Goal: Task Accomplishment & Management: Manage account settings

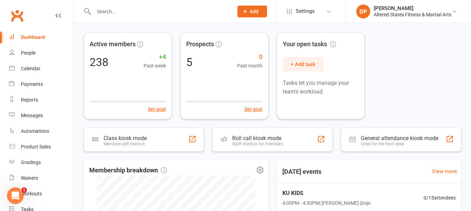
scroll to position [35, 0]
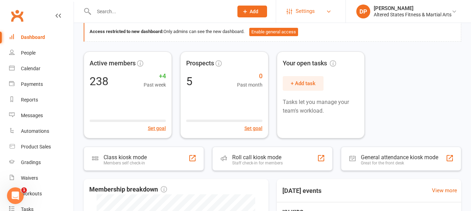
click at [304, 14] on span "Settings" at bounding box center [304, 11] width 19 height 16
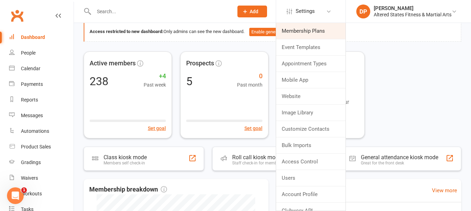
click at [303, 30] on link "Membership Plans" at bounding box center [310, 31] width 69 height 16
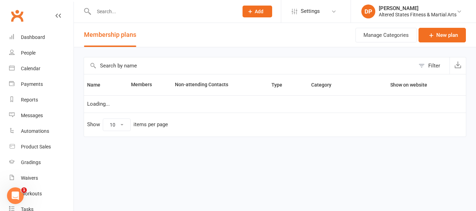
select select "50"
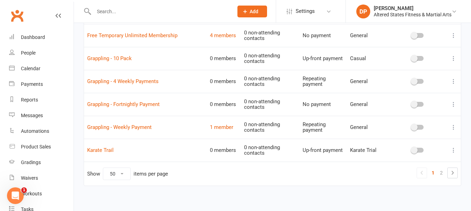
scroll to position [1087, 0]
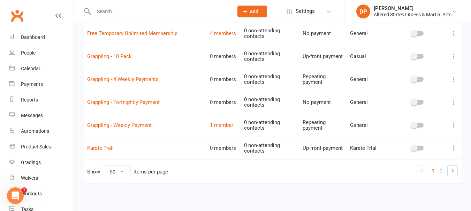
click at [106, 13] on input "text" at bounding box center [160, 12] width 137 height 10
click at [116, 8] on input "text" at bounding box center [160, 12] width 137 height 10
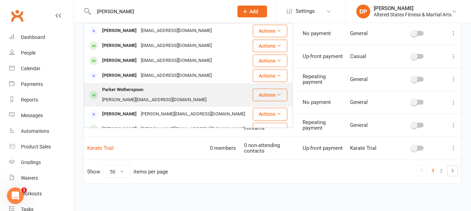
type input "[PERSON_NAME]"
click at [112, 90] on div "Parker Wetherspoon" at bounding box center [122, 90] width 45 height 10
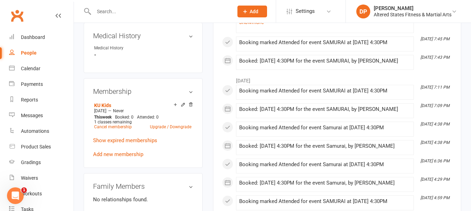
scroll to position [313, 0]
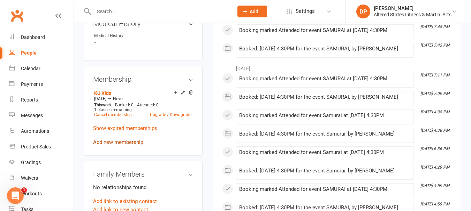
click at [118, 144] on link "Add new membership" at bounding box center [118, 142] width 50 height 6
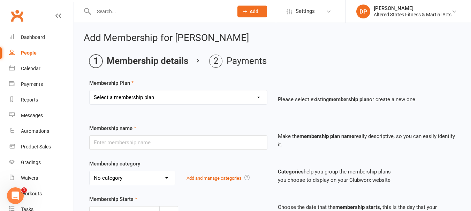
click at [222, 99] on select "Select a membership plan Create new Membership Plan 1st Student - 1 session per…" at bounding box center [178, 98] width 177 height 14
select select "60"
click at [90, 91] on select "Select a membership plan Create new Membership Plan 1st Student - 1 session per…" at bounding box center [178, 98] width 177 height 14
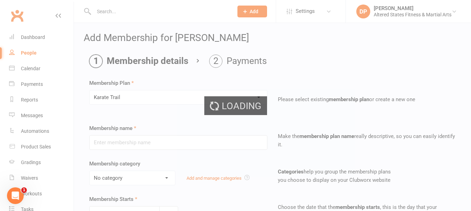
type input "Karate Trail"
select select "6"
type input "2"
select select "1"
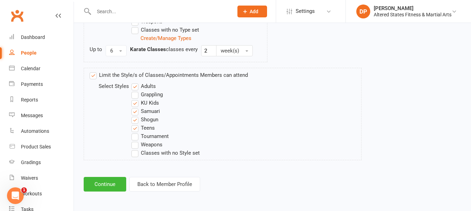
scroll to position [422, 0]
click at [112, 184] on button "Continue" at bounding box center [105, 184] width 42 height 15
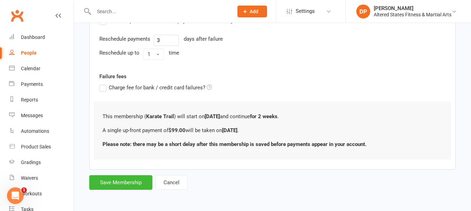
scroll to position [0, 0]
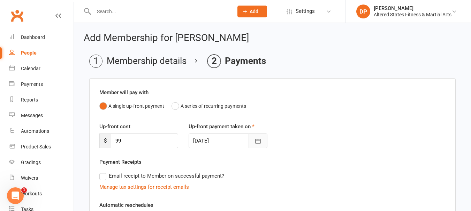
click at [258, 143] on icon "button" at bounding box center [257, 141] width 7 height 7
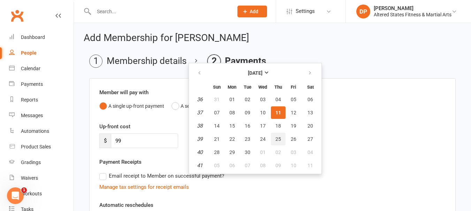
click at [279, 140] on span "25" at bounding box center [278, 140] width 6 height 6
type input "[DATE]"
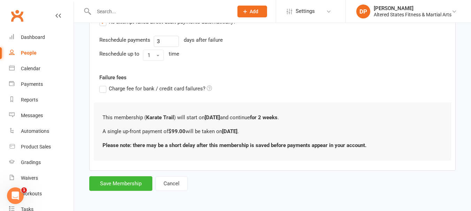
scroll to position [196, 0]
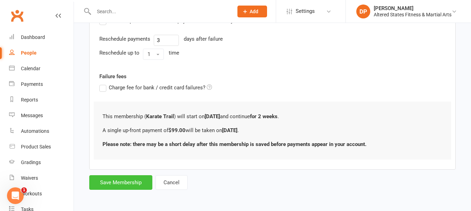
click at [148, 184] on button "Save Membership" at bounding box center [120, 183] width 63 height 15
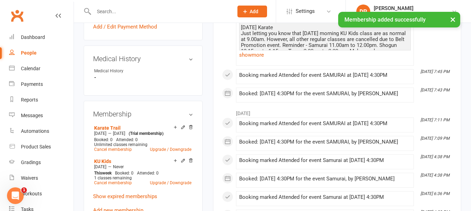
scroll to position [313, 0]
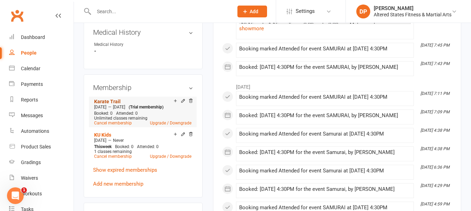
click at [115, 102] on link "Karate Trail" at bounding box center [107, 102] width 26 height 6
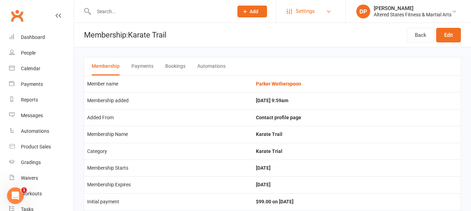
click at [302, 13] on span "Settings" at bounding box center [304, 11] width 19 height 16
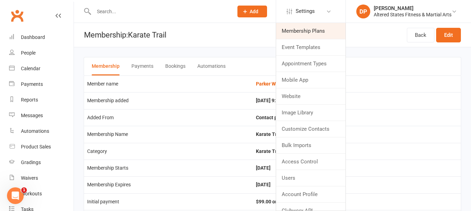
click at [304, 31] on link "Membership Plans" at bounding box center [310, 31] width 69 height 16
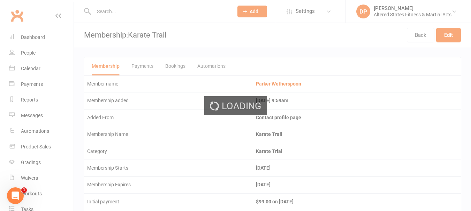
select select "50"
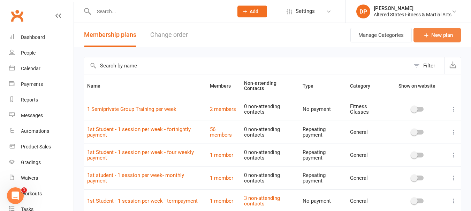
click at [439, 32] on link "New plan" at bounding box center [436, 35] width 47 height 15
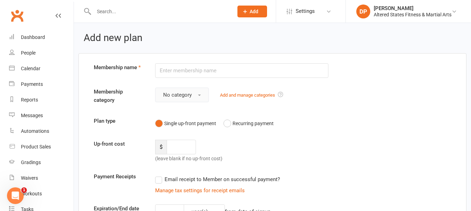
click at [193, 94] on button "No category" at bounding box center [182, 95] width 54 height 15
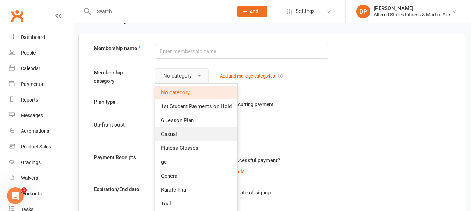
scroll to position [35, 0]
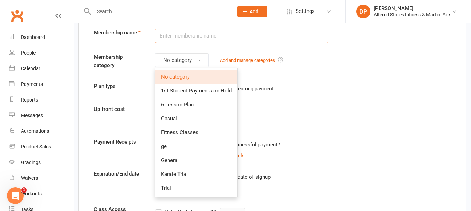
click at [207, 34] on input "text" at bounding box center [241, 36] width 173 height 15
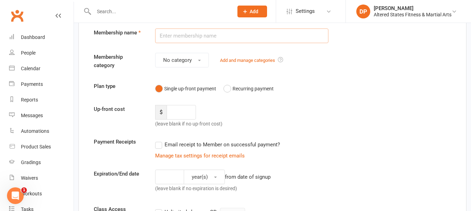
click at [207, 34] on input "text" at bounding box center [241, 36] width 173 height 15
type input "O"
type input "Karate 1 Per Week"
click at [200, 62] on button "No category" at bounding box center [182, 60] width 54 height 15
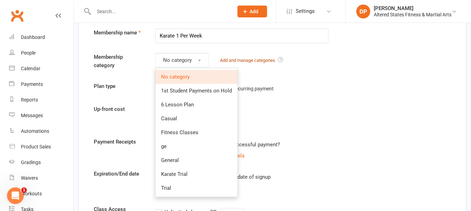
click at [234, 60] on link "Add and manage categories" at bounding box center [247, 60] width 55 height 5
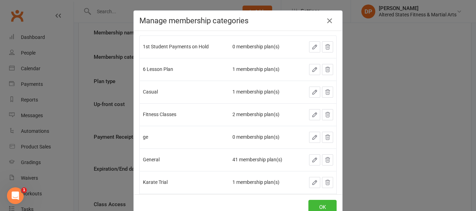
scroll to position [0, 0]
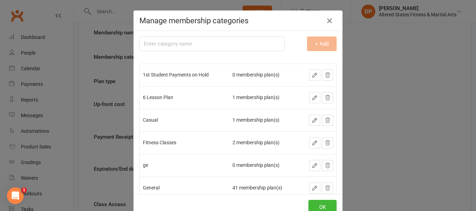
click at [162, 43] on input "text" at bounding box center [211, 44] width 145 height 15
type input "Karate"
click at [313, 44] on button "+ Add" at bounding box center [322, 44] width 30 height 15
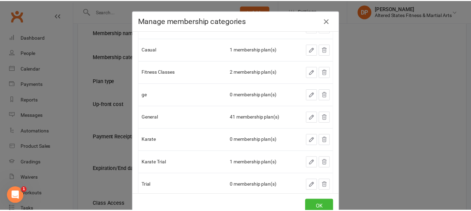
scroll to position [88, 0]
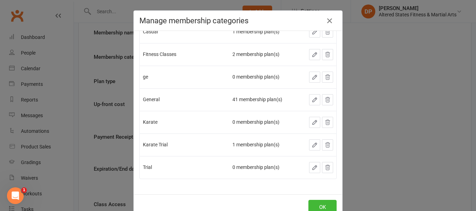
click at [360, 93] on div "Manage membership categories Membership category name + Add 1st Student Payment…" at bounding box center [238, 105] width 476 height 211
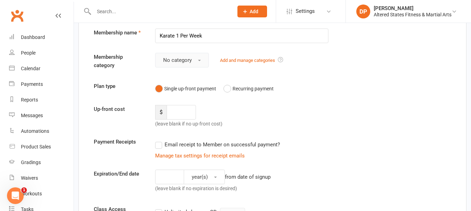
click at [197, 63] on button "No category" at bounding box center [182, 60] width 54 height 15
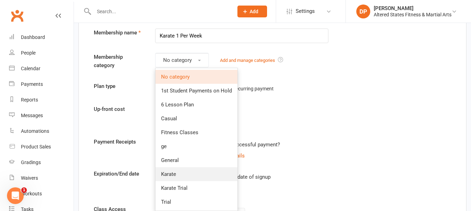
click at [171, 175] on span "Karate" at bounding box center [168, 174] width 15 height 6
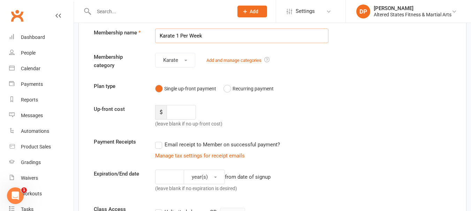
click at [227, 38] on input "Karate 1 Per Week" at bounding box center [241, 36] width 173 height 15
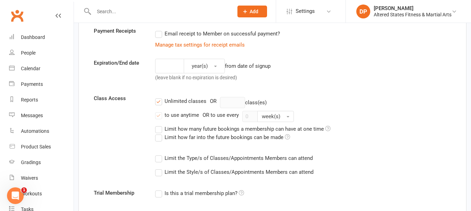
scroll to position [146, 0]
click at [161, 160] on label "Limit the Type/s of Classes/Appointments Members can attend" at bounding box center [233, 158] width 157 height 8
click at [160, 154] on input "Limit the Type/s of Classes/Appointments Members can attend" at bounding box center [157, 154] width 5 height 0
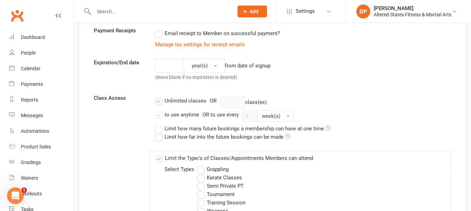
click at [160, 130] on label "Limit how many future bookings a membership can have at one time" at bounding box center [242, 129] width 175 height 8
click at [160, 125] on input "Limit how many future bookings a membership can have at one time" at bounding box center [157, 125] width 5 height 0
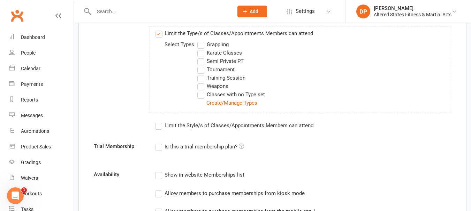
scroll to position [286, 0]
click at [165, 127] on label "Limit the Style/s of Classes/Appointments Members can attend" at bounding box center [234, 125] width 158 height 8
click at [160, 121] on input "Limit the Style/s of Classes/Appointments Members can attend" at bounding box center [157, 121] width 5 height 0
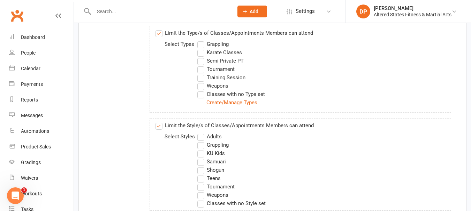
scroll to position [320, 0]
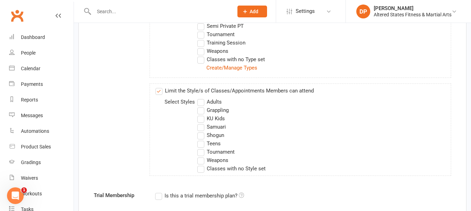
click at [200, 103] on label "Adults" at bounding box center [209, 102] width 24 height 8
click at [200, 98] on input "Adults" at bounding box center [199, 98] width 5 height 0
click at [200, 109] on label "Grappling" at bounding box center [212, 110] width 31 height 8
click at [200, 106] on input "Grappling" at bounding box center [199, 106] width 5 height 0
click at [201, 119] on label "KU Kids" at bounding box center [211, 119] width 28 height 8
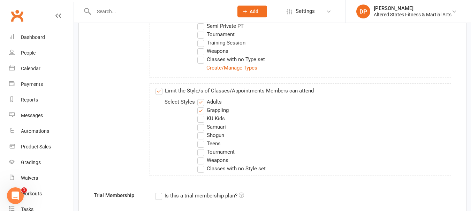
click at [201, 115] on input "KU Kids" at bounding box center [199, 115] width 5 height 0
click at [200, 126] on label "Samuari" at bounding box center [211, 127] width 29 height 8
click at [200, 123] on input "Samuari" at bounding box center [199, 123] width 5 height 0
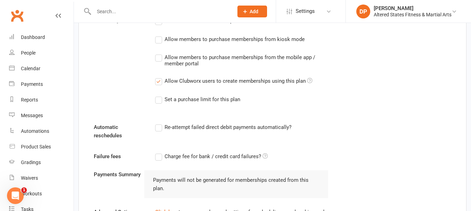
scroll to position [529, 0]
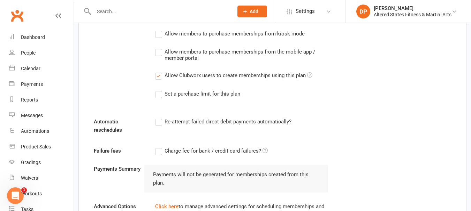
click at [161, 122] on label "Re-attempt failed direct debit payments automatically?" at bounding box center [223, 122] width 136 height 8
click at [160, 118] on input "Re-attempt failed direct debit payments automatically?" at bounding box center [157, 118] width 5 height 0
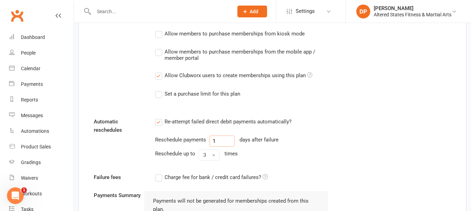
drag, startPoint x: 219, startPoint y: 140, endPoint x: 207, endPoint y: 143, distance: 12.2
click at [207, 143] on div "Reschedule payments 1 days after failure" at bounding box center [241, 141] width 173 height 11
type input "3"
click at [206, 157] on button "3" at bounding box center [209, 155] width 21 height 11
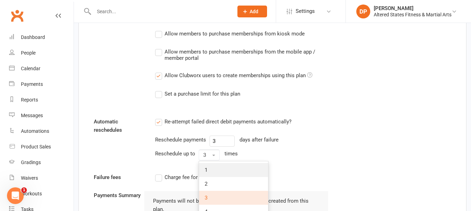
click at [206, 169] on span "1" at bounding box center [205, 170] width 3 height 6
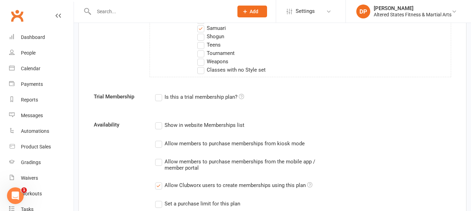
scroll to position [245, 0]
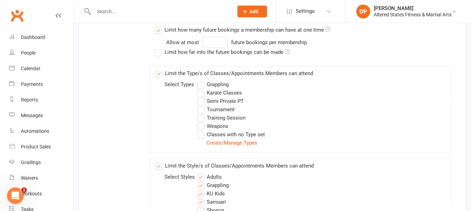
click at [202, 94] on label "Karate Classes" at bounding box center [219, 93] width 45 height 8
click at [202, 89] on input "Karate Classes" at bounding box center [199, 89] width 5 height 0
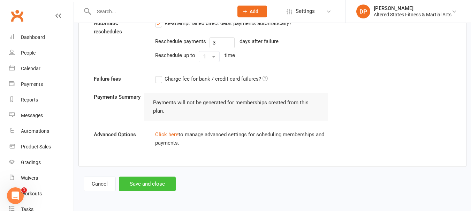
click at [151, 184] on button "Save and close" at bounding box center [147, 184] width 57 height 15
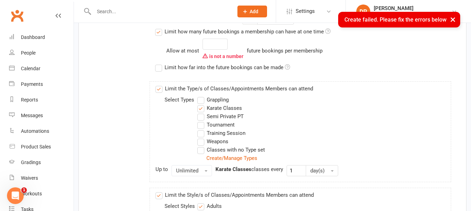
scroll to position [238, 0]
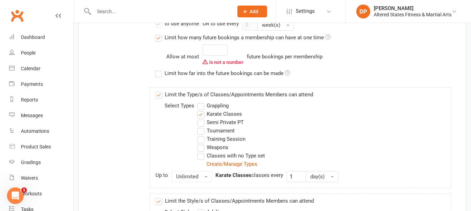
click at [159, 40] on label "Limit how many future bookings a membership can have at one time" at bounding box center [242, 37] width 175 height 8
click at [159, 33] on input "Limit how many future bookings a membership can have at one time" at bounding box center [157, 33] width 5 height 0
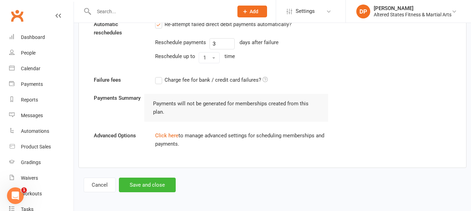
scroll to position [628, 0]
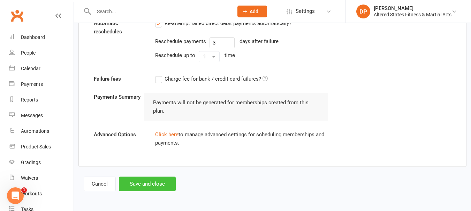
click at [150, 187] on button "Save and close" at bounding box center [147, 184] width 57 height 15
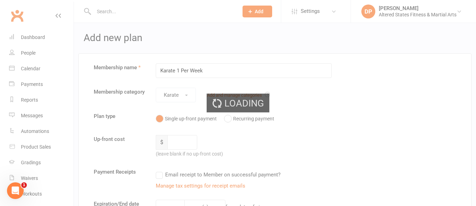
select select "50"
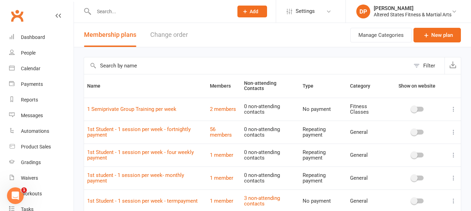
click at [108, 11] on input "text" at bounding box center [160, 12] width 137 height 10
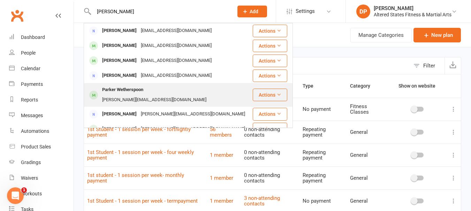
type input "[PERSON_NAME]"
click at [116, 90] on div "Parker Wetherspoon" at bounding box center [122, 90] width 45 height 10
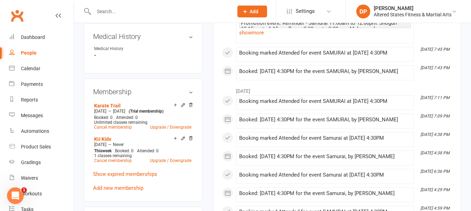
scroll to position [313, 0]
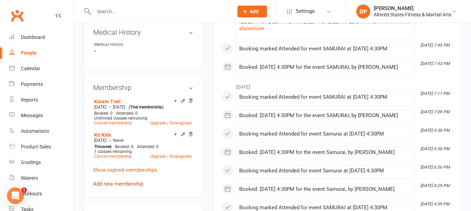
click at [113, 187] on link "Add new membership" at bounding box center [118, 184] width 50 height 6
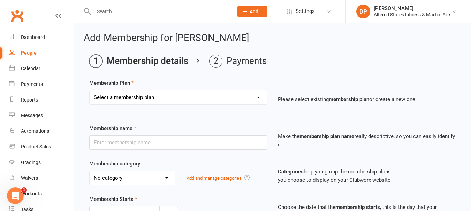
click at [133, 99] on select "Select a membership plan Create new Membership Plan 1st Student - 1 session per…" at bounding box center [178, 98] width 177 height 14
select select "61"
click at [90, 91] on select "Select a membership plan Create new Membership Plan 1st Student - 1 session per…" at bounding box center [178, 98] width 177 height 14
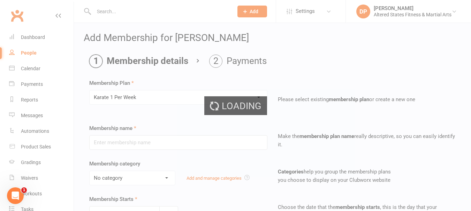
type input "Karate 1 Per Week"
select select "6"
type input "0"
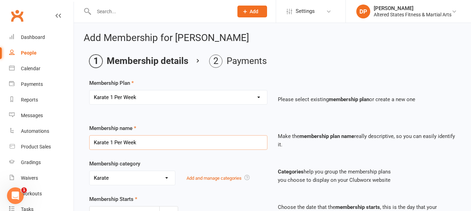
click at [145, 142] on input "Karate 1 Per Week" at bounding box center [178, 142] width 178 height 15
click at [149, 95] on select "Select a membership plan Create new Membership Plan 1st Student - 1 session per…" at bounding box center [178, 98] width 177 height 14
click at [140, 147] on input "Karate 1 Per Week" at bounding box center [178, 142] width 178 height 15
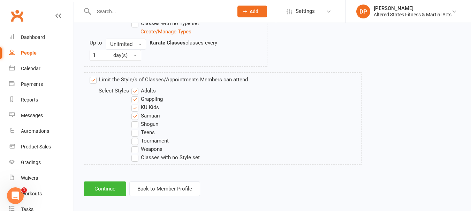
scroll to position [433, 0]
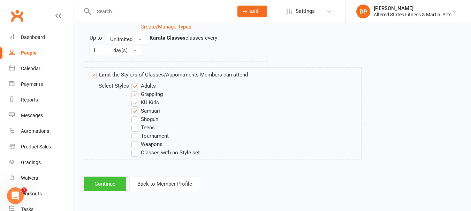
click at [119, 189] on button "Continue" at bounding box center [105, 184] width 42 height 15
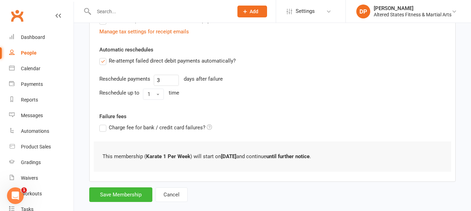
scroll to position [168, 0]
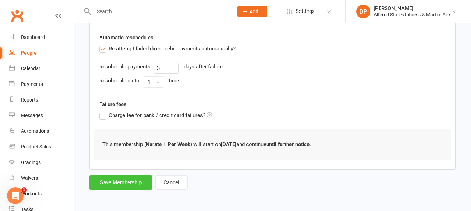
drag, startPoint x: 140, startPoint y: 185, endPoint x: 214, endPoint y: 193, distance: 73.9
click at [214, 193] on div "Add Membership for Parker Wetherspoon Membership details Payments Member will p…" at bounding box center [272, 28] width 397 height 346
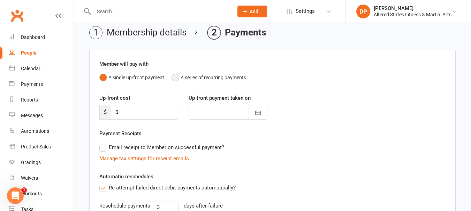
click at [175, 76] on button "A series of recurring payments" at bounding box center [208, 77] width 75 height 13
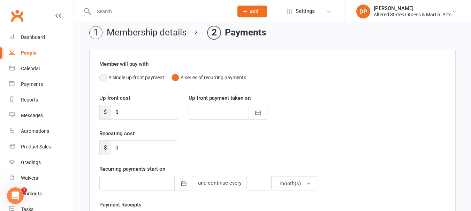
drag, startPoint x: 106, startPoint y: 77, endPoint x: 143, endPoint y: 88, distance: 39.1
click at [106, 77] on button "A single up-front payment" at bounding box center [131, 77] width 65 height 13
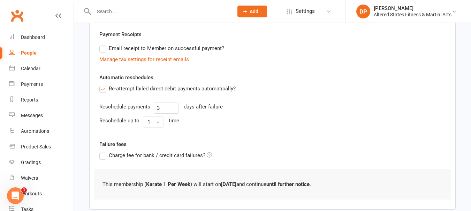
scroll to position [168, 0]
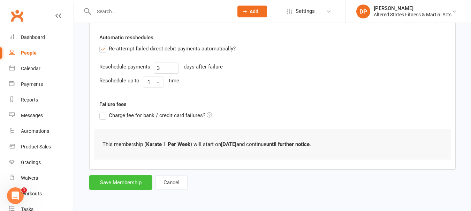
drag, startPoint x: 129, startPoint y: 179, endPoint x: 134, endPoint y: 179, distance: 5.2
click at [129, 179] on button "Save Membership" at bounding box center [120, 183] width 63 height 15
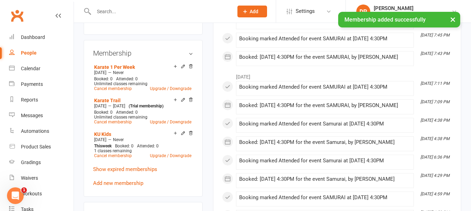
scroll to position [348, 0]
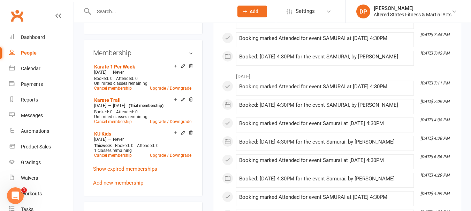
click at [251, 13] on span "Add" at bounding box center [253, 12] width 9 height 6
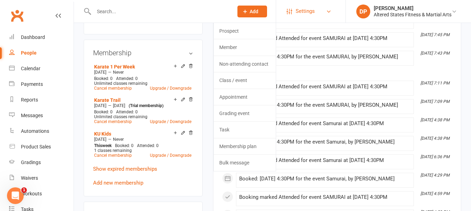
click at [304, 9] on span "Settings" at bounding box center [304, 11] width 19 height 16
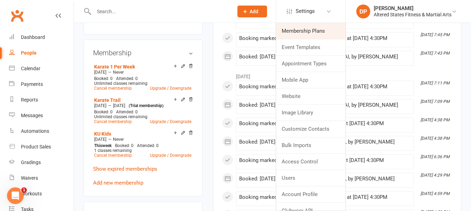
click at [297, 32] on link "Membership Plans" at bounding box center [310, 31] width 69 height 16
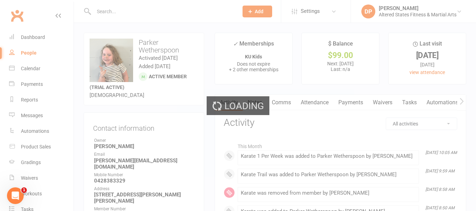
select select "50"
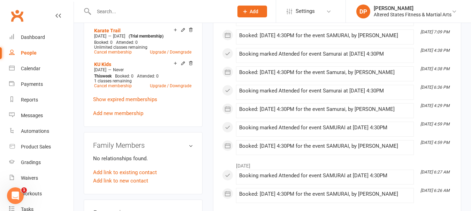
scroll to position [348, 0]
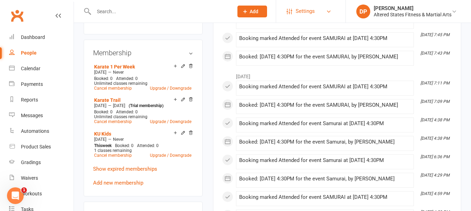
click at [303, 12] on span "Settings" at bounding box center [304, 11] width 19 height 16
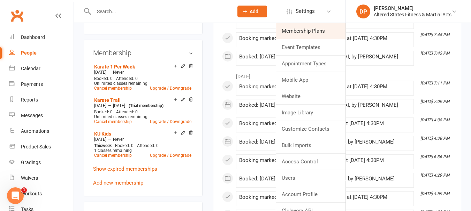
click at [295, 32] on link "Membership Plans" at bounding box center [310, 31] width 69 height 16
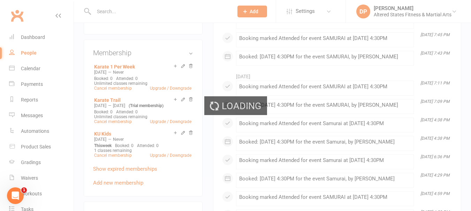
select select "50"
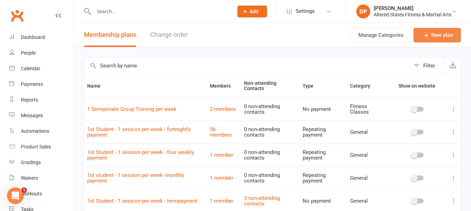
click at [443, 38] on link "New plan" at bounding box center [436, 35] width 47 height 15
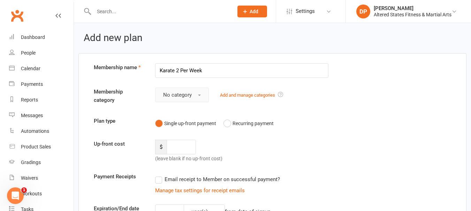
type input "Karate 2 Per Week"
click at [196, 97] on button "No category" at bounding box center [182, 95] width 54 height 15
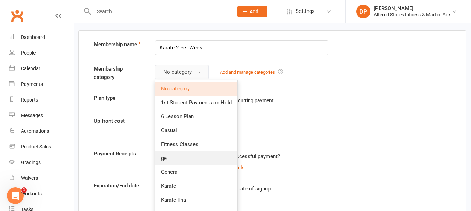
scroll to position [70, 0]
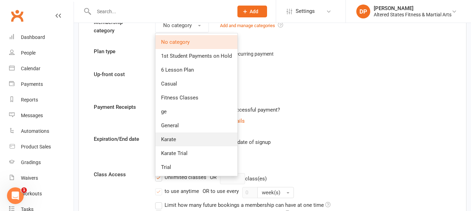
click at [174, 138] on span "Karate" at bounding box center [168, 140] width 15 height 6
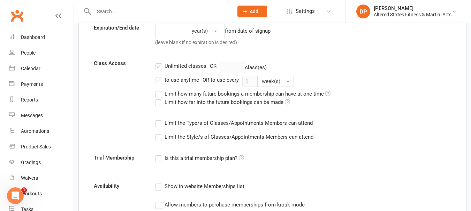
scroll to position [216, 0]
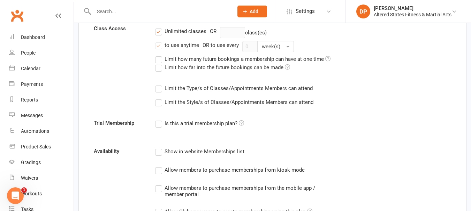
click at [159, 88] on label "Limit the Type/s of Classes/Appointments Members can attend" at bounding box center [233, 88] width 157 height 8
click at [159, 84] on input "Limit the Type/s of Classes/Appointments Members can attend" at bounding box center [157, 84] width 5 height 0
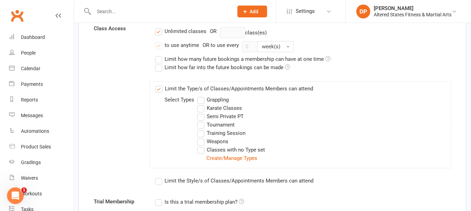
click at [202, 111] on label "Karate Classes" at bounding box center [219, 108] width 45 height 8
click at [202, 104] on input "Karate Classes" at bounding box center [199, 104] width 5 height 0
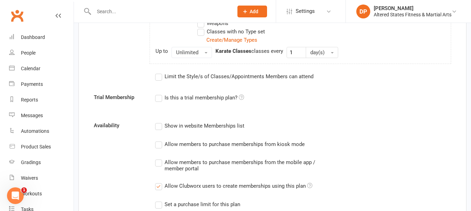
scroll to position [355, 0]
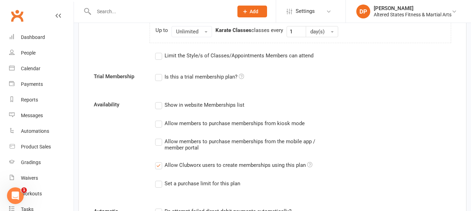
click at [158, 56] on label "Limit the Style/s of Classes/Appointments Members can attend" at bounding box center [234, 56] width 158 height 8
click at [158, 52] on input "Limit the Style/s of Classes/Appointments Members can attend" at bounding box center [157, 52] width 5 height 0
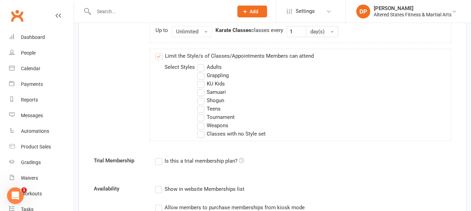
click at [202, 83] on label "KU Kids" at bounding box center [211, 84] width 28 height 8
click at [202, 80] on input "KU Kids" at bounding box center [199, 80] width 5 height 0
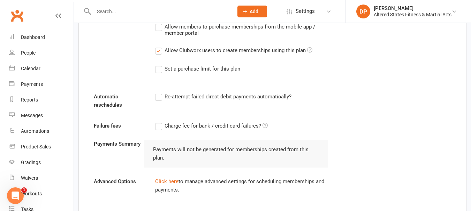
scroll to position [602, 0]
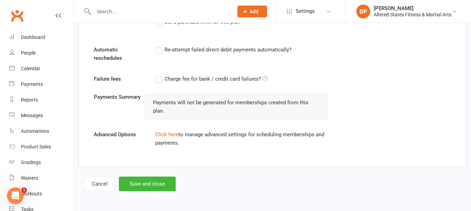
click at [161, 51] on label "Re-attempt failed direct debit payments automatically?" at bounding box center [223, 50] width 136 height 8
click at [160, 46] on input "Re-attempt failed direct debit payments automatically?" at bounding box center [157, 46] width 5 height 0
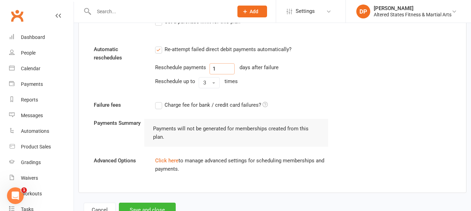
click at [212, 70] on input "1" at bounding box center [221, 68] width 25 height 11
type input "3"
click at [206, 82] on button "3" at bounding box center [209, 82] width 21 height 11
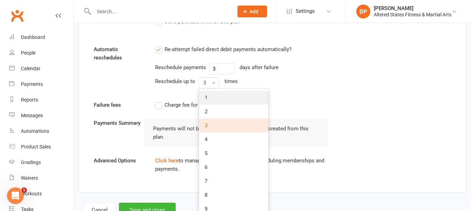
click at [203, 96] on link "1" at bounding box center [233, 98] width 69 height 14
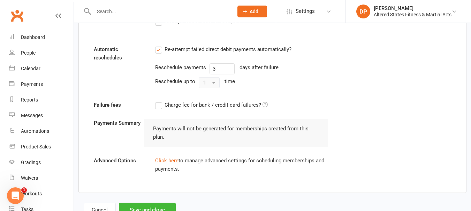
scroll to position [628, 0]
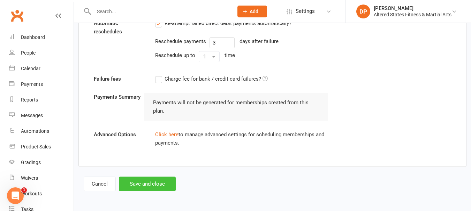
click at [158, 185] on button "Save and close" at bounding box center [147, 184] width 57 height 15
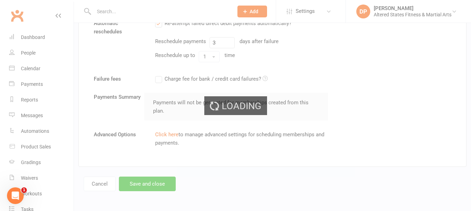
select select "50"
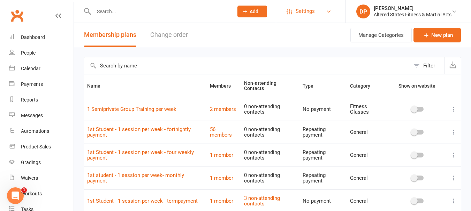
click at [303, 11] on span "Settings" at bounding box center [304, 11] width 19 height 16
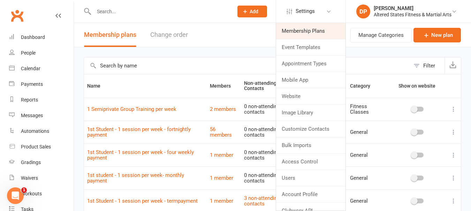
click at [303, 30] on link "Membership Plans" at bounding box center [310, 31] width 69 height 16
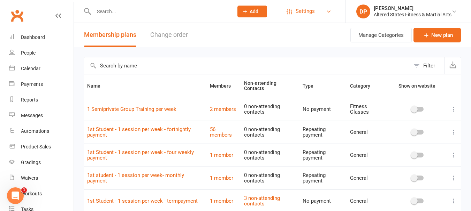
click at [302, 9] on span "Settings" at bounding box center [304, 11] width 19 height 16
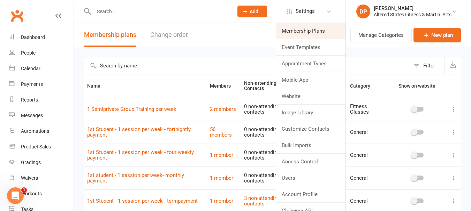
click at [299, 28] on link "Membership Plans" at bounding box center [310, 31] width 69 height 16
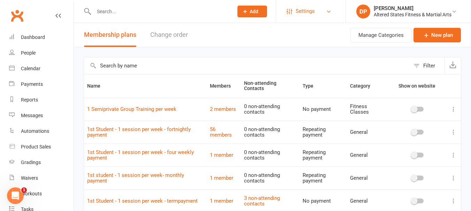
click at [305, 9] on span "Settings" at bounding box center [304, 11] width 19 height 16
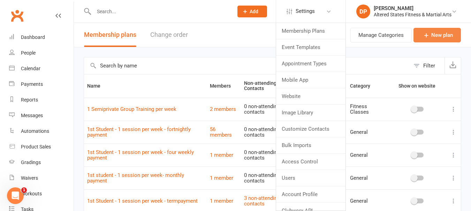
click at [449, 35] on link "New plan" at bounding box center [436, 35] width 47 height 15
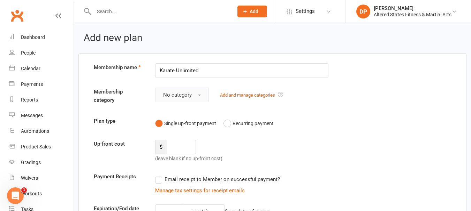
type input "Karate Unlimited"
click at [198, 96] on button "No category" at bounding box center [182, 95] width 54 height 15
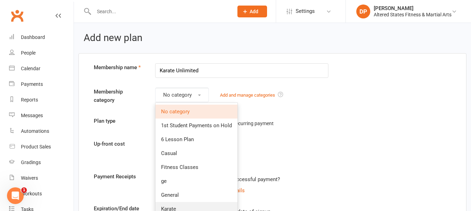
click at [168, 208] on span "Karate" at bounding box center [168, 209] width 15 height 6
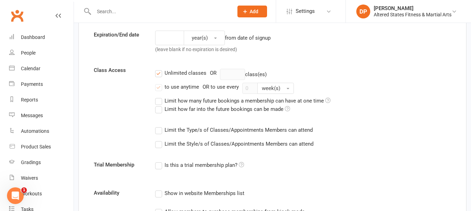
scroll to position [209, 0]
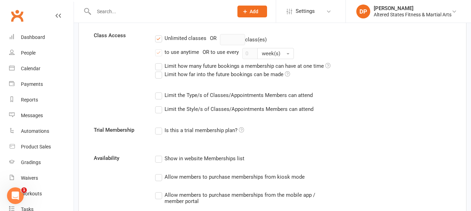
click at [156, 99] on label "Limit the Type/s of Classes/Appointments Members can attend" at bounding box center [233, 95] width 157 height 8
click at [156, 91] on input "Limit the Type/s of Classes/Appointments Members can attend" at bounding box center [157, 91] width 5 height 0
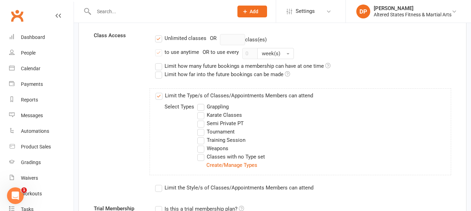
click at [203, 117] on label "Karate Classes" at bounding box center [219, 115] width 45 height 8
click at [202, 111] on input "Karate Classes" at bounding box center [199, 111] width 5 height 0
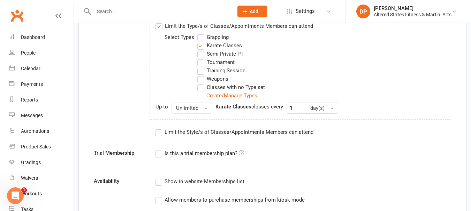
scroll to position [313, 0]
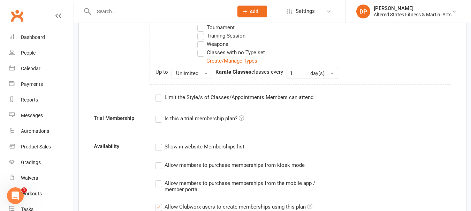
click at [159, 98] on label "Limit the Style/s of Classes/Appointments Members can attend" at bounding box center [234, 97] width 158 height 8
click at [159, 93] on input "Limit the Style/s of Classes/Appointments Members can attend" at bounding box center [157, 93] width 5 height 0
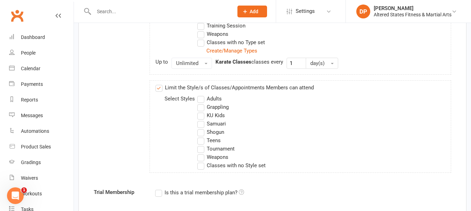
scroll to position [348, 0]
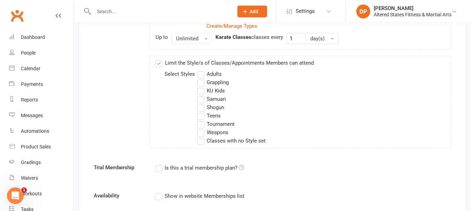
click at [201, 142] on label "Classes with no Style set" at bounding box center [231, 141] width 68 height 8
click at [201, 137] on input "Classes with no Style set" at bounding box center [199, 137] width 5 height 0
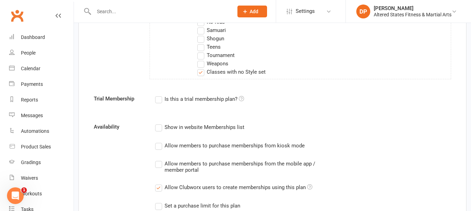
scroll to position [418, 0]
click at [202, 73] on label "Classes with no Style set" at bounding box center [231, 71] width 68 height 8
click at [202, 67] on input "Classes with no Style set" at bounding box center [199, 67] width 5 height 0
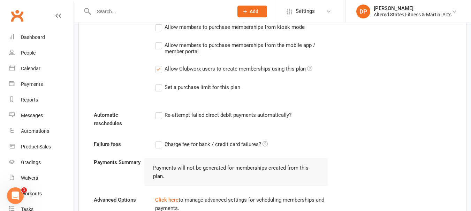
scroll to position [532, 0]
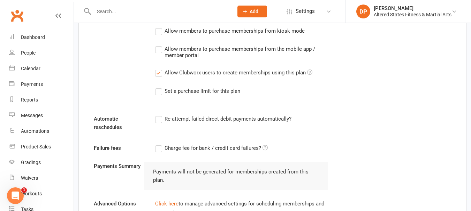
click at [160, 120] on label "Re-attempt failed direct debit payments automatically?" at bounding box center [223, 119] width 136 height 8
click at [160, 115] on input "Re-attempt failed direct debit payments automatically?" at bounding box center [157, 115] width 5 height 0
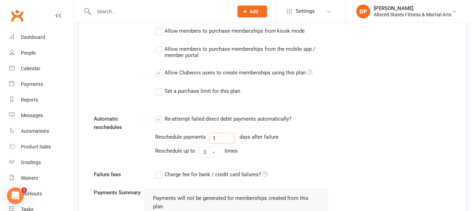
drag, startPoint x: 216, startPoint y: 140, endPoint x: 212, endPoint y: 141, distance: 4.3
click at [212, 141] on input "1" at bounding box center [221, 138] width 25 height 11
type input "3"
drag, startPoint x: 206, startPoint y: 151, endPoint x: 196, endPoint y: 154, distance: 10.1
click at [196, 154] on div "Reschedule up to 3 times" at bounding box center [241, 152] width 173 height 11
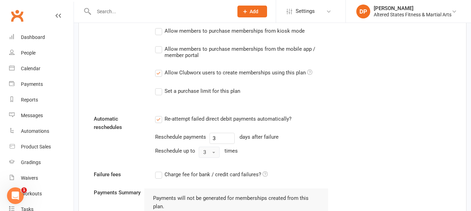
click at [206, 150] on button "3" at bounding box center [209, 152] width 21 height 11
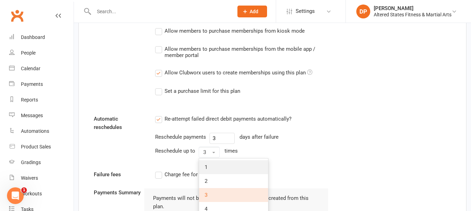
click at [203, 164] on link "1" at bounding box center [233, 168] width 69 height 14
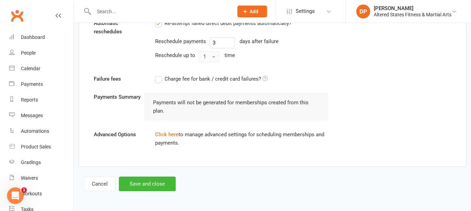
scroll to position [628, 0]
click at [163, 181] on button "Save and close" at bounding box center [147, 184] width 57 height 15
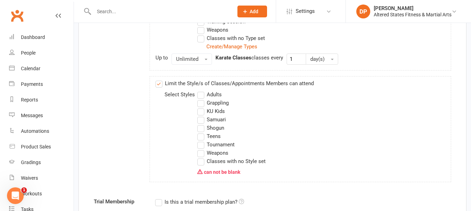
scroll to position [328, 0]
click at [199, 162] on label "Classes with no Style set" at bounding box center [231, 161] width 68 height 8
click at [199, 157] on input "Classes with no Style set" at bounding box center [199, 157] width 5 height 0
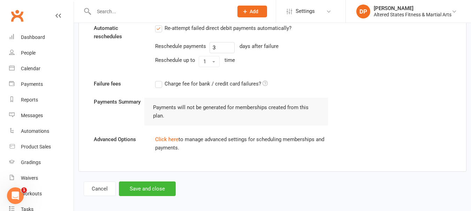
scroll to position [642, 0]
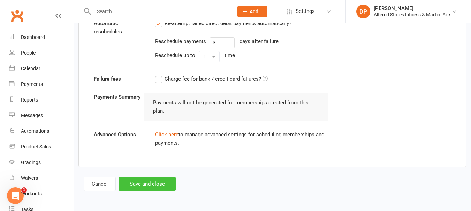
click at [154, 181] on button "Save and close" at bounding box center [147, 184] width 57 height 15
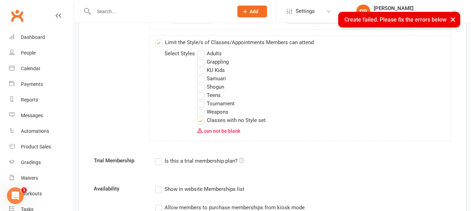
scroll to position [363, 0]
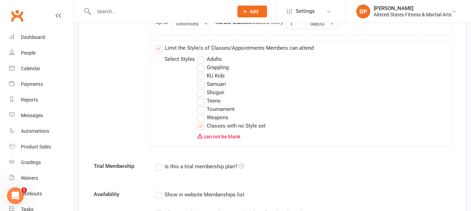
click at [201, 127] on label "Classes with no Style set" at bounding box center [231, 126] width 68 height 8
click at [201, 122] on input "Classes with no Style set" at bounding box center [199, 122] width 5 height 0
click at [201, 127] on label "Classes with no Style set" at bounding box center [231, 126] width 68 height 8
click at [201, 122] on input "Classes with no Style set" at bounding box center [199, 122] width 5 height 0
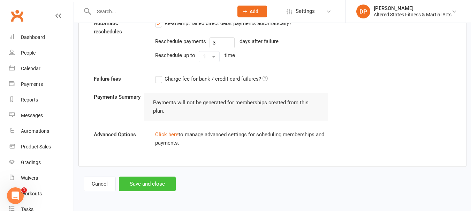
click at [168, 185] on button "Save and close" at bounding box center [147, 184] width 57 height 15
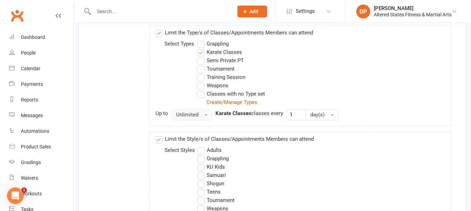
scroll to position [313, 0]
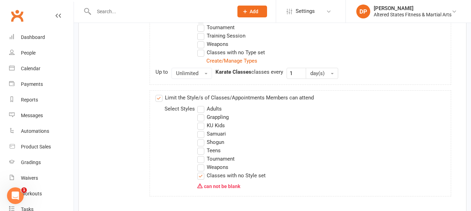
click at [159, 101] on label "Limit the Style/s of Classes/Appointments Members can attend" at bounding box center [234, 98] width 158 height 8
click at [159, 94] on input "Limit the Style/s of Classes/Appointments Members can attend" at bounding box center [157, 94] width 5 height 0
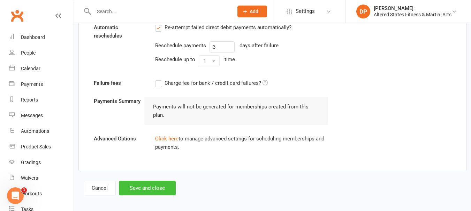
scroll to position [544, 0]
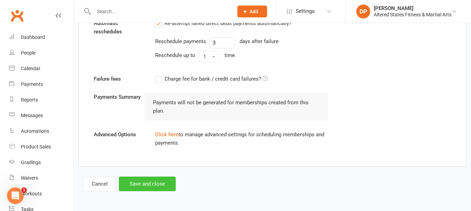
click at [155, 179] on button "Save and close" at bounding box center [147, 184] width 57 height 15
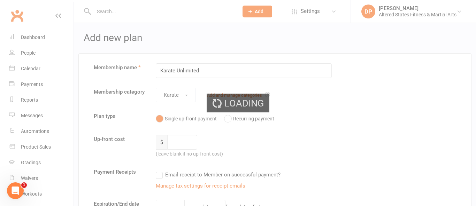
select select "50"
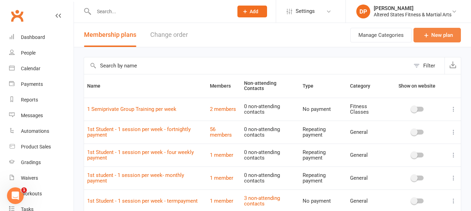
click at [443, 31] on link "New plan" at bounding box center [436, 35] width 47 height 15
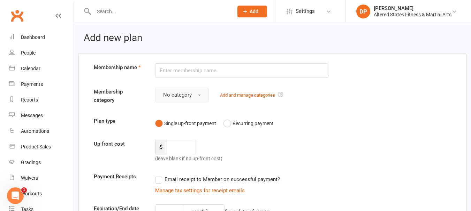
click at [191, 97] on span "No category" at bounding box center [177, 95] width 29 height 6
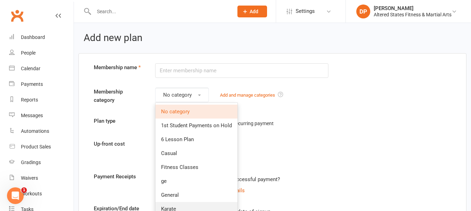
click at [170, 210] on span "Karate" at bounding box center [168, 209] width 15 height 6
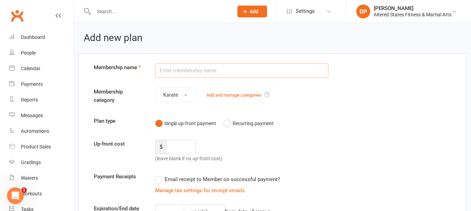
click at [170, 71] on input "text" at bounding box center [241, 70] width 173 height 15
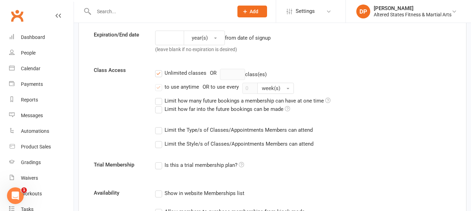
scroll to position [209, 0]
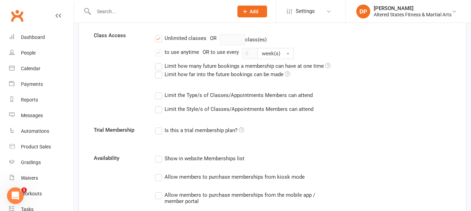
type input "Grappling"
click at [158, 94] on label "Limit the Type/s of Classes/Appointments Members can attend" at bounding box center [233, 95] width 157 height 8
click at [158, 91] on input "Limit the Type/s of Classes/Appointments Members can attend" at bounding box center [157, 91] width 5 height 0
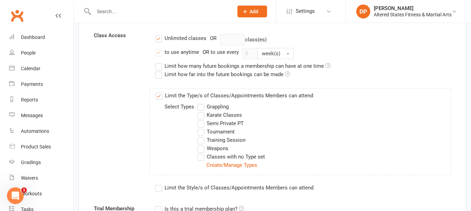
click at [200, 115] on label "Karate Classes" at bounding box center [219, 115] width 45 height 8
click at [200, 111] on input "Karate Classes" at bounding box center [199, 111] width 5 height 0
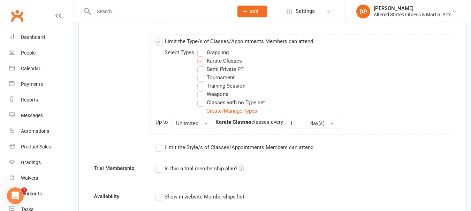
scroll to position [279, 0]
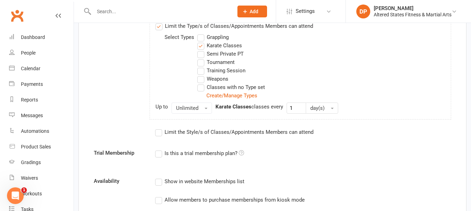
click at [158, 133] on label "Limit the Style/s of Classes/Appointments Members can attend" at bounding box center [234, 132] width 158 height 8
click at [158, 128] on input "Limit the Style/s of Classes/Appointments Members can attend" at bounding box center [157, 128] width 5 height 0
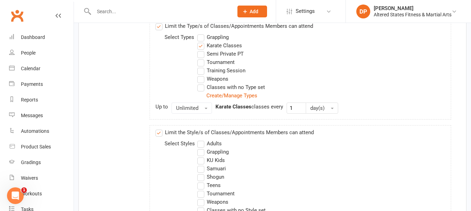
click at [203, 151] on label "Grappling" at bounding box center [212, 152] width 31 height 8
click at [202, 148] on input "Grappling" at bounding box center [199, 148] width 5 height 0
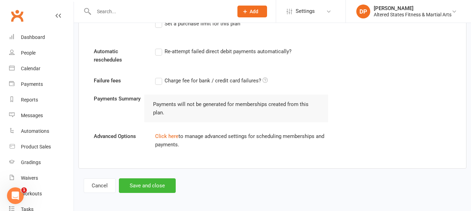
scroll to position [602, 0]
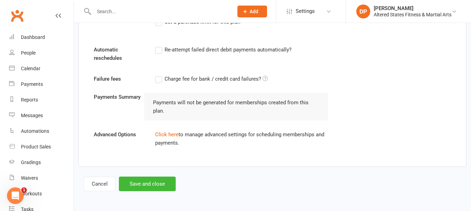
click at [158, 50] on label "Re-attempt failed direct debit payments automatically?" at bounding box center [223, 50] width 136 height 8
click at [158, 46] on input "Re-attempt failed direct debit payments automatically?" at bounding box center [157, 46] width 5 height 0
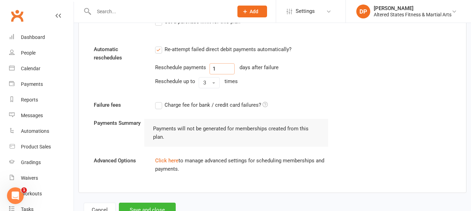
click at [213, 71] on input "1" at bounding box center [221, 68] width 25 height 11
type input "3"
click at [213, 81] on button "3" at bounding box center [209, 82] width 21 height 11
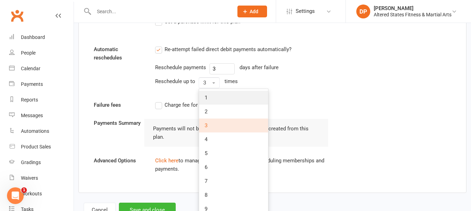
click at [207, 99] on span "1" at bounding box center [205, 98] width 3 height 6
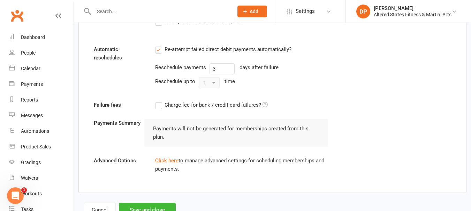
scroll to position [628, 0]
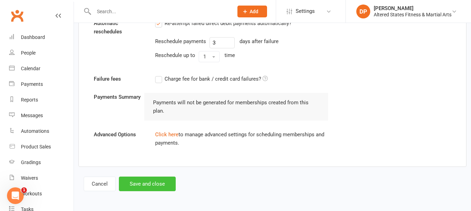
click at [146, 185] on button "Save and close" at bounding box center [147, 184] width 57 height 15
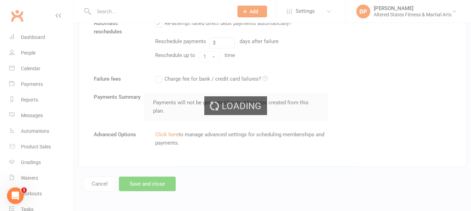
select select "50"
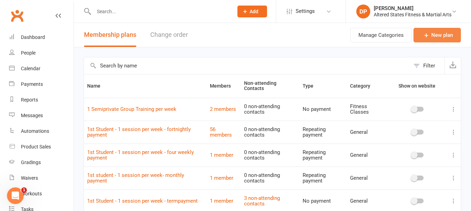
click at [428, 37] on icon at bounding box center [425, 35] width 7 height 7
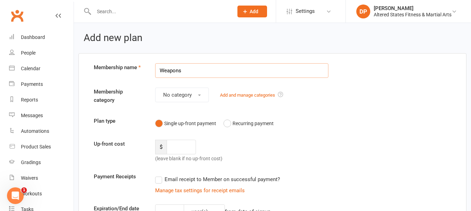
click at [201, 75] on input "Weapons" at bounding box center [241, 70] width 173 height 15
drag, startPoint x: 175, startPoint y: 72, endPoint x: 172, endPoint y: 73, distance: 3.6
click at [172, 73] on input "Weapons" at bounding box center [241, 70] width 173 height 15
click at [225, 75] on input "Weapns" at bounding box center [241, 70] width 173 height 15
type input "Weapons"
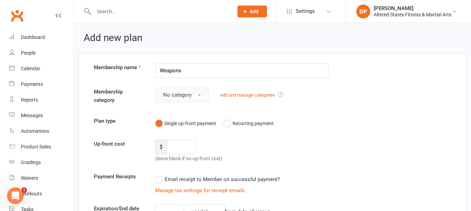
click at [186, 96] on span "No category" at bounding box center [177, 95] width 29 height 6
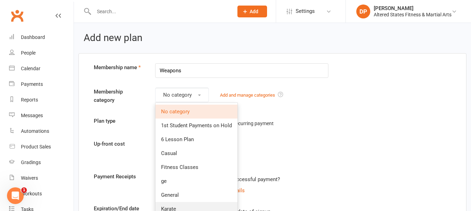
click at [170, 210] on span "Karate" at bounding box center [168, 209] width 15 height 6
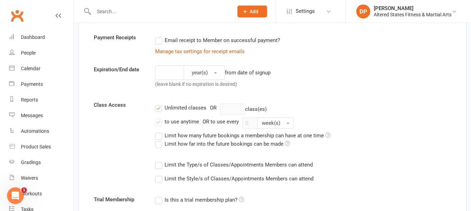
scroll to position [174, 0]
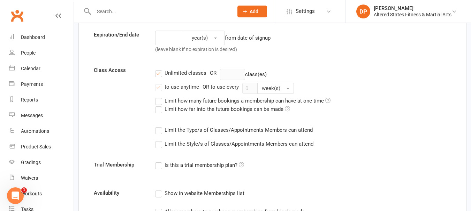
click at [163, 131] on label "Limit the Type/s of Classes/Appointments Members can attend" at bounding box center [233, 130] width 157 height 8
click at [160, 126] on input "Limit the Type/s of Classes/Appointments Members can attend" at bounding box center [157, 126] width 5 height 0
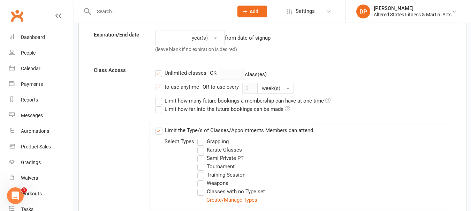
click at [199, 149] on label "Karate Classes" at bounding box center [219, 150] width 45 height 8
click at [199, 146] on input "Karate Classes" at bounding box center [199, 146] width 5 height 0
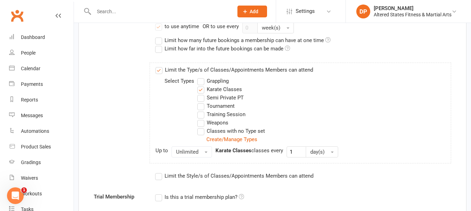
scroll to position [279, 0]
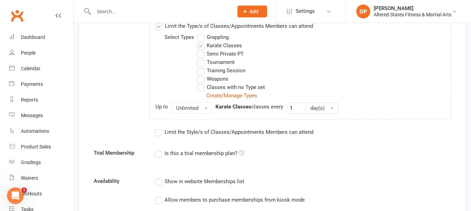
click at [160, 136] on label "Limit the Style/s of Classes/Appointments Members can attend" at bounding box center [234, 132] width 158 height 8
click at [160, 128] on input "Limit the Style/s of Classes/Appointments Members can attend" at bounding box center [157, 128] width 5 height 0
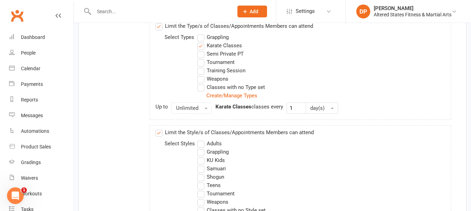
click at [209, 204] on label "Weapons" at bounding box center [212, 202] width 31 height 8
click at [202, 198] on input "Weapons" at bounding box center [199, 198] width 5 height 0
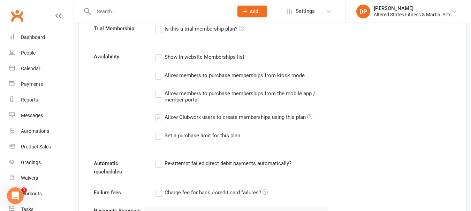
scroll to position [522, 0]
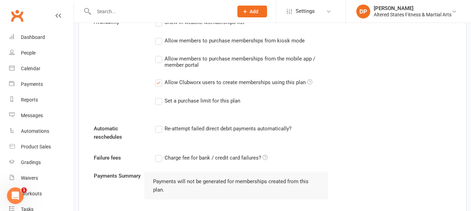
click at [160, 129] on label "Re-attempt failed direct debit payments automatically?" at bounding box center [223, 129] width 136 height 8
click at [160, 125] on input "Re-attempt failed direct debit payments automatically?" at bounding box center [157, 125] width 5 height 0
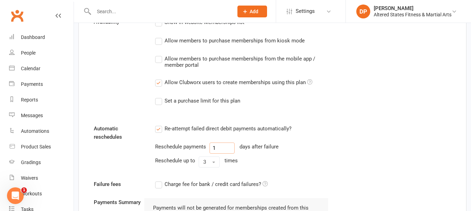
click at [212, 150] on input "1" at bounding box center [221, 148] width 25 height 11
type input "3"
click at [207, 159] on button "3" at bounding box center [209, 162] width 21 height 11
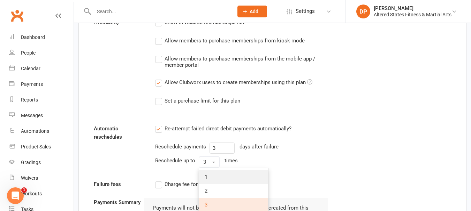
click at [206, 174] on span "1" at bounding box center [205, 177] width 3 height 6
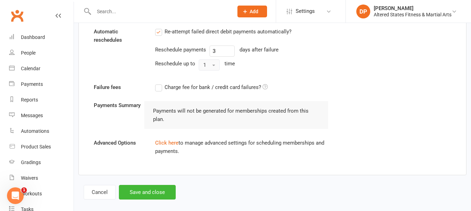
scroll to position [628, 0]
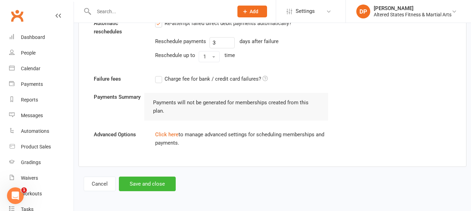
click at [149, 181] on button "Save and close" at bounding box center [147, 184] width 57 height 15
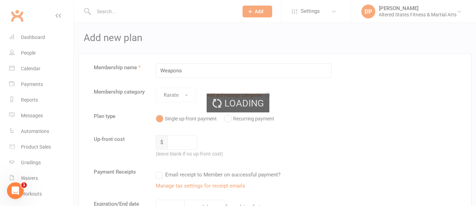
select select "50"
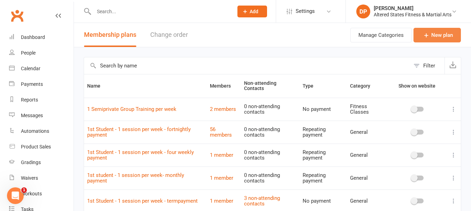
click at [443, 36] on link "New plan" at bounding box center [436, 35] width 47 height 15
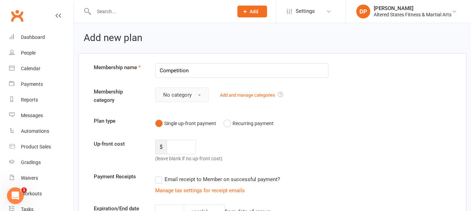
click at [189, 96] on span "No category" at bounding box center [177, 95] width 29 height 6
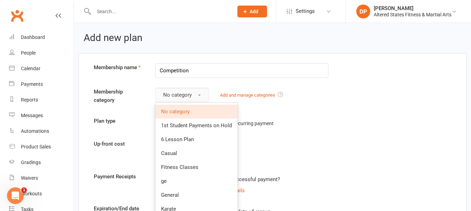
click at [199, 95] on span "button" at bounding box center [199, 95] width 3 height 1
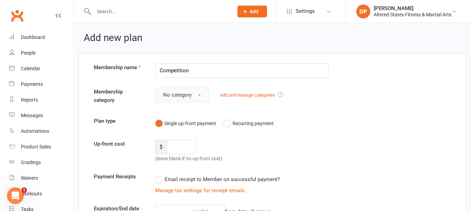
click at [198, 95] on span "button" at bounding box center [199, 95] width 3 height 1
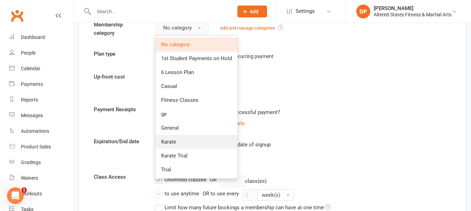
scroll to position [70, 0]
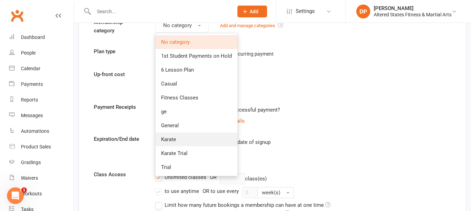
click at [168, 137] on span "Karate" at bounding box center [168, 140] width 15 height 6
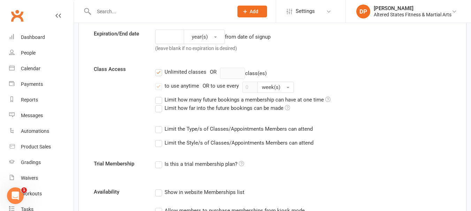
scroll to position [209, 0]
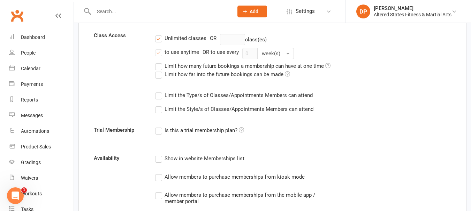
click at [159, 95] on label "Limit the Type/s of Classes/Appointments Members can attend" at bounding box center [233, 95] width 157 height 8
click at [159, 91] on input "Limit the Type/s of Classes/Appointments Members can attend" at bounding box center [157, 91] width 5 height 0
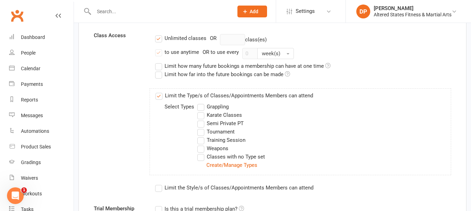
click at [201, 116] on label "Karate Classes" at bounding box center [219, 115] width 45 height 8
click at [201, 111] on input "Karate Classes" at bounding box center [199, 111] width 5 height 0
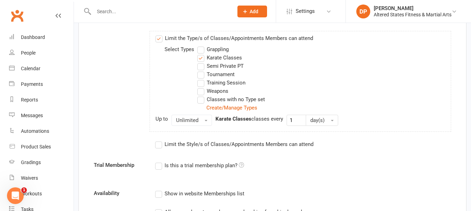
scroll to position [279, 0]
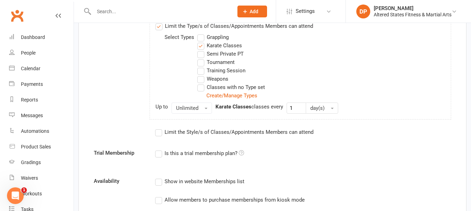
click at [159, 133] on label "Limit the Style/s of Classes/Appointments Members can attend" at bounding box center [234, 132] width 158 height 8
click at [159, 128] on input "Limit the Style/s of Classes/Appointments Members can attend" at bounding box center [157, 128] width 5 height 0
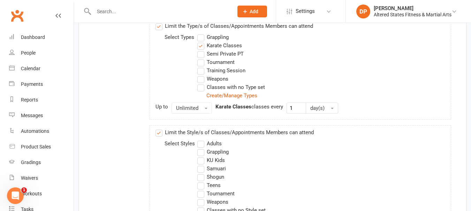
click at [201, 194] on label "Tournament" at bounding box center [215, 194] width 37 height 8
click at [201, 190] on input "Tournament" at bounding box center [199, 190] width 5 height 0
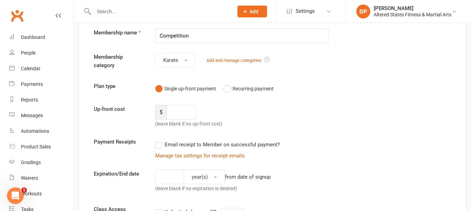
scroll to position [0, 0]
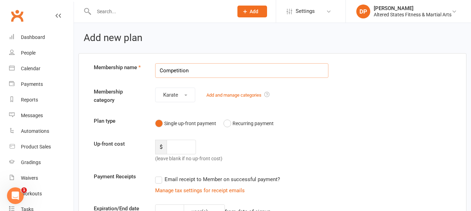
drag, startPoint x: 193, startPoint y: 69, endPoint x: 157, endPoint y: 72, distance: 35.3
click at [157, 72] on input "Competition" at bounding box center [241, 70] width 173 height 15
click at [206, 73] on input "Tournament" at bounding box center [241, 70] width 173 height 15
type input "Tournament"
click at [200, 106] on div "Membership category Karate Add and manage categories" at bounding box center [271, 98] width 367 height 20
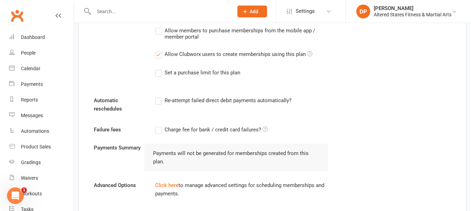
scroll to position [557, 0]
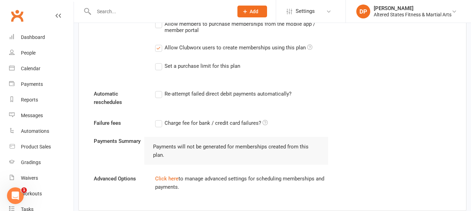
click at [161, 94] on label "Re-attempt failed direct debit payments automatically?" at bounding box center [223, 94] width 136 height 8
click at [160, 90] on input "Re-attempt failed direct debit payments automatically?" at bounding box center [157, 90] width 5 height 0
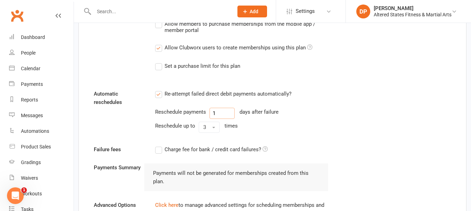
drag, startPoint x: 218, startPoint y: 114, endPoint x: 215, endPoint y: 115, distance: 4.0
click at [215, 115] on input "1" at bounding box center [221, 113] width 25 height 11
type input "3"
click at [214, 126] on button "3" at bounding box center [209, 127] width 21 height 11
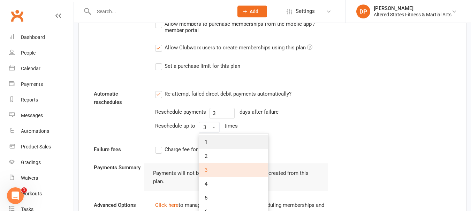
click at [210, 141] on link "1" at bounding box center [233, 142] width 69 height 14
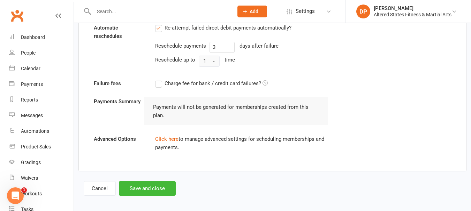
scroll to position [628, 0]
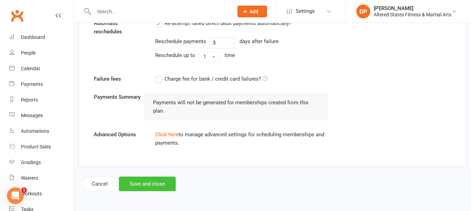
click at [158, 183] on button "Save and close" at bounding box center [147, 184] width 57 height 15
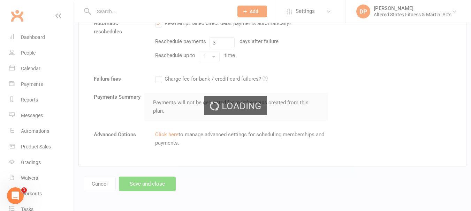
select select "50"
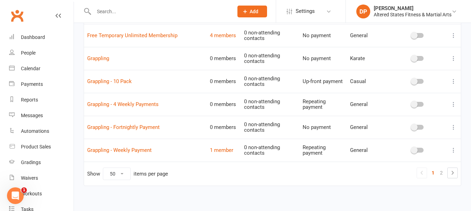
scroll to position [1087, 0]
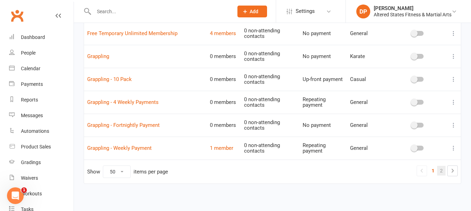
click at [440, 169] on link "2" at bounding box center [441, 171] width 8 height 10
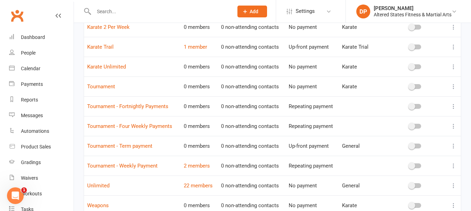
scroll to position [82, 0]
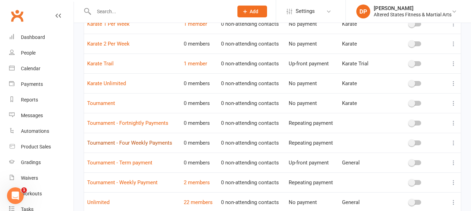
click at [154, 144] on link "Tournament - Four Weekly Payments" at bounding box center [129, 143] width 85 height 6
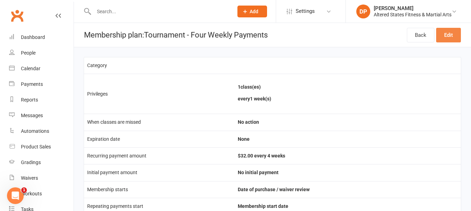
click at [441, 31] on link "Edit" at bounding box center [448, 35] width 25 height 15
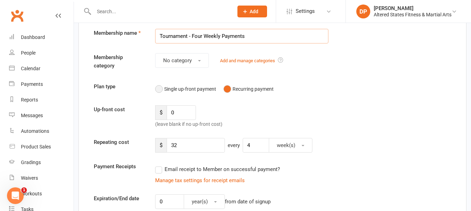
scroll to position [35, 0]
drag, startPoint x: 178, startPoint y: 143, endPoint x: 172, endPoint y: 148, distance: 7.2
click at [172, 148] on input "32" at bounding box center [195, 145] width 58 height 15
type input "0"
drag, startPoint x: 250, startPoint y: 145, endPoint x: 242, endPoint y: 149, distance: 8.4
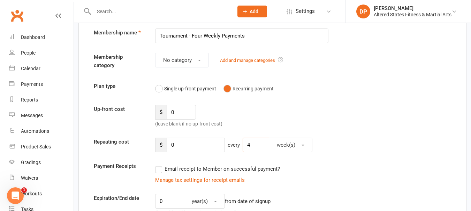
click at [242, 149] on div "$ 0 every 4 week(s)" at bounding box center [287, 145] width 275 height 15
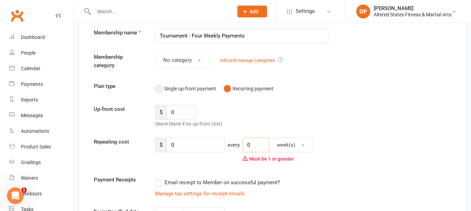
type input "0"
click at [161, 90] on button "Single up-front payment" at bounding box center [185, 88] width 61 height 13
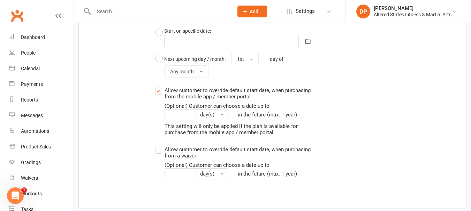
scroll to position [711, 0]
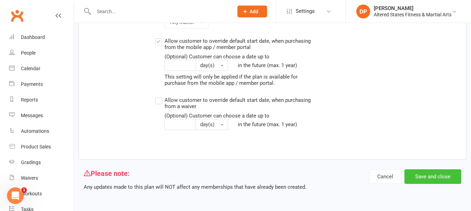
click at [433, 180] on button "Save and close" at bounding box center [432, 177] width 57 height 15
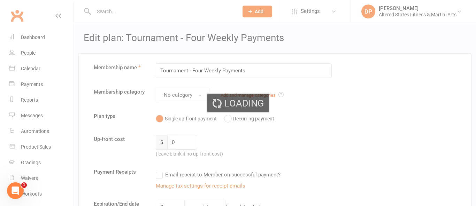
select select "50"
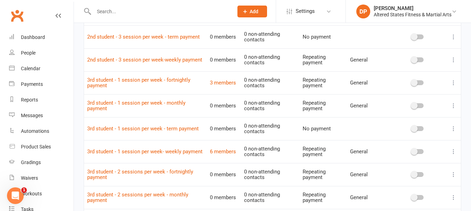
scroll to position [635, 0]
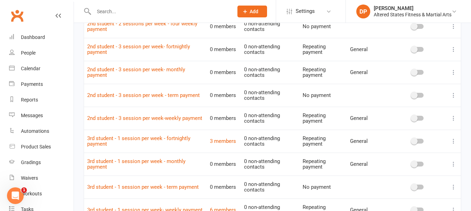
click at [124, 11] on input "text" at bounding box center [160, 12] width 137 height 10
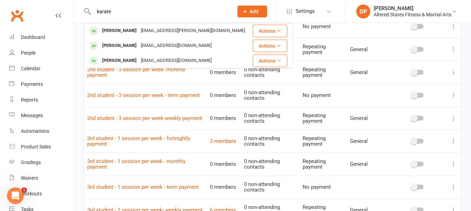
type input "karate"
click at [195, 84] on td "2nd student - 3 session per week - term payment" at bounding box center [145, 95] width 123 height 23
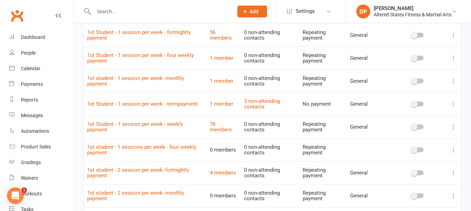
scroll to position [0, 0]
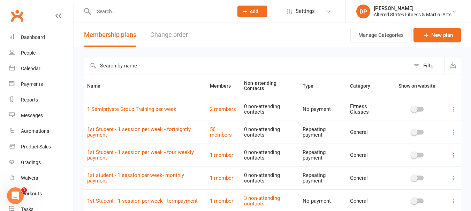
click at [126, 65] on input "text" at bounding box center [247, 65] width 326 height 17
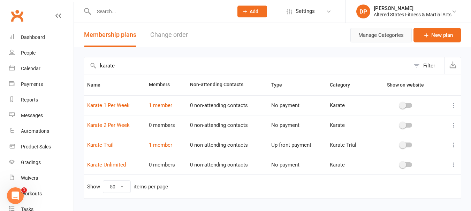
type input "karate"
click at [387, 39] on button "Manage Categories" at bounding box center [380, 35] width 61 height 15
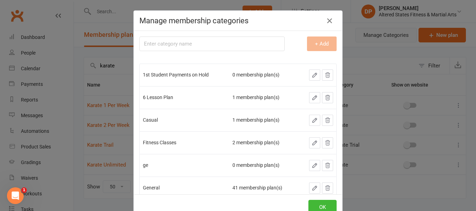
click at [387, 39] on div "Manage membership categories Membership category name + Add 1st Student Payment…" at bounding box center [238, 105] width 476 height 211
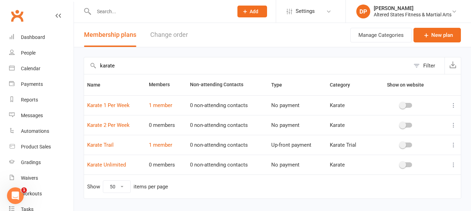
click at [452, 104] on icon at bounding box center [453, 105] width 7 height 7
click at [368, 178] on td "Show 10 25 50 100 items per page" at bounding box center [272, 187] width 377 height 24
drag, startPoint x: 123, startPoint y: 146, endPoint x: 202, endPoint y: 181, distance: 86.4
click at [202, 181] on td "Show 10 25 50 100 items per page" at bounding box center [272, 187] width 377 height 24
click at [389, 38] on button "Manage Categories" at bounding box center [380, 35] width 61 height 15
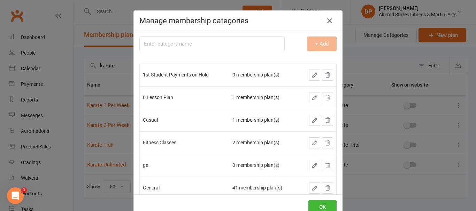
click at [362, 47] on div "Manage membership categories Membership category name + Add 1st Student Payment…" at bounding box center [238, 105] width 476 height 211
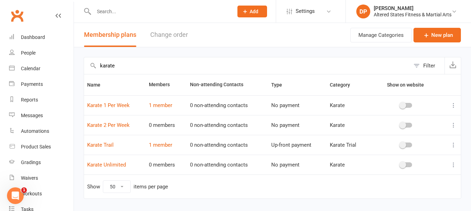
click at [167, 36] on button "Change order" at bounding box center [169, 35] width 38 height 24
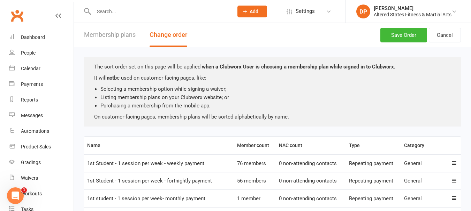
click at [97, 33] on button "Membership plans" at bounding box center [110, 35] width 52 height 24
select select "50"
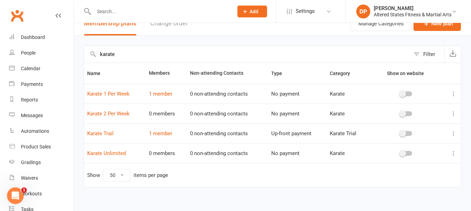
scroll to position [17, 0]
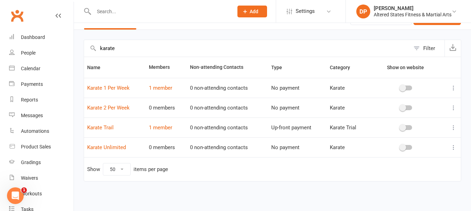
click at [115, 10] on input "text" at bounding box center [160, 12] width 137 height 10
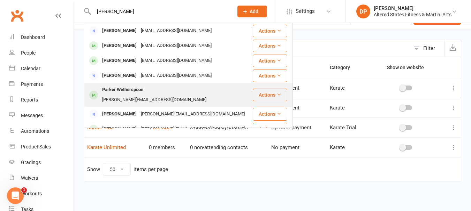
type input "[PERSON_NAME]"
click at [114, 88] on div "Parker Wetherspoon" at bounding box center [122, 90] width 45 height 10
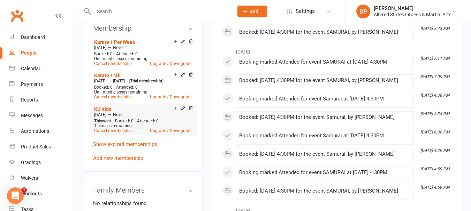
scroll to position [383, 0]
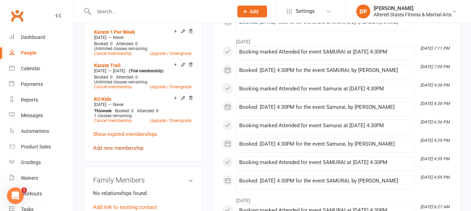
click at [110, 152] on link "Add new membership" at bounding box center [118, 148] width 50 height 6
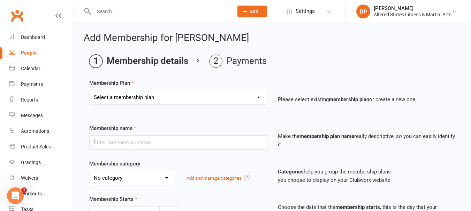
click at [140, 97] on select "Select a membership plan Create new Membership Plan 1st Student - 1 session per…" at bounding box center [178, 98] width 177 height 14
click at [309, 9] on span "Settings" at bounding box center [304, 11] width 19 height 16
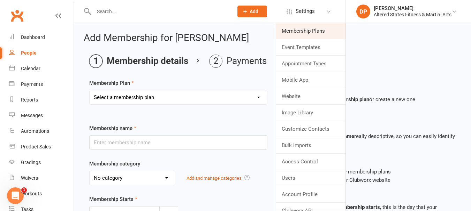
click at [311, 32] on link "Membership Plans" at bounding box center [310, 31] width 69 height 16
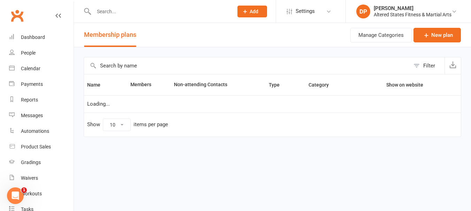
select select "50"
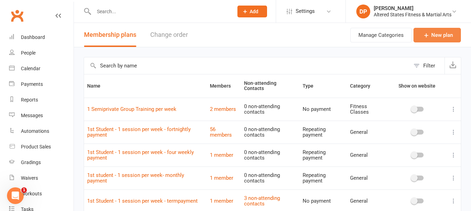
click at [416, 36] on link "New plan" at bounding box center [436, 35] width 47 height 15
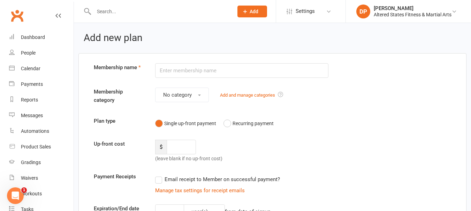
select select "50"
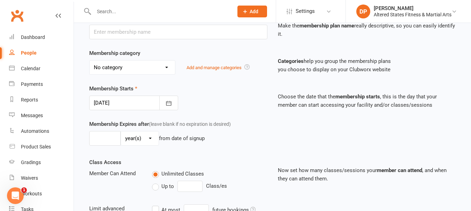
scroll to position [104, 0]
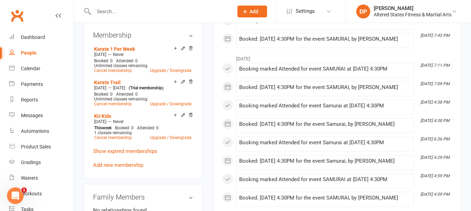
scroll to position [348, 0]
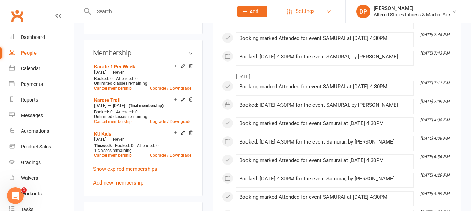
click at [299, 10] on span "Settings" at bounding box center [304, 11] width 19 height 16
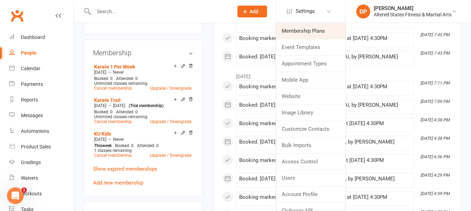
click at [308, 32] on link "Membership Plans" at bounding box center [310, 31] width 69 height 16
select select "50"
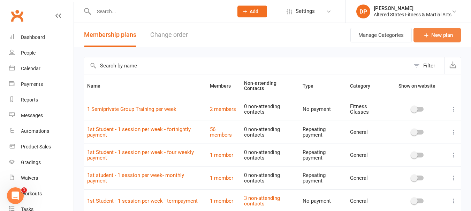
click at [437, 34] on link "New plan" at bounding box center [436, 35] width 47 height 15
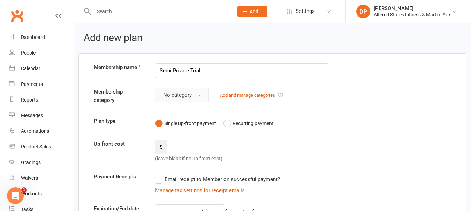
type input "Semi Private Trial"
click at [183, 95] on span "No category" at bounding box center [177, 95] width 29 height 6
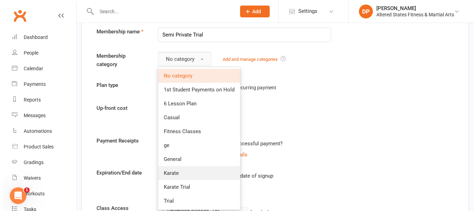
scroll to position [35, 0]
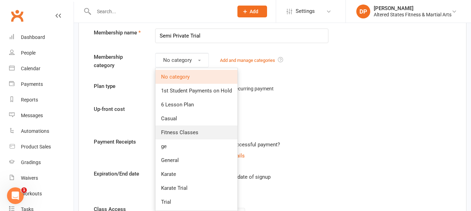
click at [191, 134] on span "Fitness Classes" at bounding box center [179, 133] width 37 height 6
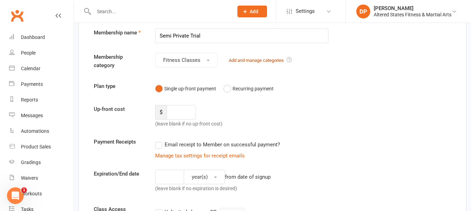
click at [254, 61] on link "Add and manage categories" at bounding box center [255, 60] width 55 height 5
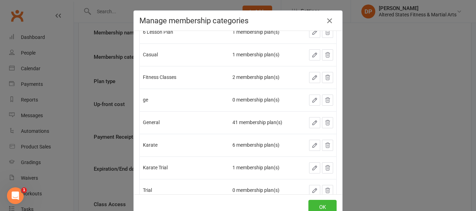
scroll to position [54, 0]
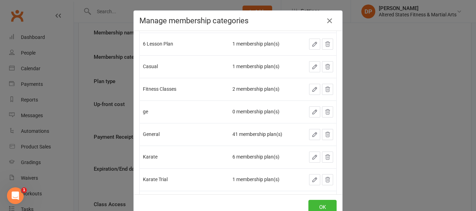
click at [312, 90] on icon "button" at bounding box center [314, 89] width 4 height 4
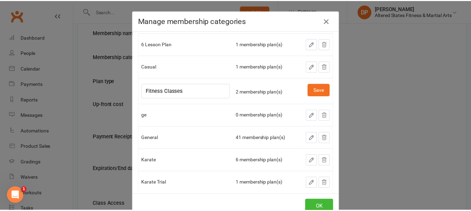
scroll to position [0, 0]
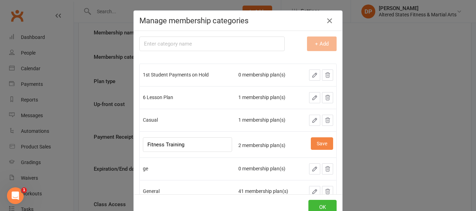
type input "Fitness Training"
click at [311, 143] on button "Save" at bounding box center [322, 144] width 22 height 13
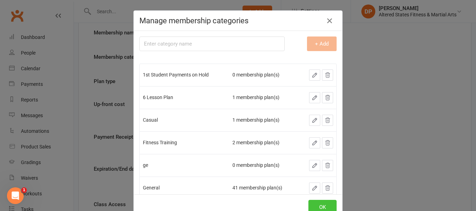
click at [315, 204] on button "OK" at bounding box center [322, 207] width 28 height 15
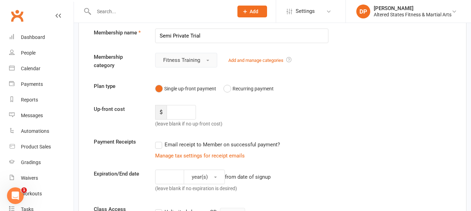
click at [208, 61] on button "Fitness Training" at bounding box center [186, 60] width 62 height 15
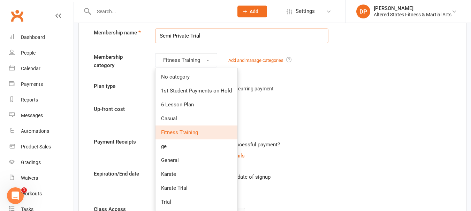
drag, startPoint x: 188, startPoint y: 35, endPoint x: 161, endPoint y: 35, distance: 27.9
click at [161, 35] on input "Semi Private Trial" at bounding box center [241, 36] width 173 height 15
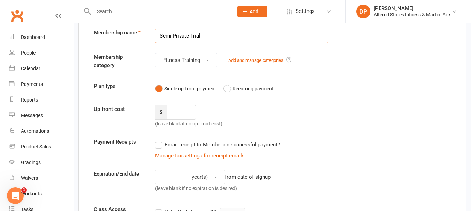
click at [217, 40] on input "Semi Private Trial" at bounding box center [241, 36] width 173 height 15
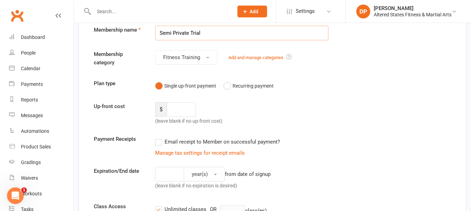
scroll to position [35, 0]
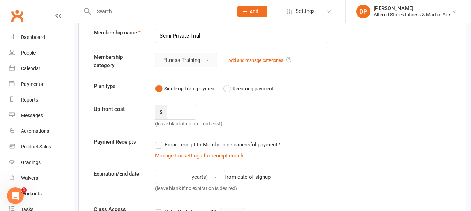
click at [207, 61] on span "button" at bounding box center [207, 60] width 3 height 1
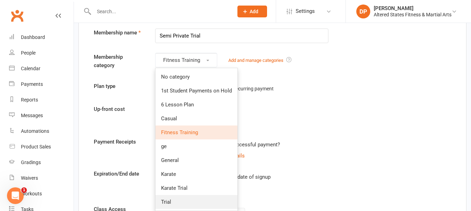
click at [168, 204] on span "Trial" at bounding box center [166, 202] width 10 height 6
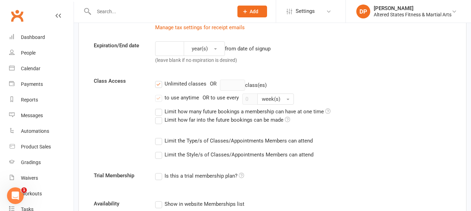
scroll to position [174, 0]
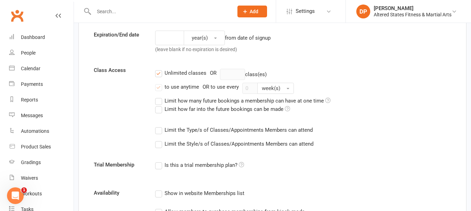
click at [158, 131] on label "Limit the Type/s of Classes/Appointments Members can attend" at bounding box center [233, 130] width 157 height 8
click at [158, 126] on input "Limit the Type/s of Classes/Appointments Members can attend" at bounding box center [157, 126] width 5 height 0
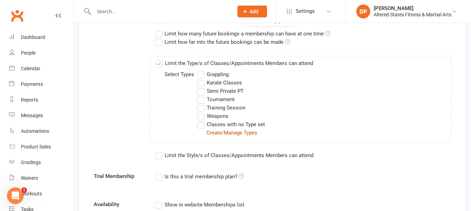
scroll to position [244, 0]
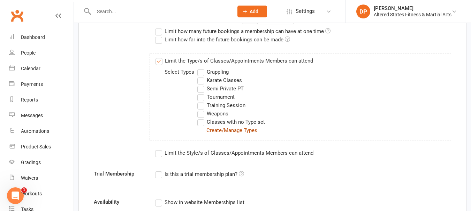
click at [217, 130] on link "Create/Manage Types" at bounding box center [231, 130] width 51 height 6
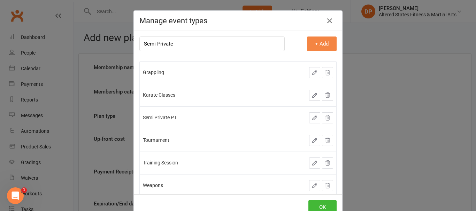
type input "Semi Private"
click at [309, 46] on button "+ Add" at bounding box center [322, 44] width 30 height 15
click at [313, 205] on button "OK" at bounding box center [322, 207] width 28 height 15
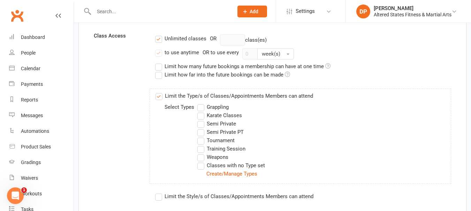
scroll to position [209, 0]
click at [200, 123] on label "Semi Private" at bounding box center [216, 123] width 39 height 8
click at [200, 119] on input "Semi Private" at bounding box center [199, 119] width 5 height 0
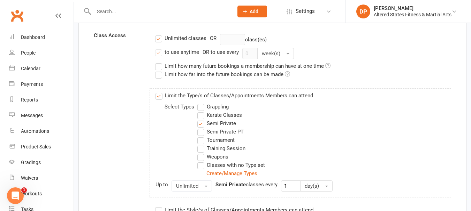
click at [200, 123] on label "Semi Private" at bounding box center [216, 123] width 39 height 8
click at [200, 119] on input "Semi Private" at bounding box center [199, 119] width 5 height 0
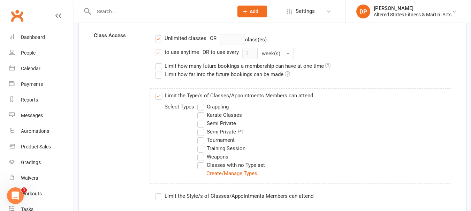
click at [202, 133] on label "Semi Private PT" at bounding box center [220, 132] width 46 height 8
click at [202, 128] on input "Semi Private PT" at bounding box center [199, 128] width 5 height 0
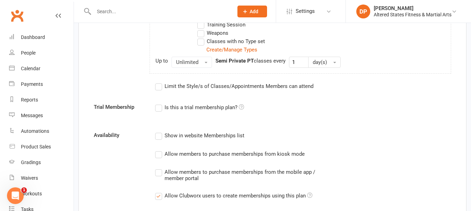
scroll to position [348, 0]
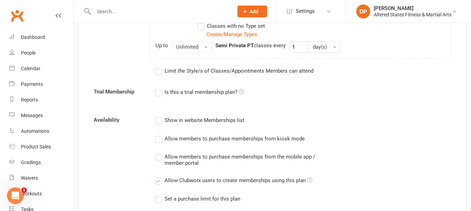
click at [159, 74] on label "Limit the Style/s of Classes/Appointments Members can attend" at bounding box center [234, 71] width 158 height 8
click at [159, 67] on input "Limit the Style/s of Classes/Appointments Members can attend" at bounding box center [157, 67] width 5 height 0
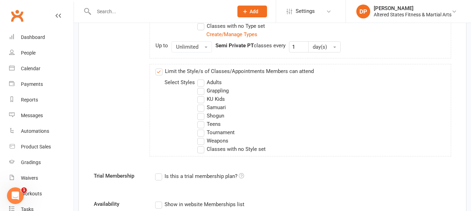
click at [200, 150] on label "Classes with no Style set" at bounding box center [231, 149] width 68 height 8
click at [200, 145] on input "Classes with no Style set" at bounding box center [199, 145] width 5 height 0
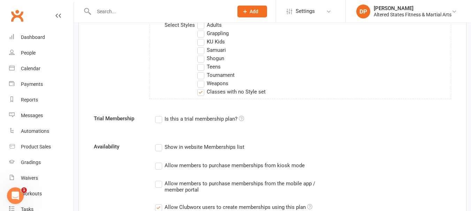
scroll to position [418, 0]
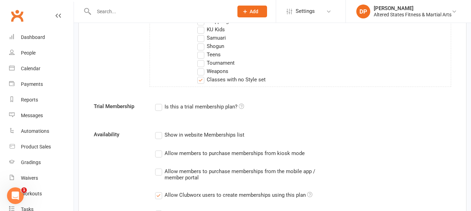
click at [161, 107] on label "Is this a trial membership plan?" at bounding box center [199, 107] width 89 height 8
click at [160, 103] on input "Is this a trial membership plan?" at bounding box center [157, 103] width 5 height 0
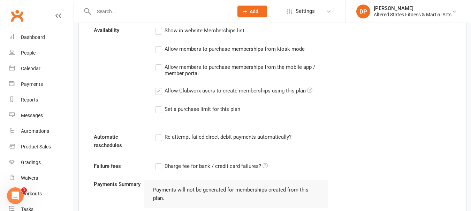
scroll to position [592, 0]
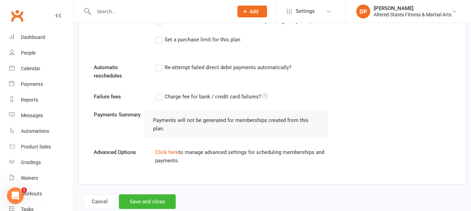
click at [157, 68] on label "Re-attempt failed direct debit payments automatically?" at bounding box center [223, 67] width 136 height 8
click at [157, 63] on input "Re-attempt failed direct debit payments automatically?" at bounding box center [157, 63] width 5 height 0
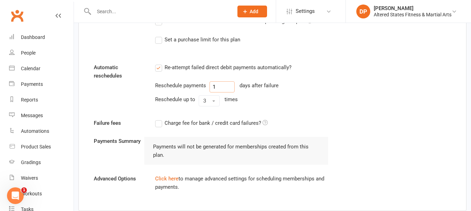
click at [208, 88] on div "Reschedule payments 1 days after failure" at bounding box center [241, 87] width 173 height 11
type input "3"
click at [207, 101] on button "3" at bounding box center [209, 100] width 21 height 11
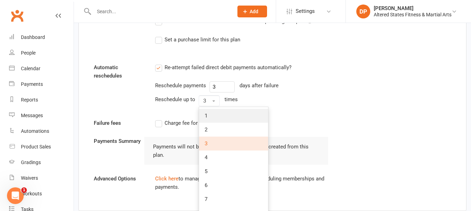
click at [206, 116] on span "1" at bounding box center [205, 116] width 3 height 6
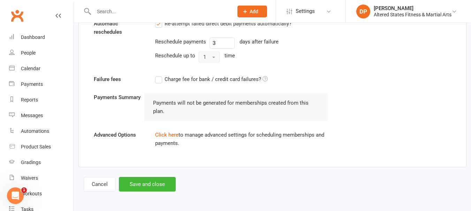
scroll to position [637, 0]
click at [162, 180] on button "Save and close" at bounding box center [147, 184] width 57 height 15
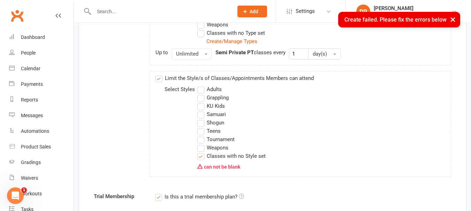
scroll to position [336, 0]
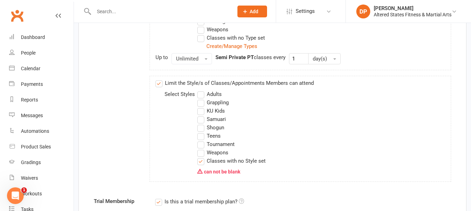
click at [201, 163] on label "Classes with no Style set" at bounding box center [231, 161] width 68 height 8
click at [201, 157] on input "Classes with no Style set" at bounding box center [199, 157] width 5 height 0
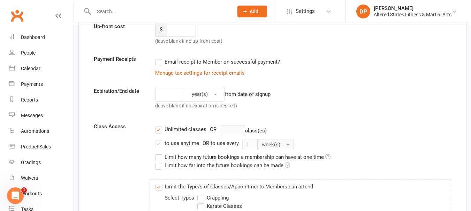
scroll to position [139, 0]
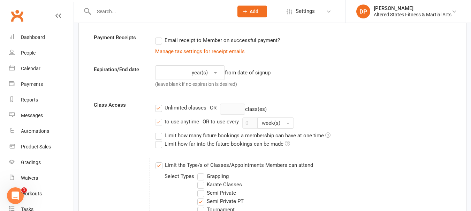
click at [160, 124] on label "to use anytime" at bounding box center [177, 122] width 44 height 8
click at [160, 118] on input "to use anytime" at bounding box center [157, 118] width 5 height 0
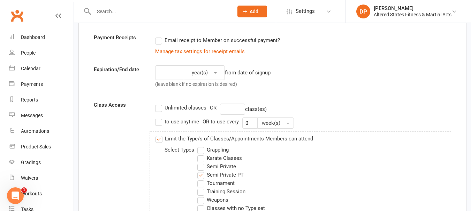
click at [159, 124] on label "to use anytime" at bounding box center [177, 122] width 44 height 8
click at [159, 118] on input "to use anytime" at bounding box center [157, 118] width 5 height 0
click at [158, 110] on label "Unlimited classes" at bounding box center [180, 108] width 51 height 8
click at [158, 104] on input "Unlimited classes" at bounding box center [157, 104] width 5 height 0
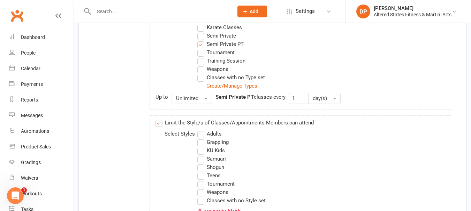
scroll to position [313, 0]
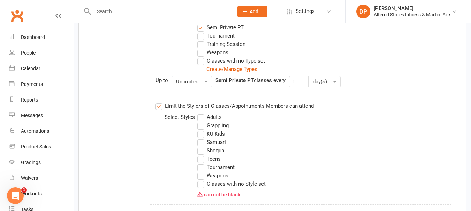
click at [202, 184] on label "Classes with no Style set" at bounding box center [231, 184] width 68 height 8
click at [202, 180] on input "Classes with no Style set" at bounding box center [199, 180] width 5 height 0
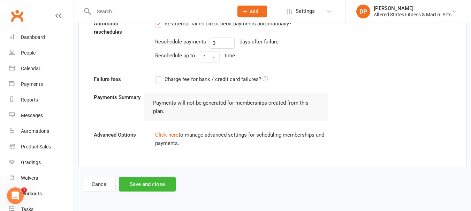
scroll to position [650, 0]
click at [169, 180] on button "Save and close" at bounding box center [147, 184] width 57 height 15
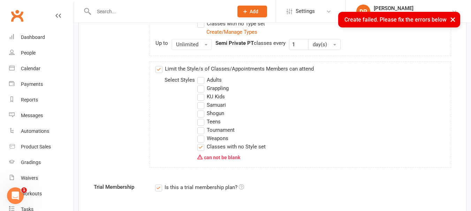
scroll to position [337, 0]
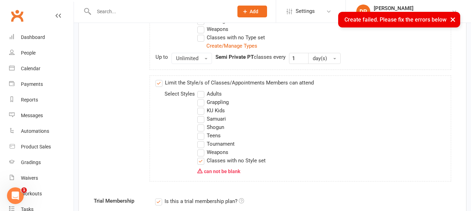
click at [161, 85] on label "Limit the Style/s of Classes/Appointments Members can attend" at bounding box center [234, 83] width 158 height 8
click at [160, 79] on input "Limit the Style/s of Classes/Appointments Members can attend" at bounding box center [157, 79] width 5 height 0
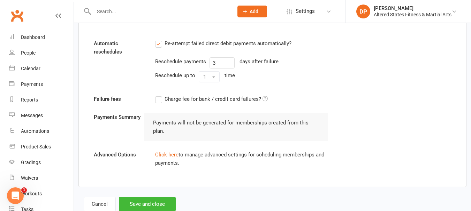
scroll to position [552, 0]
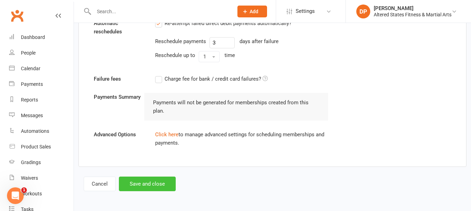
click at [168, 186] on button "Save and close" at bounding box center [147, 184] width 57 height 15
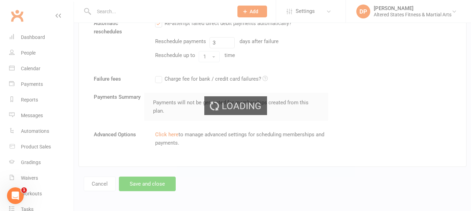
select select "50"
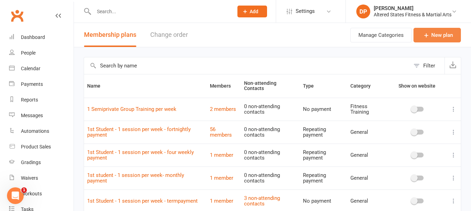
click at [431, 32] on link "New plan" at bounding box center [436, 35] width 47 height 15
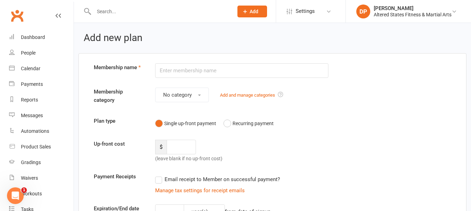
click at [184, 72] on input "text" at bounding box center [241, 70] width 173 height 15
type input "Semi Private 1 Per Week"
click at [201, 93] on button "No category" at bounding box center [182, 95] width 54 height 15
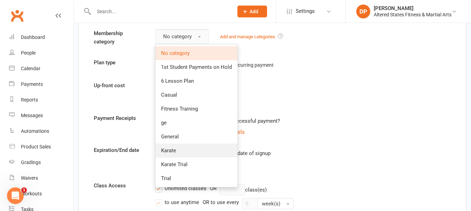
scroll to position [70, 0]
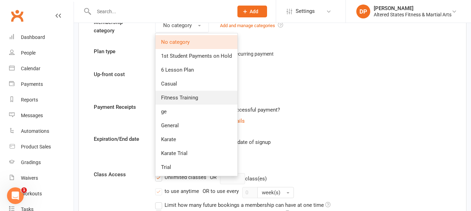
click at [185, 97] on span "Fitness Training" at bounding box center [179, 98] width 37 height 6
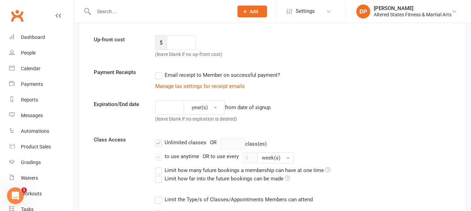
scroll to position [139, 0]
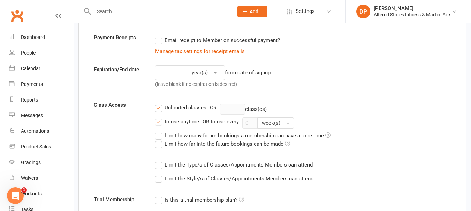
click at [158, 165] on label "Limit the Type/s of Classes/Appointments Members can attend" at bounding box center [233, 165] width 157 height 8
click at [158, 161] on input "Limit the Type/s of Classes/Appointments Members can attend" at bounding box center [157, 161] width 5 height 0
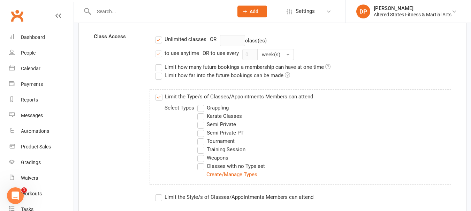
scroll to position [209, 0]
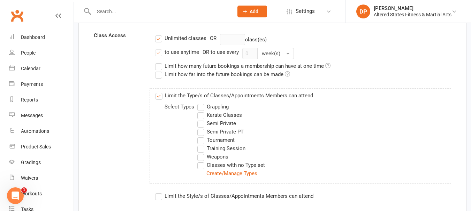
click at [200, 132] on label "Semi Private PT" at bounding box center [220, 132] width 46 height 8
click at [200, 128] on input "Semi Private PT" at bounding box center [199, 128] width 5 height 0
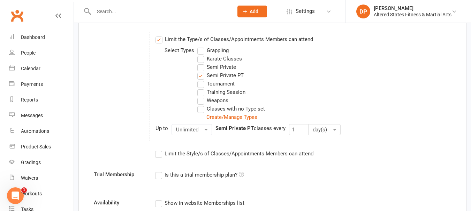
scroll to position [279, 0]
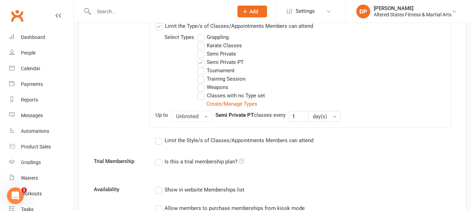
click at [158, 140] on label "Limit the Style/s of Classes/Appointments Members can attend" at bounding box center [234, 141] width 158 height 8
click at [158, 137] on input "Limit the Style/s of Classes/Appointments Members can attend" at bounding box center [157, 137] width 5 height 0
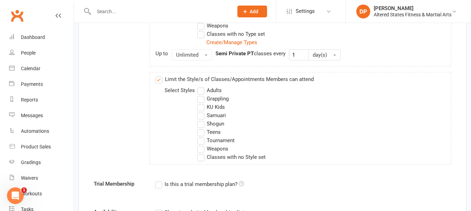
scroll to position [348, 0]
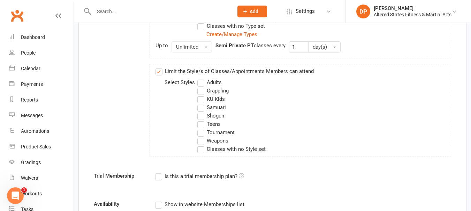
click at [159, 73] on label "Limit the Style/s of Classes/Appointments Members can attend" at bounding box center [234, 71] width 158 height 8
click at [159, 67] on input "Limit the Style/s of Classes/Appointments Members can attend" at bounding box center [157, 67] width 5 height 0
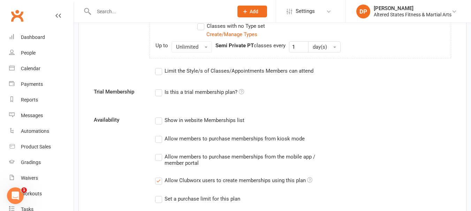
click at [160, 72] on label "Limit the Style/s of Classes/Appointments Members can attend" at bounding box center [234, 71] width 158 height 8
click at [160, 67] on input "Limit the Style/s of Classes/Appointments Members can attend" at bounding box center [157, 67] width 5 height 0
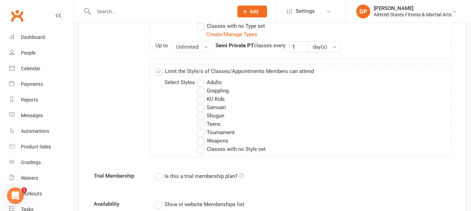
click at [202, 149] on label "Classes with no Style set" at bounding box center [231, 149] width 68 height 8
click at [202, 145] on input "Classes with no Style set" at bounding box center [199, 145] width 5 height 0
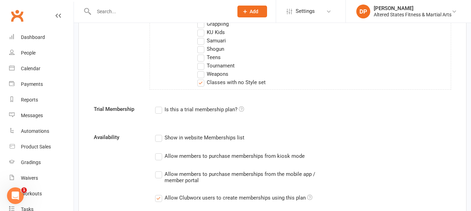
scroll to position [418, 0]
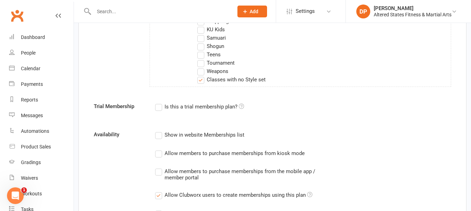
click at [160, 107] on label "Is this a trial membership plan?" at bounding box center [199, 107] width 89 height 8
click at [160, 103] on input "Is this a trial membership plan?" at bounding box center [157, 103] width 5 height 0
click at [160, 107] on label "Is this a trial membership plan?" at bounding box center [199, 107] width 89 height 8
click at [160, 103] on input "Is this a trial membership plan?" at bounding box center [157, 103] width 5 height 0
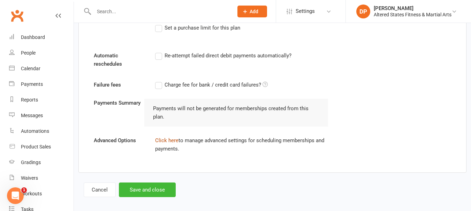
scroll to position [610, 0]
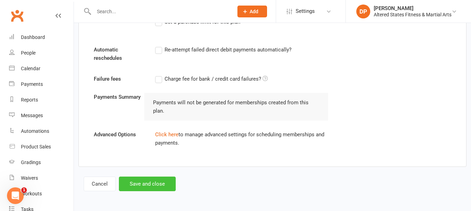
click at [155, 186] on button "Save and close" at bounding box center [147, 184] width 57 height 15
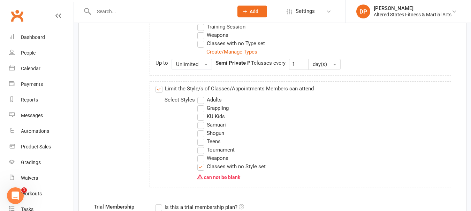
scroll to position [310, 0]
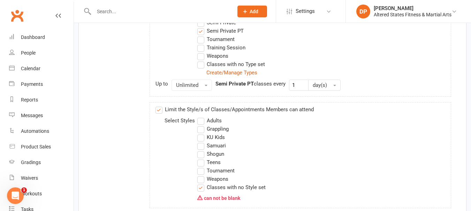
click at [160, 108] on label "Limit the Style/s of Classes/Appointments Members can attend" at bounding box center [234, 110] width 158 height 8
click at [160, 106] on input "Limit the Style/s of Classes/Appointments Members can attend" at bounding box center [157, 106] width 5 height 0
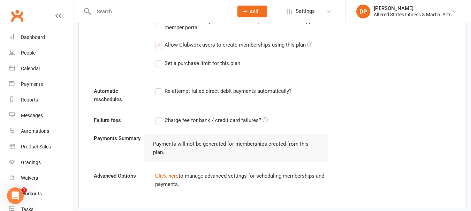
scroll to position [526, 0]
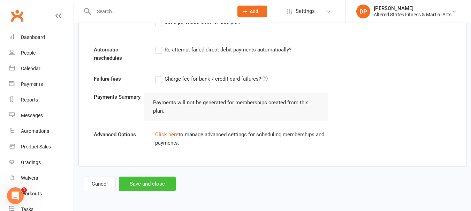
click at [154, 178] on button "Save and close" at bounding box center [147, 184] width 57 height 15
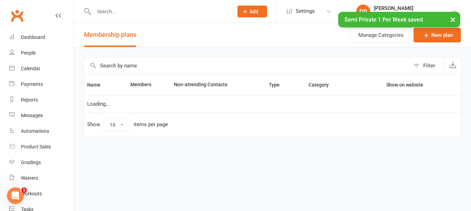
select select "50"
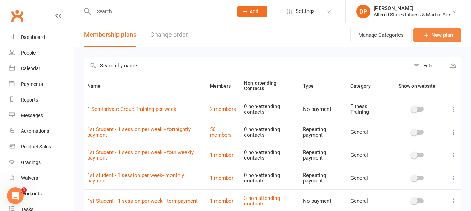
click at [433, 34] on link "New plan" at bounding box center [436, 35] width 47 height 15
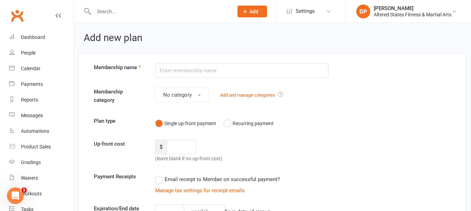
click at [169, 70] on input "text" at bounding box center [241, 70] width 173 height 15
click at [191, 70] on input "Semi Private 1 Per Week" at bounding box center [241, 70] width 173 height 15
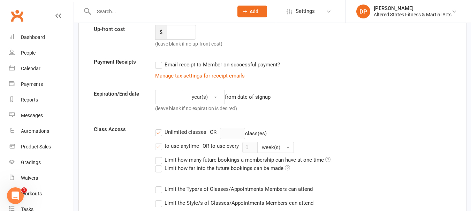
scroll to position [139, 0]
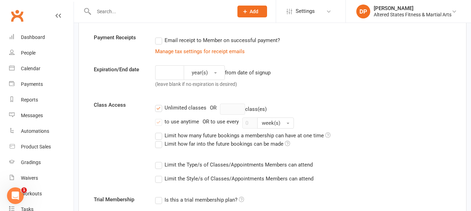
type input "Semi Private 3 Per Week"
click at [160, 167] on label "Limit the Type/s of Classes/Appointments Members can attend" at bounding box center [233, 165] width 157 height 8
click at [160, 161] on input "Limit the Type/s of Classes/Appointments Members can attend" at bounding box center [157, 161] width 5 height 0
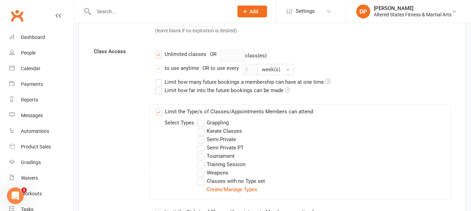
scroll to position [209, 0]
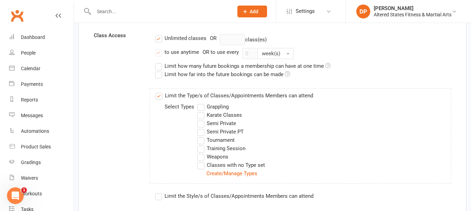
click at [200, 132] on label "Semi Private PT" at bounding box center [220, 132] width 46 height 8
click at [200, 128] on input "Semi Private PT" at bounding box center [199, 128] width 5 height 0
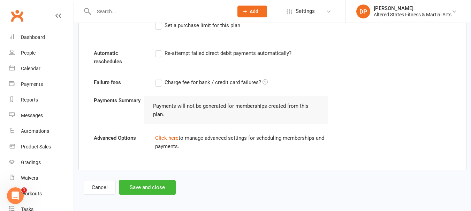
scroll to position [526, 0]
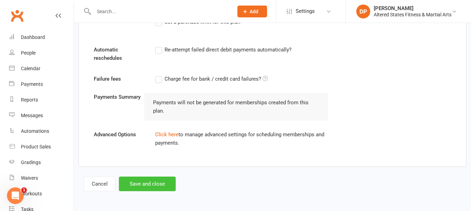
click at [152, 184] on button "Save and close" at bounding box center [147, 184] width 57 height 15
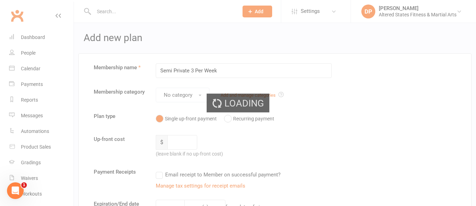
select select "50"
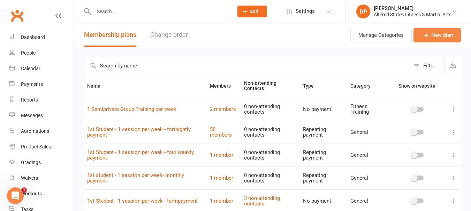
click at [435, 35] on link "New plan" at bounding box center [436, 35] width 47 height 15
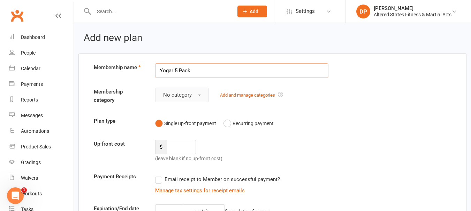
type input "Yogar 5 Pack"
click at [180, 94] on span "No category" at bounding box center [177, 95] width 29 height 6
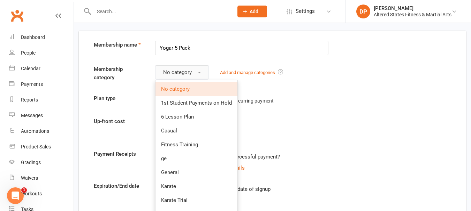
scroll to position [35, 0]
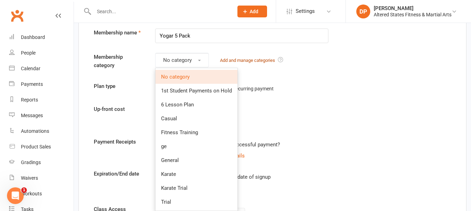
click at [257, 61] on link "Add and manage categories" at bounding box center [247, 60] width 55 height 5
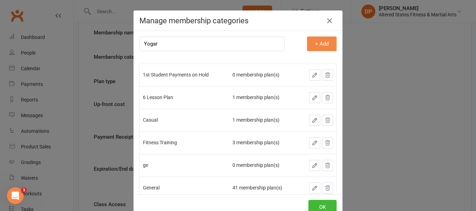
type input "Yogar"
click at [307, 46] on button "+ Add" at bounding box center [322, 44] width 30 height 15
click at [316, 205] on button "OK" at bounding box center [322, 207] width 28 height 15
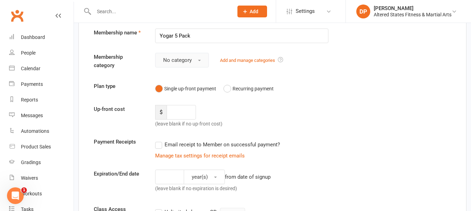
click at [202, 61] on button "No category" at bounding box center [182, 60] width 54 height 15
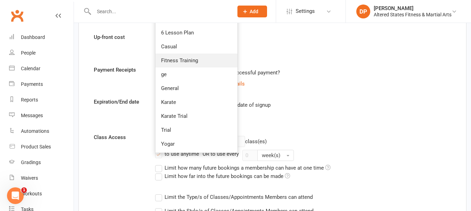
scroll to position [139, 0]
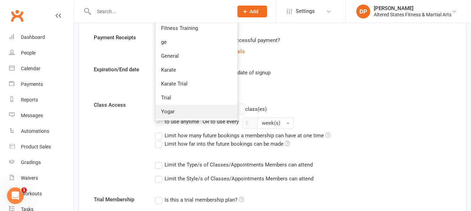
click at [171, 115] on link "Yogar" at bounding box center [196, 112] width 82 height 14
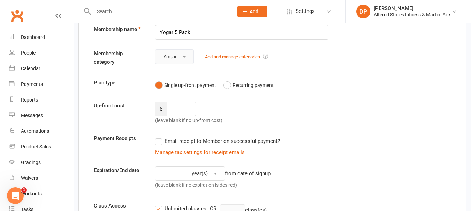
scroll to position [35, 0]
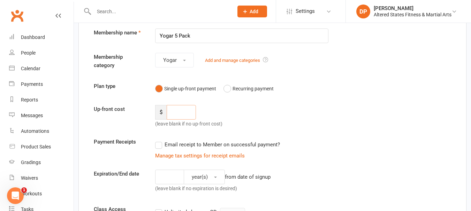
click at [176, 113] on input "number" at bounding box center [180, 112] width 29 height 15
type input "95.00"
click at [216, 113] on div "$ 95.00 (leave blank if no up-front cost)" at bounding box center [196, 116] width 92 height 23
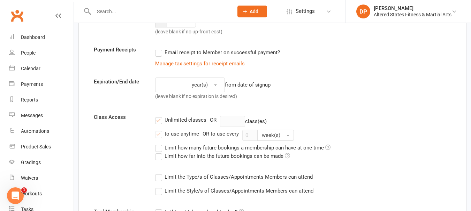
scroll to position [139, 0]
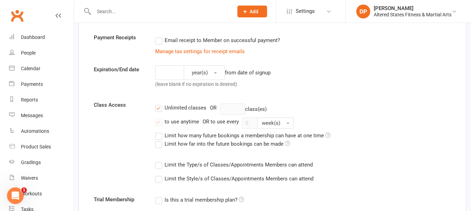
click at [159, 136] on label "Limit how many future bookings a membership can have at one time" at bounding box center [242, 136] width 175 height 8
click at [159, 132] on input "Limit how many future bookings a membership can have at one time" at bounding box center [157, 132] width 5 height 0
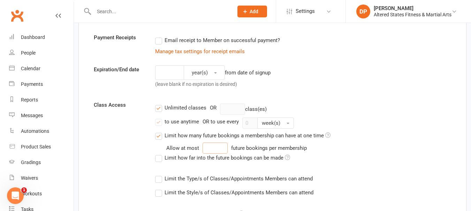
click at [215, 148] on input "number" at bounding box center [214, 148] width 25 height 11
type input "5"
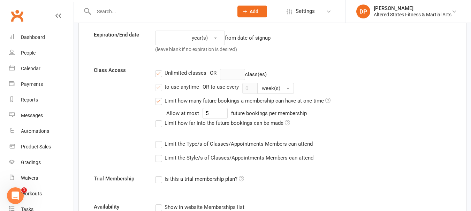
click at [161, 146] on label "Limit the Type/s of Classes/Appointments Members can attend" at bounding box center [233, 144] width 157 height 8
click at [160, 140] on input "Limit the Type/s of Classes/Appointments Members can attend" at bounding box center [157, 140] width 5 height 0
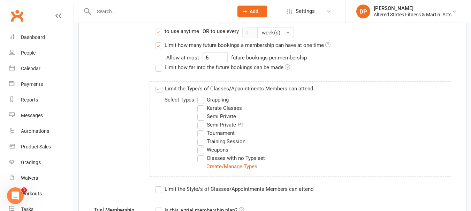
scroll to position [244, 0]
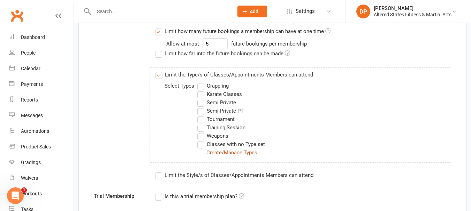
click at [225, 153] on link "Create/Manage Types" at bounding box center [231, 153] width 51 height 6
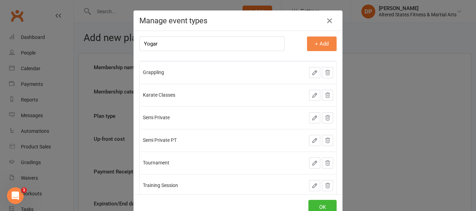
type input "Yogar"
click at [308, 41] on button "+ Add" at bounding box center [322, 44] width 30 height 15
click at [312, 204] on button "OK" at bounding box center [322, 207] width 28 height 15
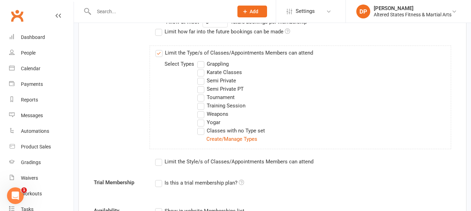
scroll to position [279, 0]
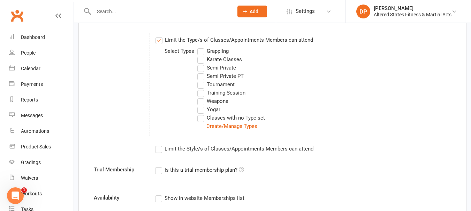
click at [199, 109] on label "Yogar" at bounding box center [208, 110] width 23 height 8
click at [199, 106] on input "Yogar" at bounding box center [199, 106] width 5 height 0
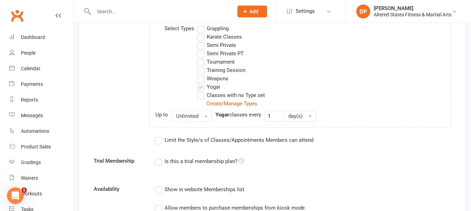
scroll to position [313, 0]
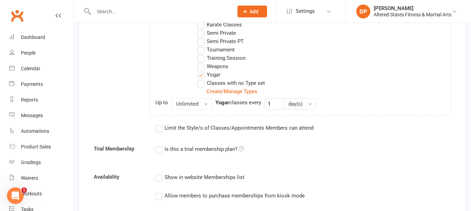
click at [158, 129] on label "Limit the Style/s of Classes/Appointments Members can attend" at bounding box center [234, 128] width 158 height 8
click at [158, 124] on input "Limit the Style/s of Classes/Appointments Members can attend" at bounding box center [157, 124] width 5 height 0
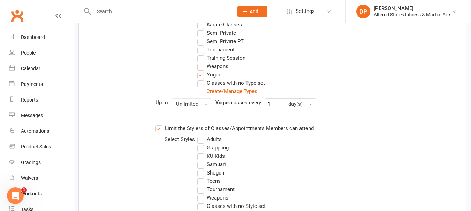
click at [157, 129] on label "Limit the Style/s of Classes/Appointments Members can attend" at bounding box center [234, 128] width 158 height 8
click at [157, 124] on input "Limit the Style/s of Classes/Appointments Members can attend" at bounding box center [157, 124] width 5 height 0
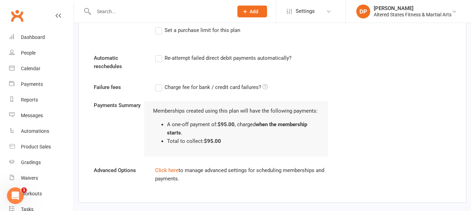
scroll to position [557, 0]
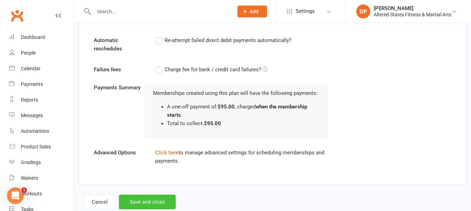
click at [160, 201] on button "Save and close" at bounding box center [147, 202] width 57 height 15
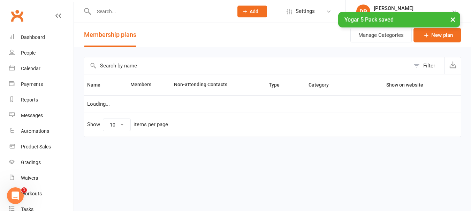
select select "50"
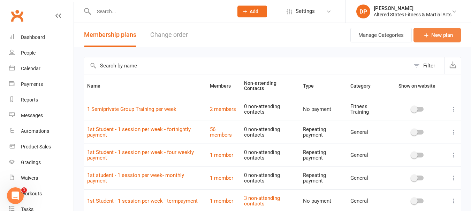
click at [422, 34] on icon at bounding box center [425, 35] width 7 height 7
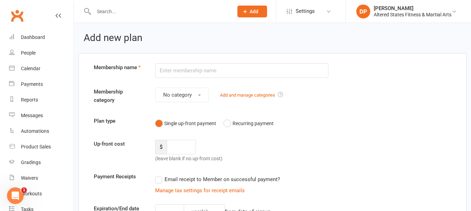
click at [228, 75] on input "text" at bounding box center [241, 70] width 173 height 15
type input "Yogar 1 Per Week"
click at [200, 96] on button "No category" at bounding box center [182, 95] width 54 height 15
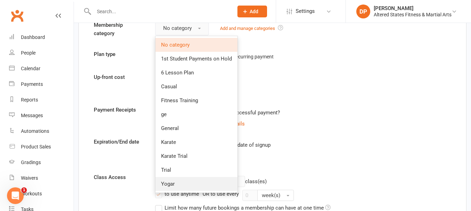
scroll to position [70, 0]
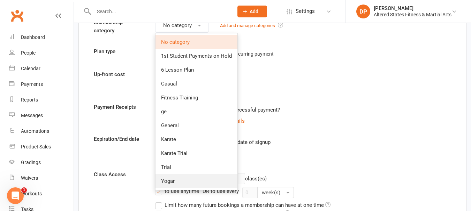
click at [174, 183] on span "Yogar" at bounding box center [168, 181] width 14 height 6
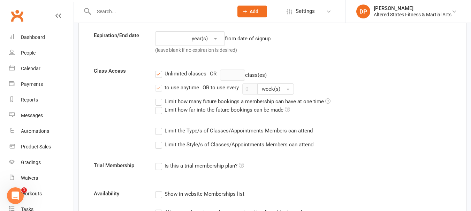
scroll to position [174, 0]
click at [157, 99] on label "Limit how many future bookings a membership can have at one time" at bounding box center [242, 101] width 175 height 8
click at [157, 97] on input "Limit how many future bookings a membership can have at one time" at bounding box center [157, 97] width 5 height 0
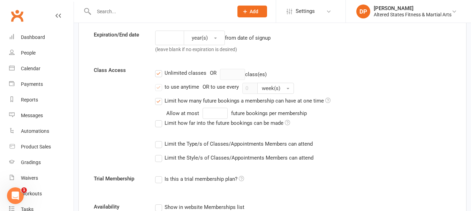
click at [162, 101] on label "Limit how many future bookings a membership can have at one time" at bounding box center [242, 101] width 175 height 8
click at [160, 97] on input "Limit how many future bookings a membership can have at one time" at bounding box center [157, 97] width 5 height 0
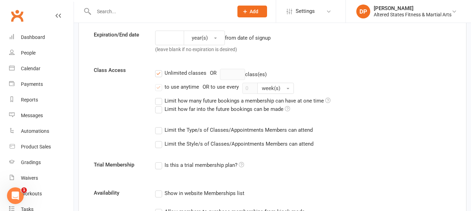
click at [162, 129] on label "Limit the Type/s of Classes/Appointments Members can attend" at bounding box center [233, 130] width 157 height 8
click at [160, 126] on input "Limit the Type/s of Classes/Appointments Members can attend" at bounding box center [157, 126] width 5 height 0
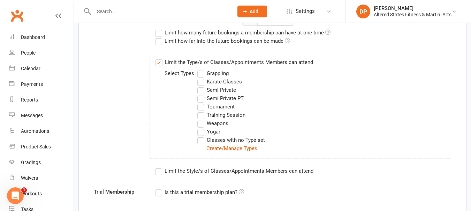
scroll to position [244, 0]
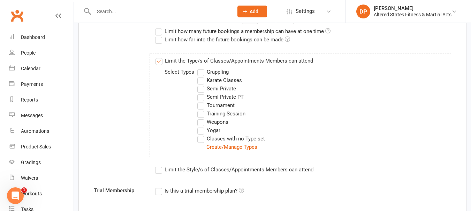
click at [200, 132] on label "Yogar" at bounding box center [208, 130] width 23 height 8
click at [200, 126] on input "Yogar" at bounding box center [199, 126] width 5 height 0
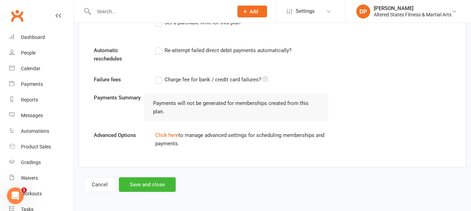
scroll to position [534, 0]
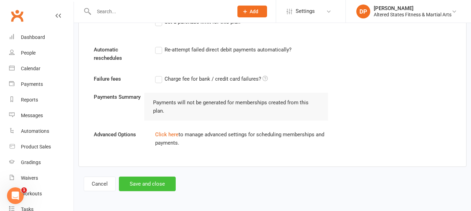
click at [160, 187] on button "Save and close" at bounding box center [147, 184] width 57 height 15
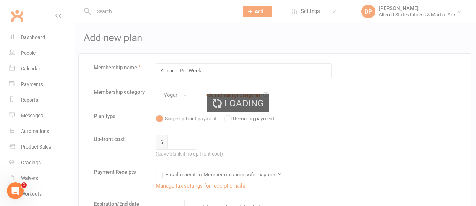
select select "50"
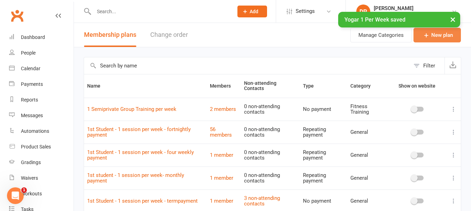
click at [441, 36] on link "New plan" at bounding box center [436, 35] width 47 height 15
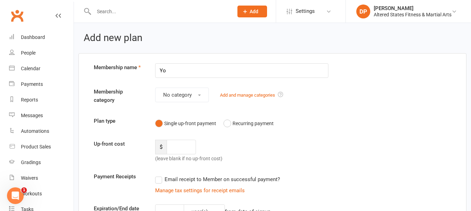
type input "Yogar 1 Per Week"
click at [306, 14] on span "Settings" at bounding box center [304, 11] width 19 height 16
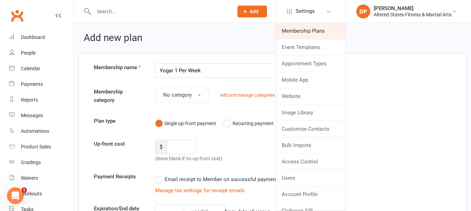
click at [302, 30] on link "Membership Plans" at bounding box center [310, 31] width 69 height 16
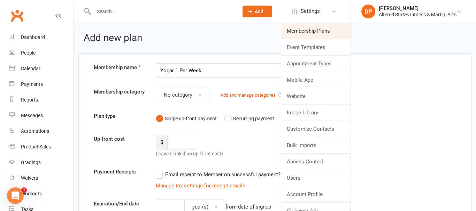
select select "50"
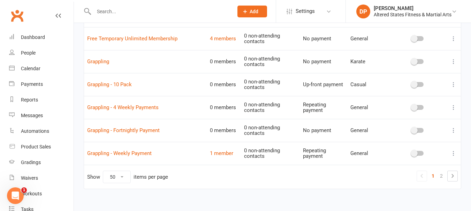
scroll to position [1087, 0]
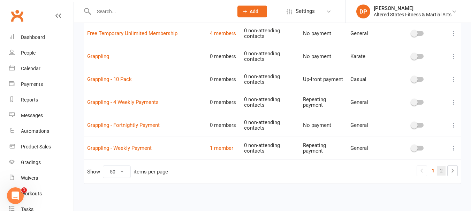
click at [439, 169] on link "2" at bounding box center [441, 171] width 8 height 10
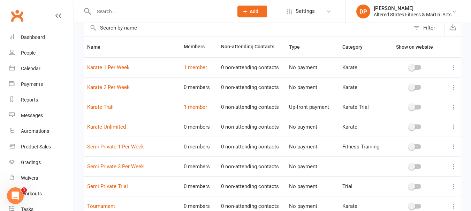
scroll to position [0, 0]
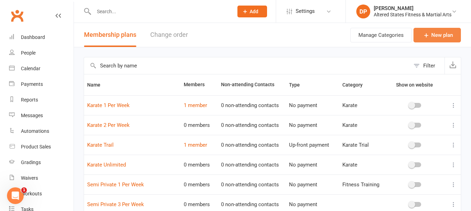
click at [436, 32] on link "New plan" at bounding box center [436, 35] width 47 height 15
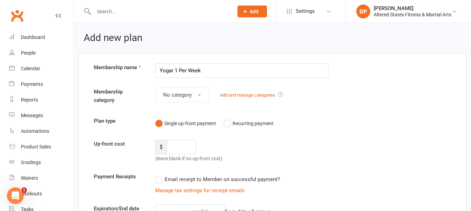
click at [176, 69] on input "Yogar 1 Per Week" at bounding box center [241, 70] width 173 height 15
type input "Yogar 2 Per Week"
click at [188, 98] on span "No category" at bounding box center [177, 95] width 29 height 6
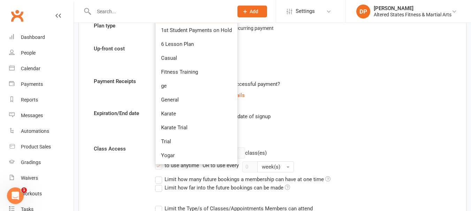
scroll to position [104, 0]
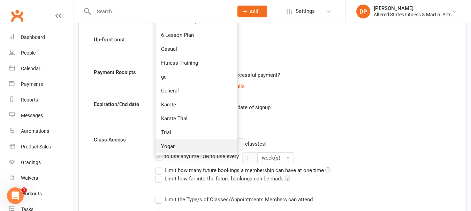
click at [169, 146] on span "Yogar" at bounding box center [168, 146] width 14 height 6
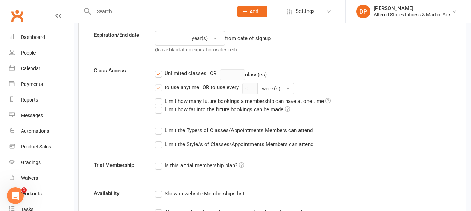
scroll to position [174, 0]
click at [158, 128] on label "Limit the Type/s of Classes/Appointments Members can attend" at bounding box center [233, 130] width 157 height 8
click at [158, 126] on input "Limit the Type/s of Classes/Appointments Members can attend" at bounding box center [157, 126] width 5 height 0
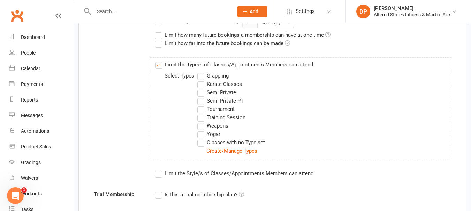
scroll to position [244, 0]
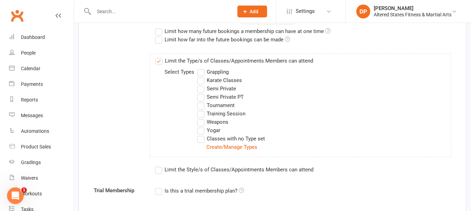
click at [200, 130] on label "Yogar" at bounding box center [208, 130] width 23 height 8
click at [200, 126] on input "Yogar" at bounding box center [199, 126] width 5 height 0
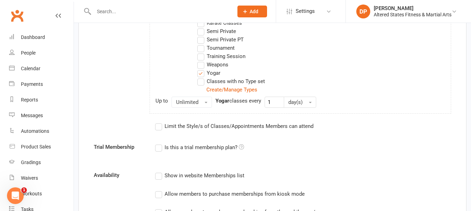
scroll to position [313, 0]
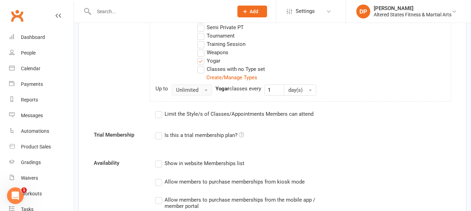
click at [205, 91] on span "button" at bounding box center [205, 90] width 3 height 1
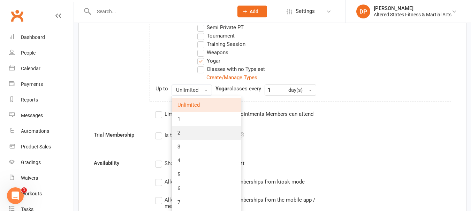
click at [182, 135] on link "2" at bounding box center [206, 133] width 69 height 14
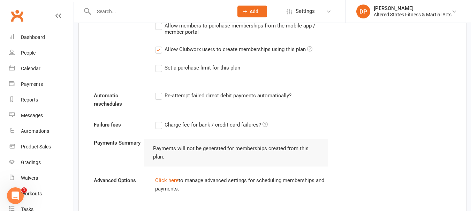
scroll to position [534, 0]
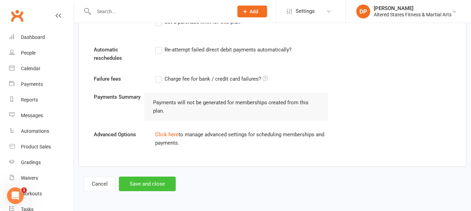
click at [142, 183] on button "Save and close" at bounding box center [147, 184] width 57 height 15
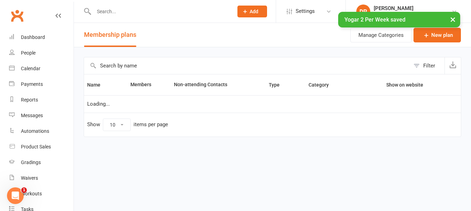
select select "50"
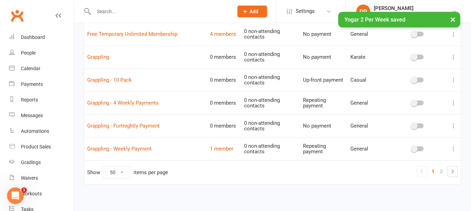
scroll to position [1087, 0]
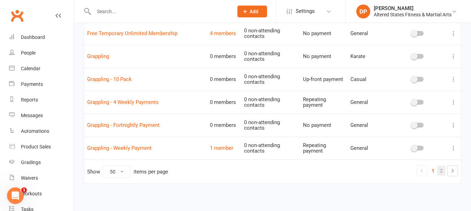
click at [439, 169] on link "2" at bounding box center [441, 171] width 8 height 10
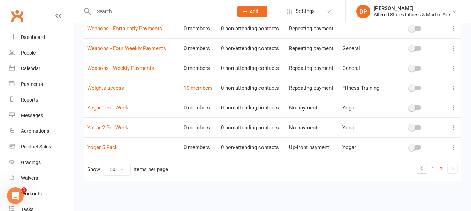
scroll to position [375, 0]
click at [119, 108] on link "Yogar 1 Per Week" at bounding box center [107, 108] width 41 height 6
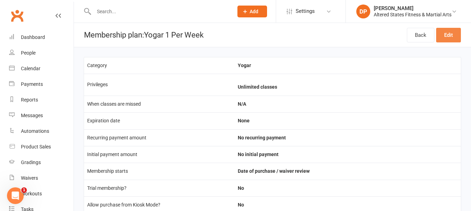
click at [445, 36] on link "Edit" at bounding box center [448, 35] width 25 height 15
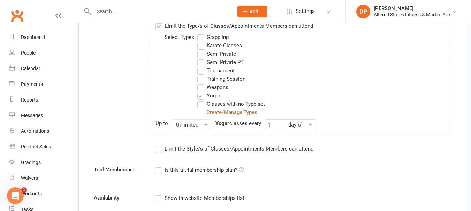
scroll to position [313, 0]
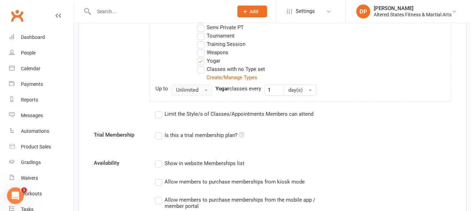
click at [207, 92] on button "Unlimited" at bounding box center [191, 90] width 40 height 11
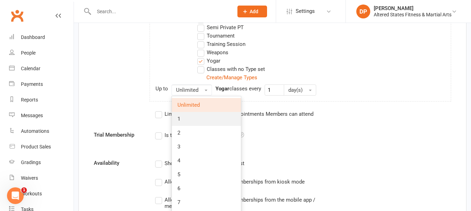
click at [180, 118] on span "1" at bounding box center [178, 119] width 3 height 6
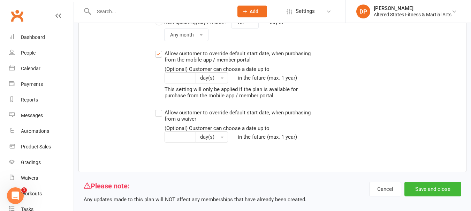
scroll to position [736, 0]
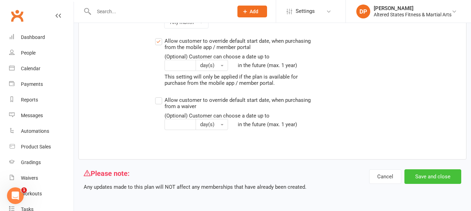
click at [422, 176] on button "Save and close" at bounding box center [432, 177] width 57 height 15
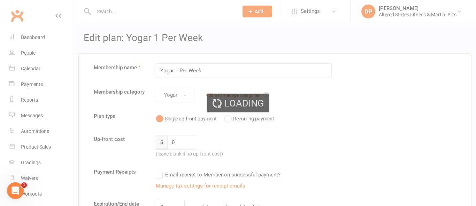
select select "50"
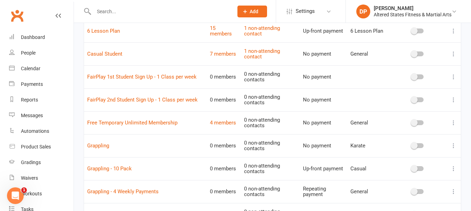
scroll to position [1010, 0]
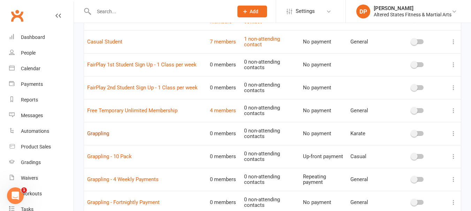
click at [105, 132] on link "Grappling" at bounding box center [98, 134] width 22 height 6
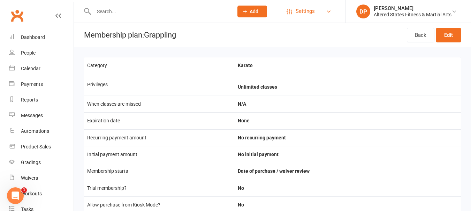
click at [300, 13] on span "Settings" at bounding box center [304, 11] width 19 height 16
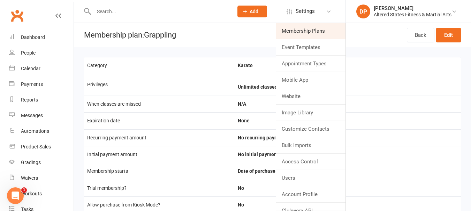
click at [298, 29] on link "Membership Plans" at bounding box center [310, 31] width 69 height 16
select select "50"
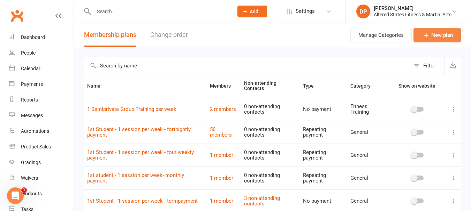
click at [421, 40] on link "New plan" at bounding box center [436, 35] width 47 height 15
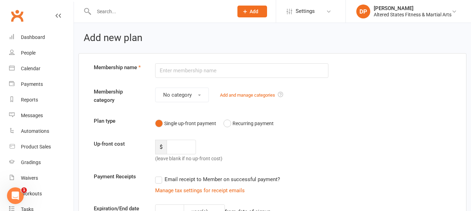
click at [187, 71] on input "text" at bounding box center [241, 70] width 173 height 15
drag, startPoint x: 162, startPoint y: 71, endPoint x: 156, endPoint y: 71, distance: 6.3
click at [156, 71] on input "yogar" at bounding box center [241, 70] width 173 height 15
click at [178, 71] on input "Yogar" at bounding box center [241, 70] width 173 height 15
type input "Yogar"
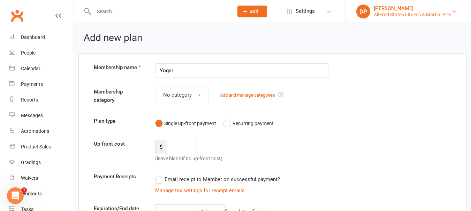
click at [397, 9] on div "[PERSON_NAME]" at bounding box center [412, 8] width 78 height 6
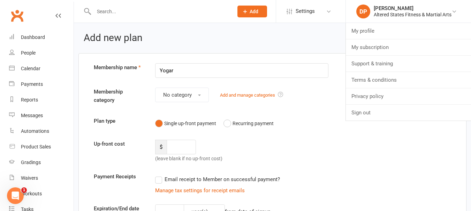
click at [293, 37] on h2 "Add new plan" at bounding box center [272, 38] width 377 height 11
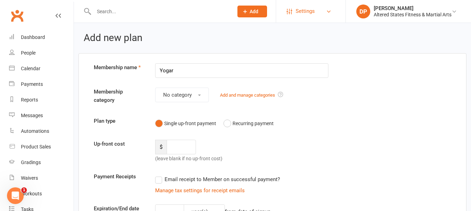
click at [300, 12] on span "Settings" at bounding box center [304, 11] width 19 height 16
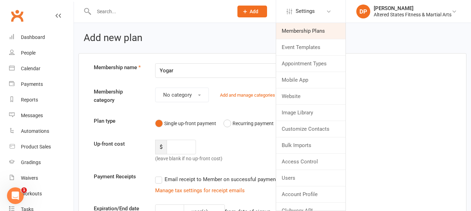
click at [313, 29] on link "Membership Plans" at bounding box center [310, 31] width 69 height 16
select select "50"
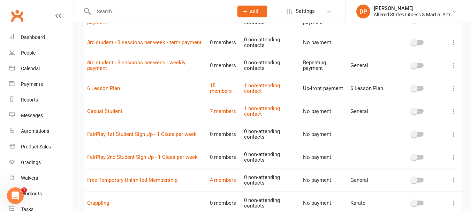
scroll to position [1087, 0]
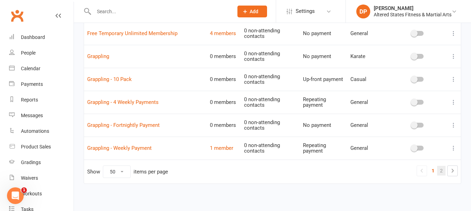
click at [441, 171] on link "2" at bounding box center [441, 171] width 8 height 10
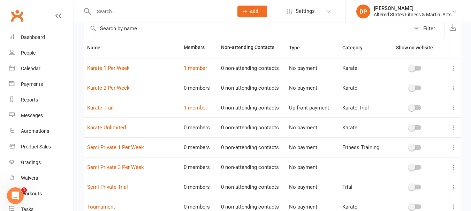
scroll to position [26, 0]
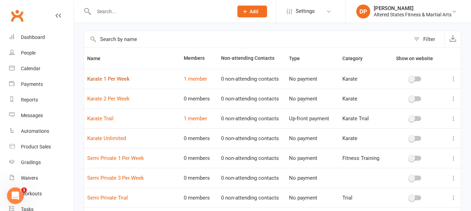
click at [115, 79] on link "Karate 1 Per Week" at bounding box center [108, 79] width 42 height 6
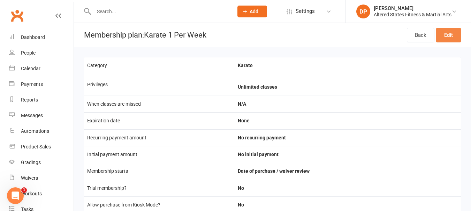
click at [451, 35] on link "Edit" at bounding box center [448, 35] width 25 height 15
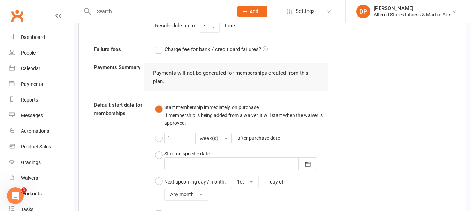
scroll to position [697, 0]
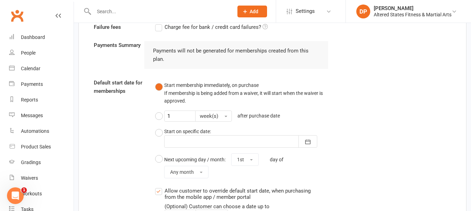
click at [158, 86] on button "Start membership immediately, on purchase If membership is being added from a w…" at bounding box center [241, 93] width 173 height 29
click at [226, 116] on button "week(s)" at bounding box center [213, 116] width 37 height 11
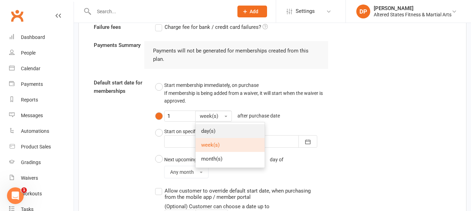
click at [208, 132] on span "day(s)" at bounding box center [208, 131] width 14 height 6
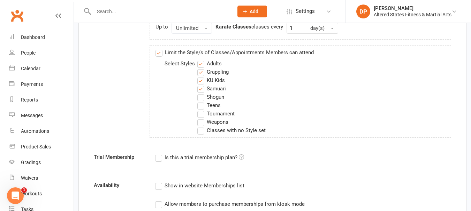
scroll to position [383, 0]
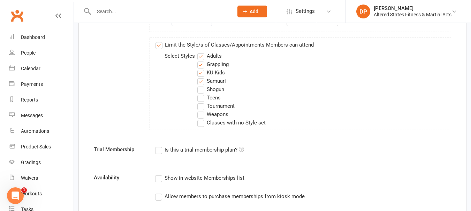
click at [161, 46] on label "Limit the Style/s of Classes/Appointments Members can attend" at bounding box center [234, 45] width 158 height 8
click at [160, 41] on input "Limit the Style/s of Classes/Appointments Members can attend" at bounding box center [157, 41] width 5 height 0
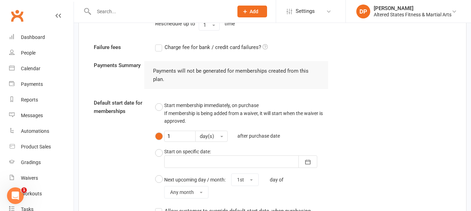
scroll to position [762, 0]
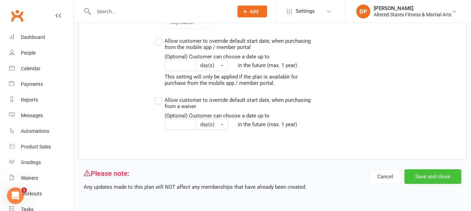
click at [423, 178] on button "Save and close" at bounding box center [432, 177] width 57 height 15
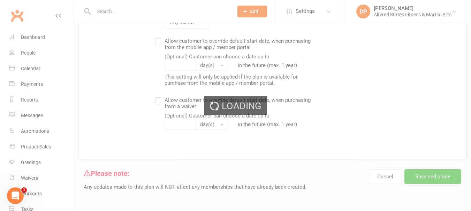
select select "50"
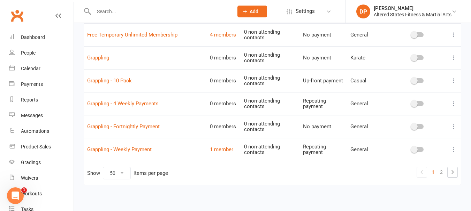
scroll to position [1087, 0]
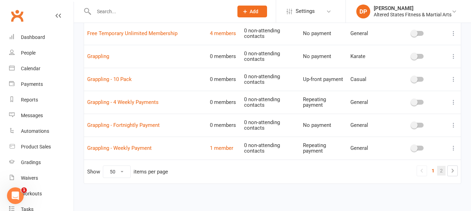
click at [443, 168] on link "2" at bounding box center [441, 171] width 8 height 10
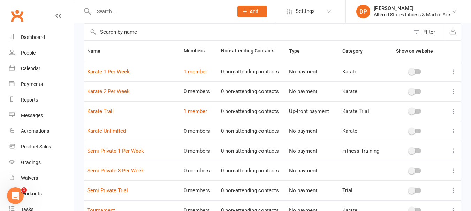
scroll to position [7, 0]
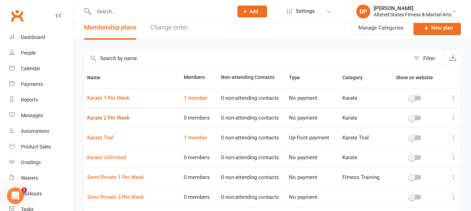
click at [125, 119] on link "Karate 2 Per Week" at bounding box center [108, 118] width 42 height 6
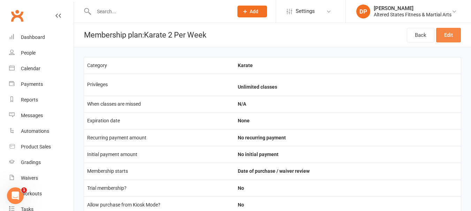
click at [444, 36] on link "Edit" at bounding box center [448, 35] width 25 height 15
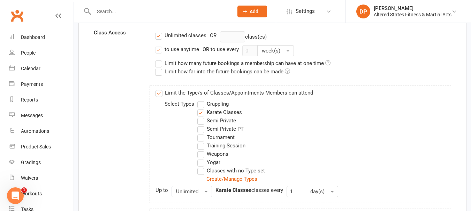
scroll to position [209, 0]
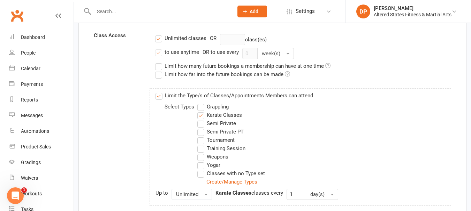
click at [159, 96] on label "Limit the Type/s of Classes/Appointments Members can attend" at bounding box center [233, 96] width 157 height 8
click at [159, 92] on input "Limit the Type/s of Classes/Appointments Members can attend" at bounding box center [157, 92] width 5 height 0
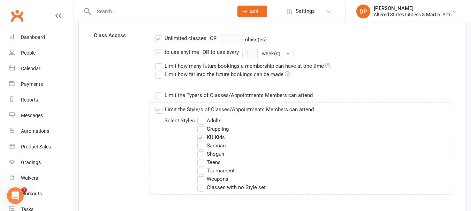
click at [161, 95] on label "Limit the Type/s of Classes/Appointments Members can attend" at bounding box center [233, 95] width 157 height 8
click at [160, 91] on input "Limit the Type/s of Classes/Appointments Members can attend" at bounding box center [157, 91] width 5 height 0
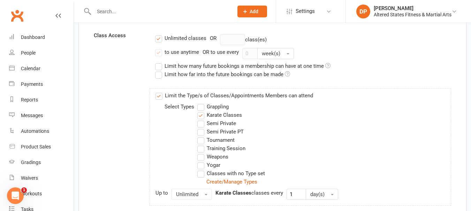
click at [161, 95] on label "Limit the Type/s of Classes/Appointments Members can attend" at bounding box center [233, 96] width 157 height 8
click at [160, 92] on input "Limit the Type/s of Classes/Appointments Members can attend" at bounding box center [157, 92] width 5 height 0
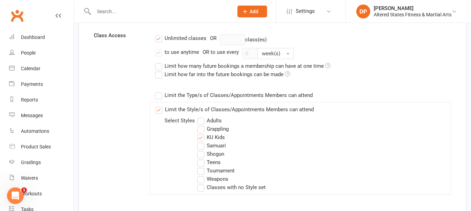
click at [157, 96] on label "Limit the Type/s of Classes/Appointments Members can attend" at bounding box center [233, 95] width 157 height 8
click at [157, 91] on input "Limit the Type/s of Classes/Appointments Members can attend" at bounding box center [157, 91] width 5 height 0
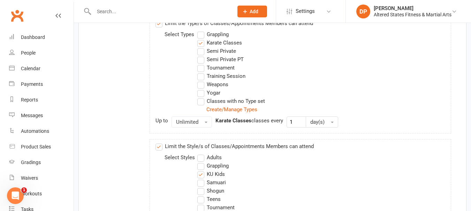
scroll to position [279, 0]
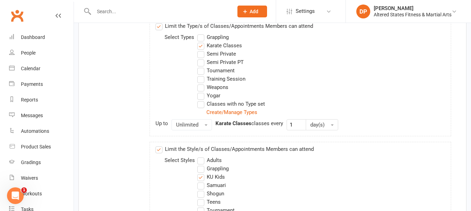
click at [157, 150] on label "Limit the Style/s of Classes/Appointments Members can attend" at bounding box center [234, 149] width 158 height 8
click at [157, 145] on input "Limit the Style/s of Classes/Appointments Members can attend" at bounding box center [157, 145] width 5 height 0
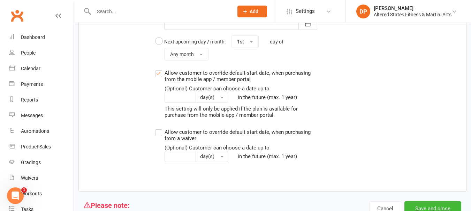
scroll to position [762, 0]
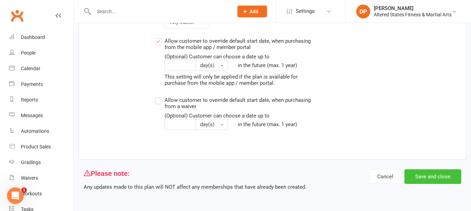
click at [415, 174] on button "Save and close" at bounding box center [432, 177] width 57 height 15
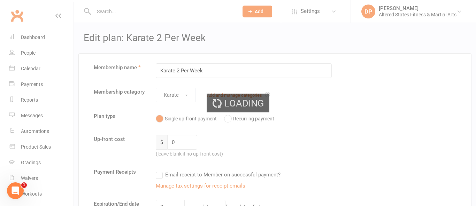
select select "50"
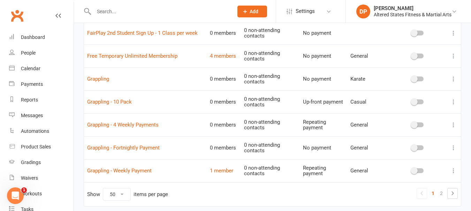
scroll to position [1087, 0]
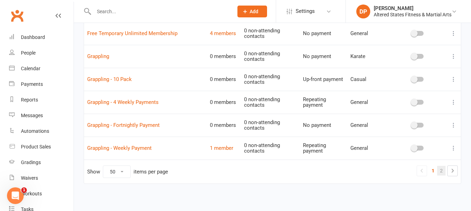
click at [442, 169] on link "2" at bounding box center [441, 171] width 8 height 10
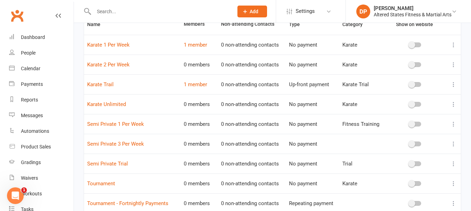
scroll to position [63, 0]
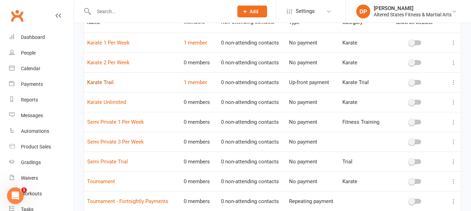
click at [106, 82] on link "Karate Trail" at bounding box center [100, 82] width 26 height 6
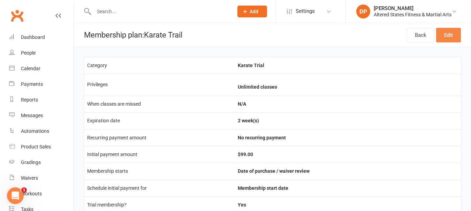
click at [444, 33] on link "Edit" at bounding box center [448, 35] width 25 height 15
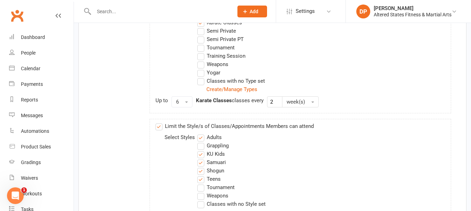
scroll to position [313, 0]
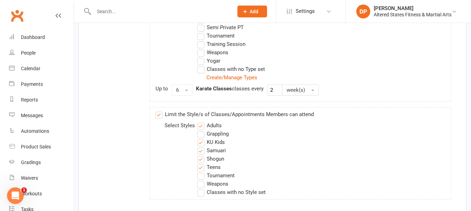
click at [157, 115] on label "Limit the Style/s of Classes/Appointments Members can attend" at bounding box center [234, 114] width 158 height 8
click at [157, 110] on input "Limit the Style/s of Classes/Appointments Members can attend" at bounding box center [157, 110] width 5 height 0
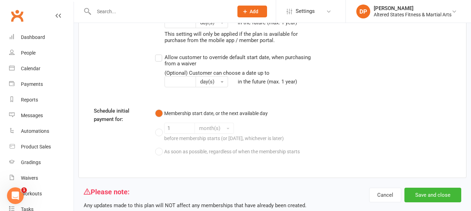
scroll to position [851, 0]
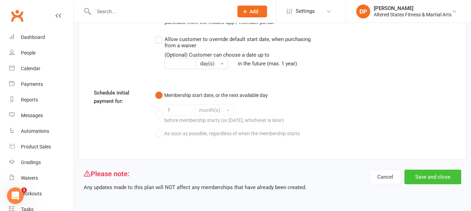
click at [416, 176] on button "Save and close" at bounding box center [432, 177] width 57 height 15
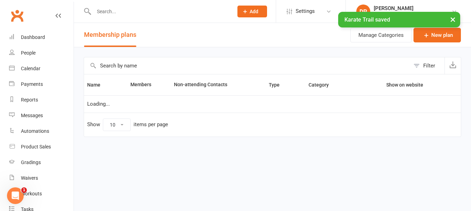
select select "50"
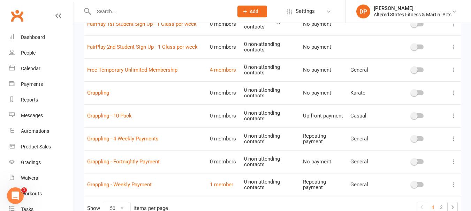
scroll to position [1087, 0]
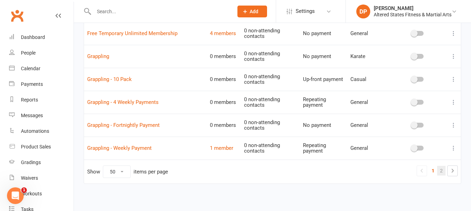
click at [440, 168] on link "2" at bounding box center [441, 171] width 8 height 10
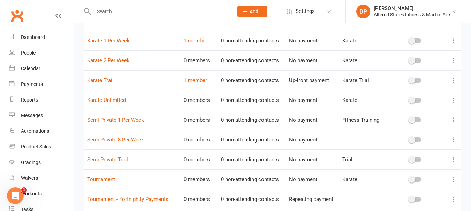
scroll to position [0, 0]
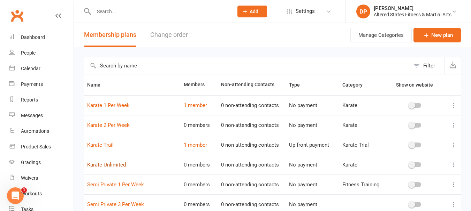
click at [103, 165] on link "Karate Unlimited" at bounding box center [106, 165] width 39 height 6
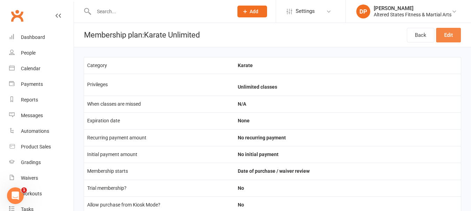
click at [442, 29] on link "Edit" at bounding box center [448, 35] width 25 height 15
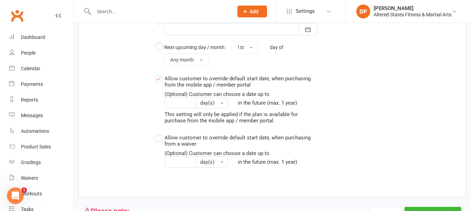
scroll to position [762, 0]
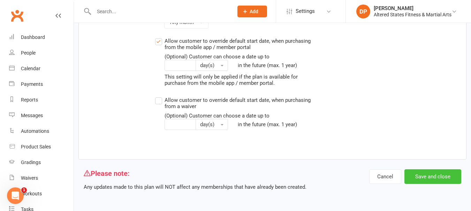
click at [431, 177] on button "Save and close" at bounding box center [432, 177] width 57 height 15
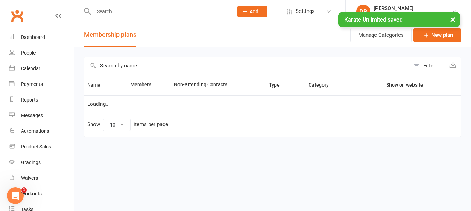
select select "50"
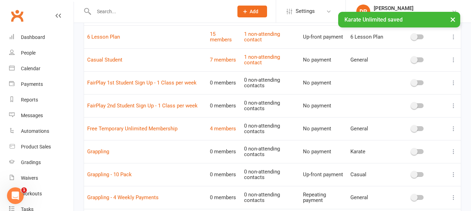
scroll to position [1087, 0]
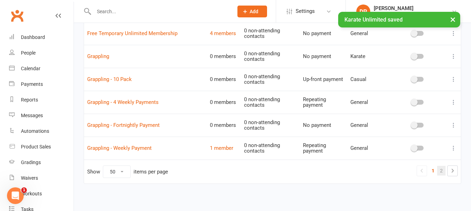
click at [439, 167] on link "2" at bounding box center [441, 171] width 8 height 10
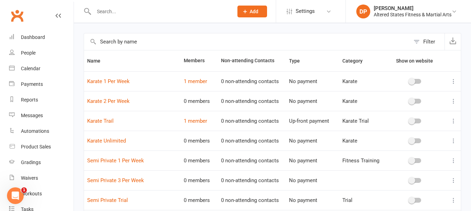
scroll to position [70, 0]
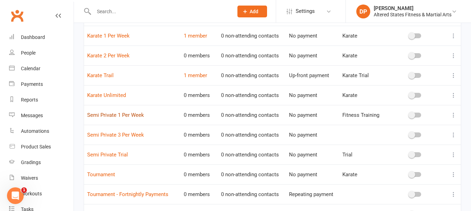
click at [112, 117] on link "Semi Private 1 Per Week" at bounding box center [115, 115] width 57 height 6
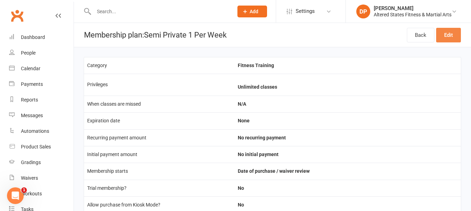
click at [451, 39] on link "Edit" at bounding box center [448, 35] width 25 height 15
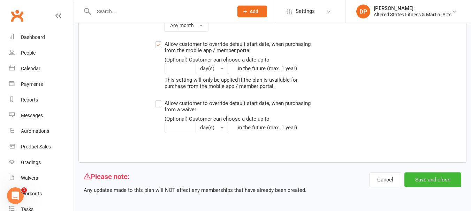
scroll to position [736, 0]
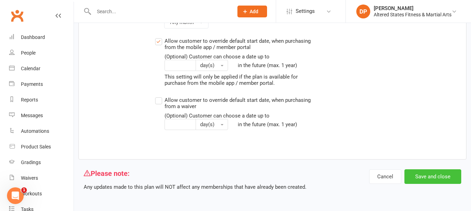
click at [422, 179] on button "Save and close" at bounding box center [432, 177] width 57 height 15
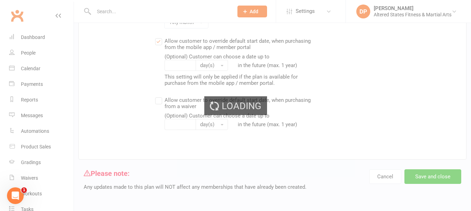
select select "50"
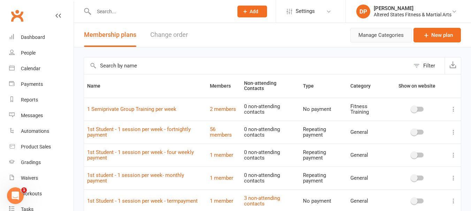
click at [364, 37] on button "Manage Categories" at bounding box center [380, 35] width 61 height 15
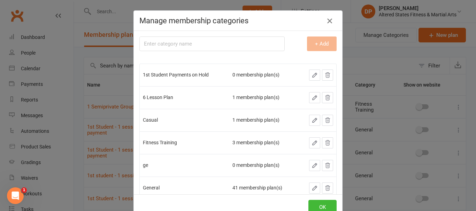
click at [326, 20] on icon "button" at bounding box center [329, 21] width 8 height 8
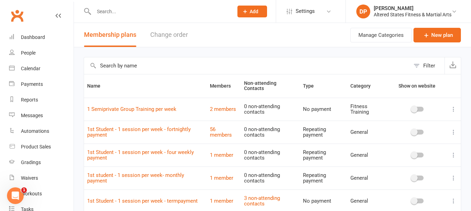
click at [171, 32] on button "Change order" at bounding box center [169, 35] width 38 height 24
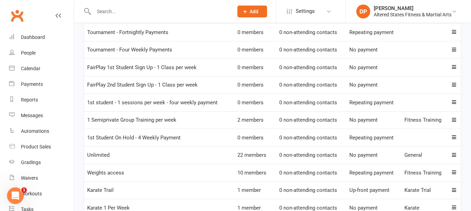
scroll to position [975, 0]
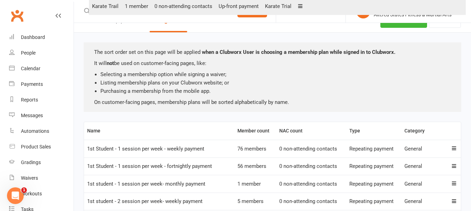
scroll to position [0, 0]
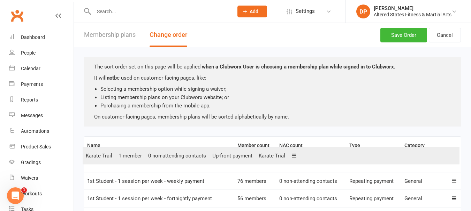
drag, startPoint x: 106, startPoint y: 42, endPoint x: 104, endPoint y: 155, distance: 112.9
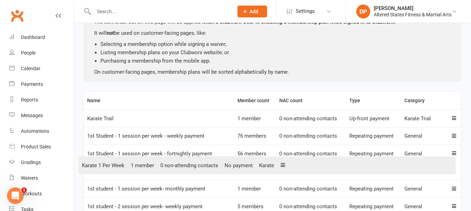
scroll to position [48, 0]
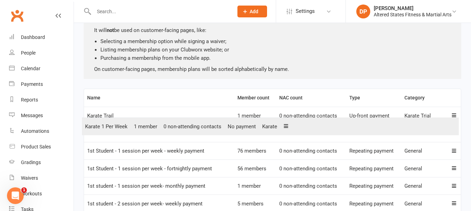
drag, startPoint x: 109, startPoint y: 131, endPoint x: 107, endPoint y: 127, distance: 4.1
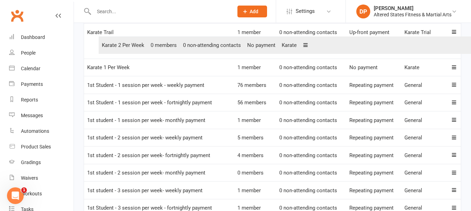
scroll to position [131, 0]
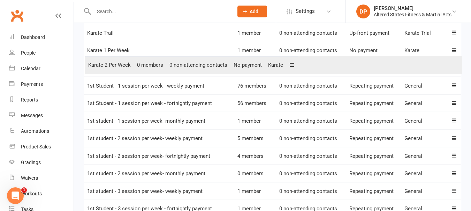
drag, startPoint x: 104, startPoint y: 146, endPoint x: 104, endPoint y: 65, distance: 80.5
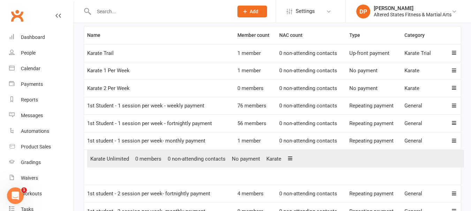
scroll to position [121, 0]
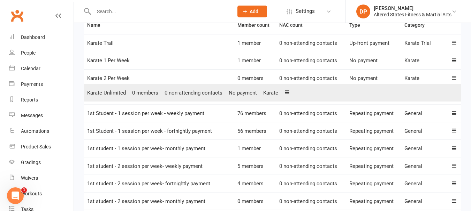
drag, startPoint x: 114, startPoint y: 151, endPoint x: 114, endPoint y: 93, distance: 57.5
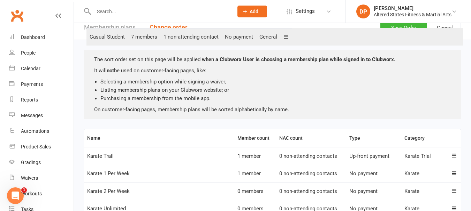
scroll to position [0, 0]
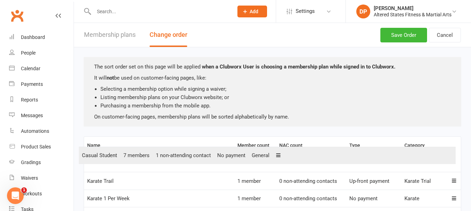
drag, startPoint x: 108, startPoint y: 105, endPoint x: 103, endPoint y: 156, distance: 51.8
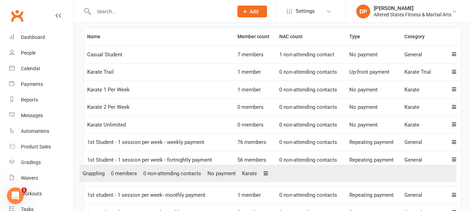
scroll to position [113, 0]
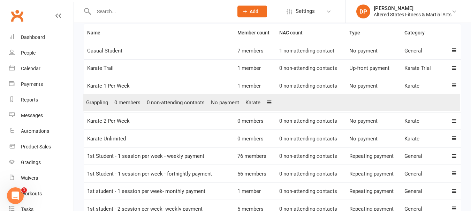
drag, startPoint x: 100, startPoint y: 81, endPoint x: 99, endPoint y: 105, distance: 23.7
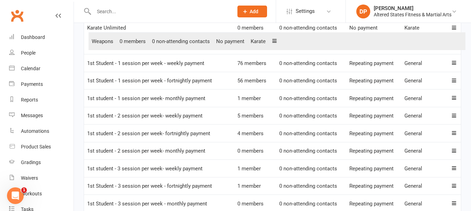
scroll to position [222, 0]
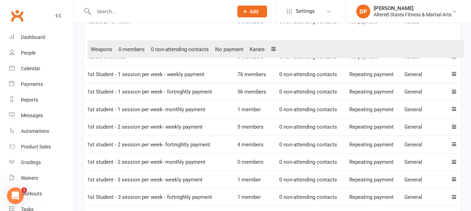
drag, startPoint x: 99, startPoint y: 131, endPoint x: 103, endPoint y: 49, distance: 82.3
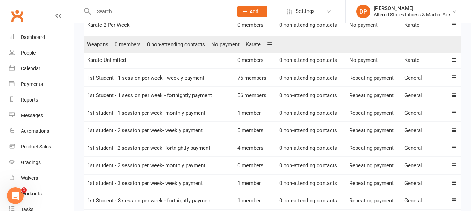
scroll to position [206, 0]
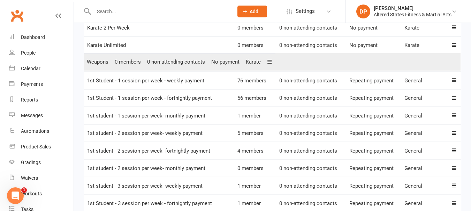
drag, startPoint x: 101, startPoint y: 43, endPoint x: 101, endPoint y: 66, distance: 22.6
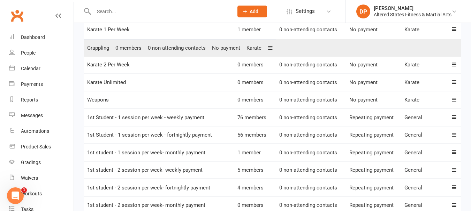
scroll to position [167, 0]
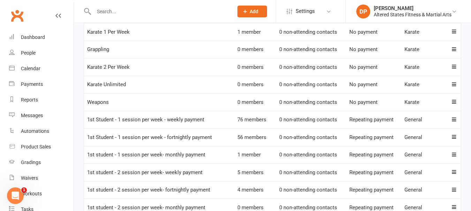
drag, startPoint x: 102, startPoint y: 95, endPoint x: 215, endPoint y: 49, distance: 121.4
click at [215, 49] on td "Grappling" at bounding box center [159, 50] width 150 height 18
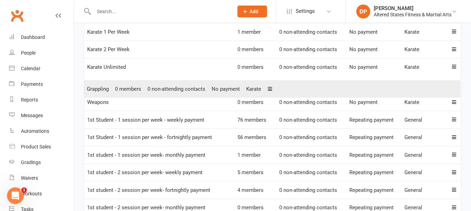
drag, startPoint x: 102, startPoint y: 50, endPoint x: 101, endPoint y: 93, distance: 42.8
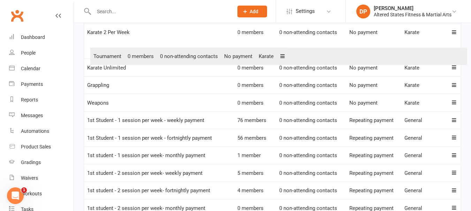
scroll to position [183, 0]
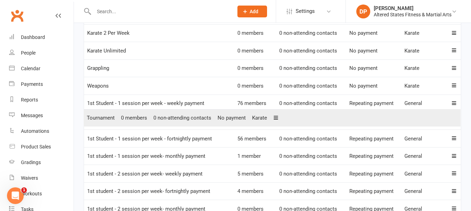
drag, startPoint x: 102, startPoint y: 132, endPoint x: 102, endPoint y: 118, distance: 13.6
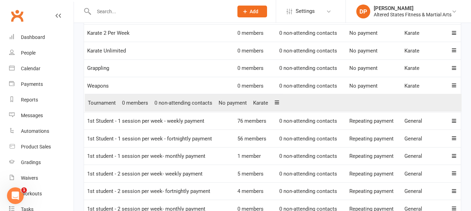
drag, startPoint x: 100, startPoint y: 122, endPoint x: 101, endPoint y: 101, distance: 20.2
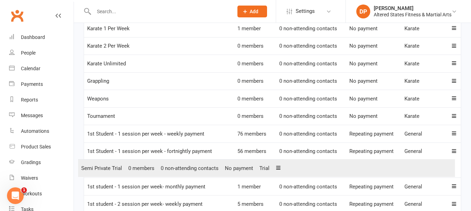
scroll to position [173, 0]
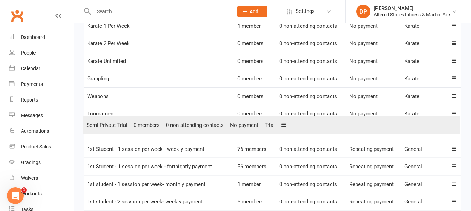
drag, startPoint x: 107, startPoint y: 96, endPoint x: 108, endPoint y: 125, distance: 28.9
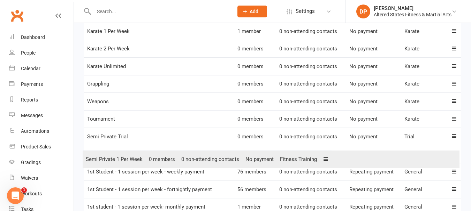
scroll to position [171, 0]
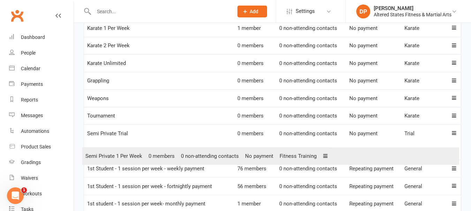
drag, startPoint x: 99, startPoint y: 114, endPoint x: 98, endPoint y: 157, distance: 42.5
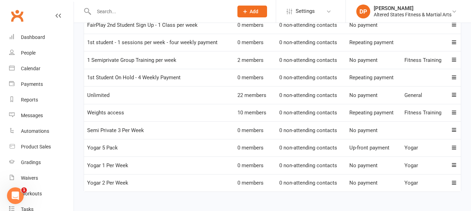
scroll to position [1230, 0]
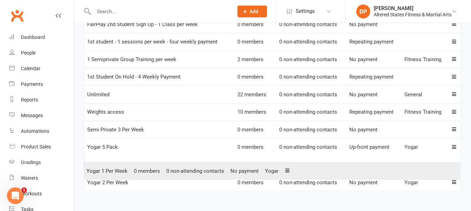
drag, startPoint x: 103, startPoint y: 168, endPoint x: 102, endPoint y: 172, distance: 3.8
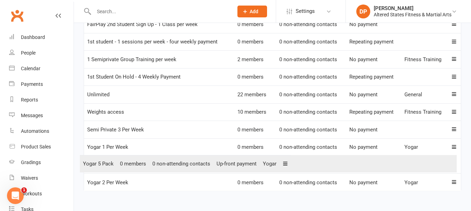
drag, startPoint x: 102, startPoint y: 150, endPoint x: 98, endPoint y: 161, distance: 10.8
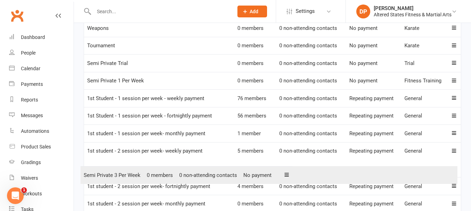
scroll to position [241, 0]
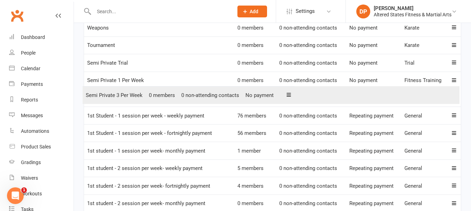
drag, startPoint x: 101, startPoint y: 132, endPoint x: 100, endPoint y: 96, distance: 36.6
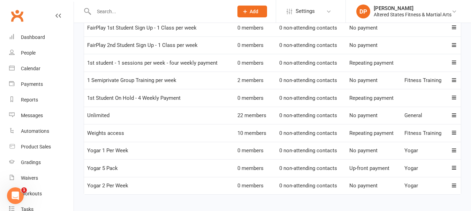
scroll to position [1230, 0]
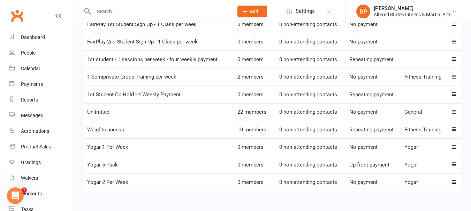
click at [108, 148] on span "Yogar 1 Per Week" at bounding box center [107, 147] width 41 height 6
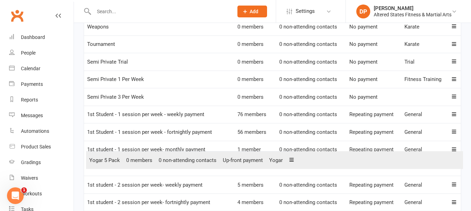
scroll to position [244, 0]
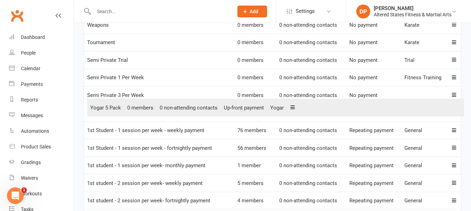
drag, startPoint x: 107, startPoint y: 169, endPoint x: 110, endPoint y: 110, distance: 58.9
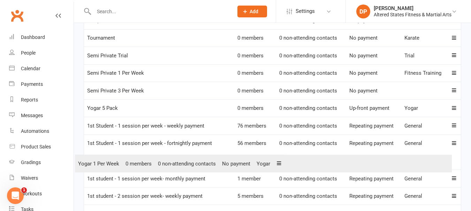
scroll to position [251, 0]
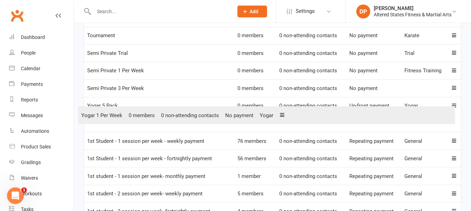
drag, startPoint x: 108, startPoint y: 169, endPoint x: 102, endPoint y: 116, distance: 52.9
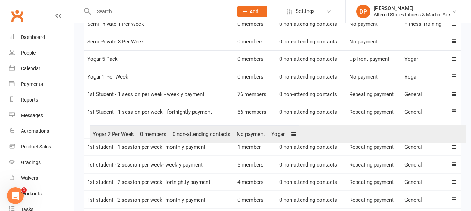
scroll to position [298, 0]
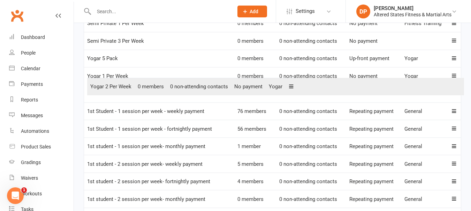
drag, startPoint x: 109, startPoint y: 185, endPoint x: 112, endPoint y: 87, distance: 98.3
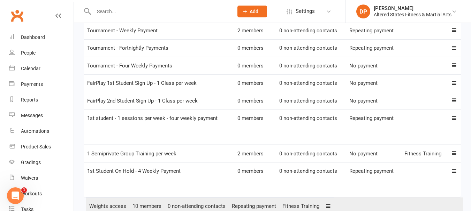
scroll to position [1230, 0]
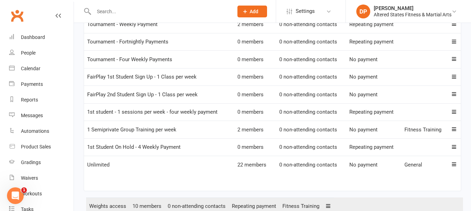
drag, startPoint x: 111, startPoint y: 183, endPoint x: 113, endPoint y: 205, distance: 22.0
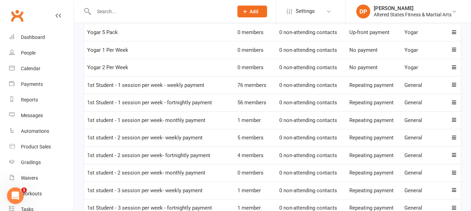
scroll to position [324, 0]
click at [455, 37] on td at bounding box center [454, 33] width 13 height 18
click at [455, 36] on td at bounding box center [454, 33] width 13 height 18
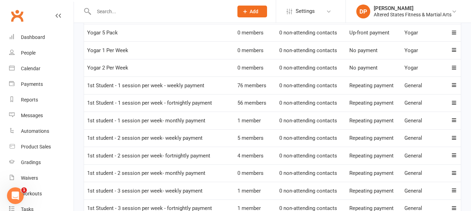
click at [455, 36] on td at bounding box center [454, 33] width 13 height 18
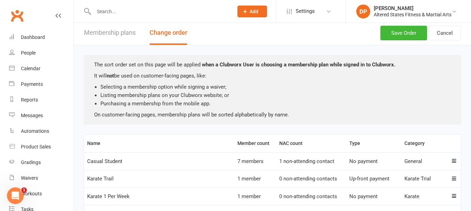
scroll to position [0, 0]
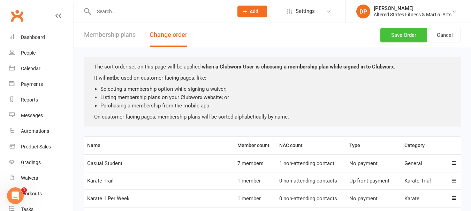
click at [400, 34] on button "Save Order" at bounding box center [403, 35] width 47 height 15
click at [112, 33] on button "Membership plans" at bounding box center [110, 35] width 52 height 24
select select "50"
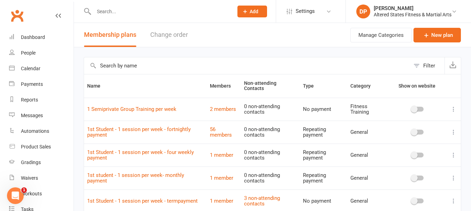
click at [171, 73] on input "text" at bounding box center [247, 65] width 326 height 17
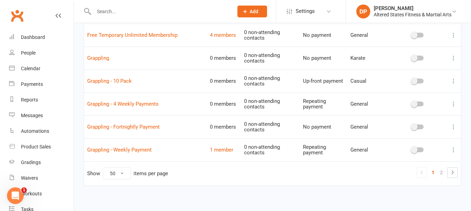
scroll to position [1087, 0]
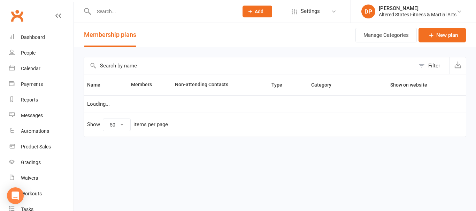
select select "50"
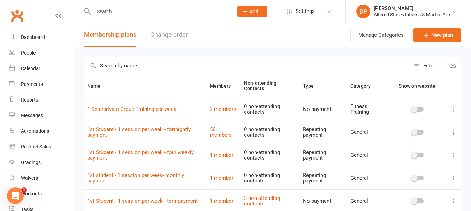
click at [452, 107] on icon at bounding box center [453, 109] width 7 height 7
drag, startPoint x: 336, startPoint y: 107, endPoint x: 327, endPoint y: 110, distance: 9.6
click at [327, 110] on td "No payment" at bounding box center [323, 109] width 47 height 23
drag, startPoint x: 279, startPoint y: 107, endPoint x: 279, endPoint y: 110, distance: 3.5
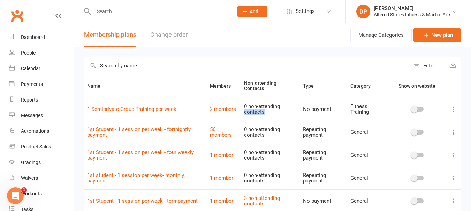
click at [279, 112] on td "0 non-attending contacts" at bounding box center [270, 109] width 59 height 23
click at [364, 33] on button "Manage Categories" at bounding box center [380, 35] width 61 height 15
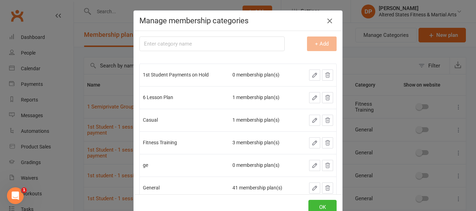
click at [330, 18] on icon "button" at bounding box center [329, 21] width 8 height 8
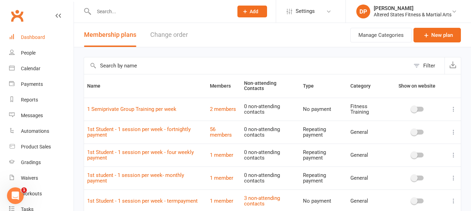
click at [33, 37] on div "Dashboard" at bounding box center [33, 37] width 24 height 6
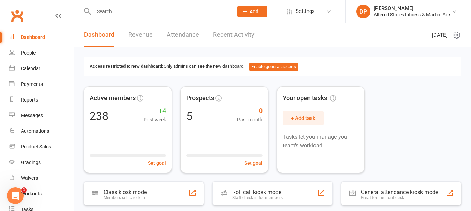
click at [118, 14] on input "text" at bounding box center [160, 12] width 137 height 10
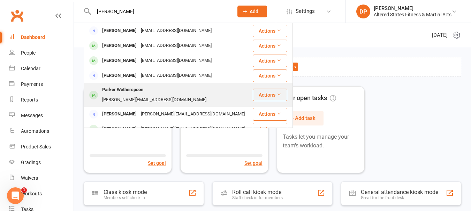
type input "[PERSON_NAME]"
click at [123, 89] on div "Parker Wetherspoon" at bounding box center [122, 90] width 45 height 10
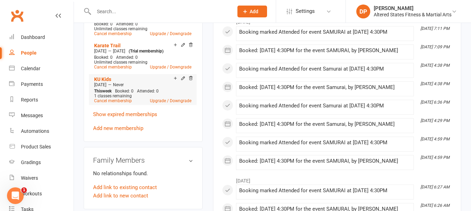
scroll to position [418, 0]
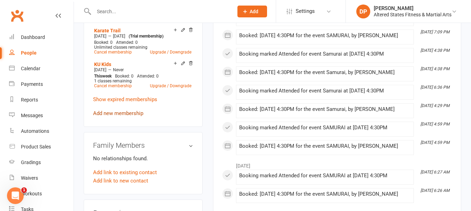
click at [117, 117] on link "Add new membership" at bounding box center [118, 113] width 50 height 6
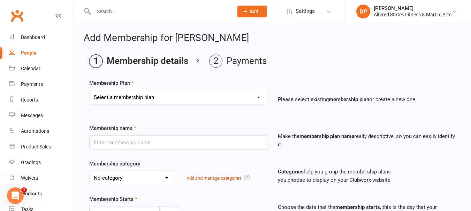
click at [256, 97] on select "Select a membership plan Create new Membership Plan Casual Student Karate Trail…" at bounding box center [178, 98] width 177 height 14
click at [295, 7] on span "Settings" at bounding box center [304, 11] width 19 height 16
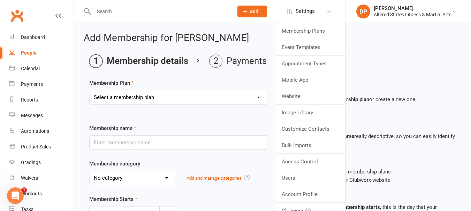
click at [37, 51] on link "People" at bounding box center [41, 53] width 64 height 16
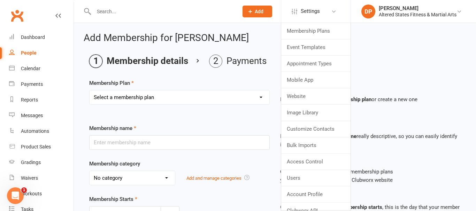
select select "100"
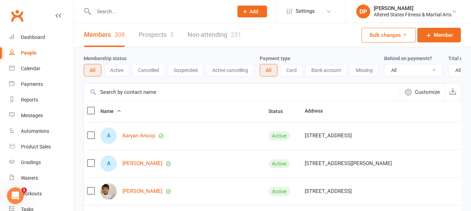
click at [89, 114] on label at bounding box center [90, 110] width 7 height 7
click at [89, 107] on input "checkbox" at bounding box center [90, 107] width 7 height 0
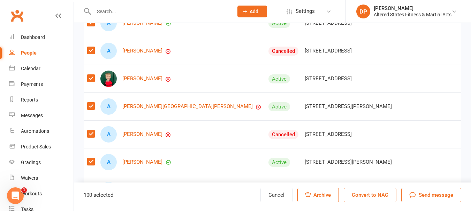
scroll to position [731, 0]
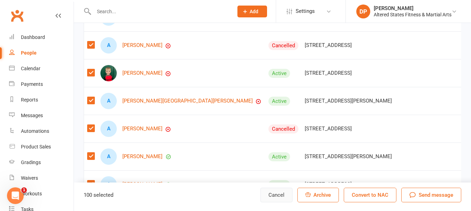
click at [274, 195] on button "Cancel" at bounding box center [276, 195] width 32 height 15
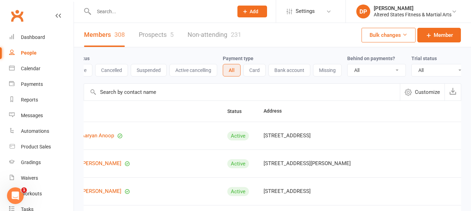
scroll to position [0, 51]
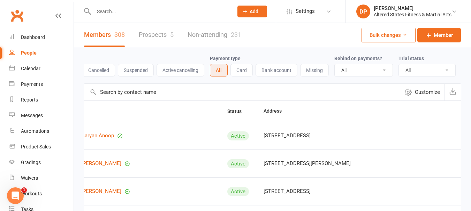
click at [443, 70] on select "All Active and expired trials All active trials Active trial (no other membersh…" at bounding box center [426, 70] width 56 height 12
click at [333, 76] on div "Payment type All Card Bank account Missing" at bounding box center [272, 65] width 124 height 22
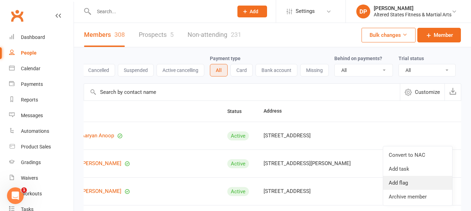
click at [405, 183] on link "Add flag" at bounding box center [417, 183] width 69 height 14
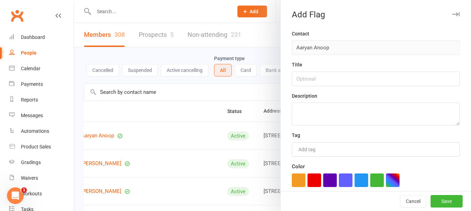
scroll to position [0, 36]
click at [308, 178] on button "button" at bounding box center [314, 181] width 14 height 14
click at [442, 199] on button "Save" at bounding box center [446, 201] width 32 height 13
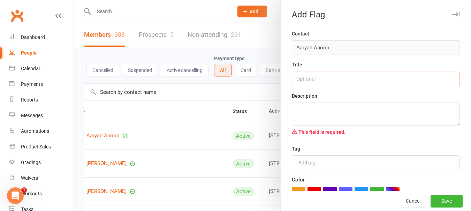
click at [316, 80] on input "text" at bounding box center [376, 79] width 168 height 15
type input "Membership"
click at [367, 160] on div "Add tag" at bounding box center [376, 163] width 168 height 15
type input "N"
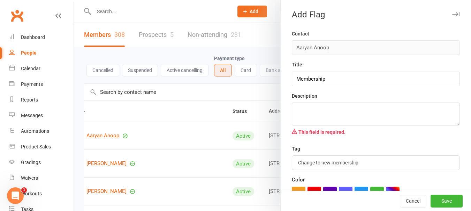
drag, startPoint x: 295, startPoint y: 163, endPoint x: 371, endPoint y: 163, distance: 75.2
click at [371, 163] on div "Change to new membership Change to new membership" at bounding box center [376, 163] width 168 height 15
type input "Change to new membership"
drag, startPoint x: 371, startPoint y: 163, endPoint x: 329, endPoint y: 112, distance: 66.4
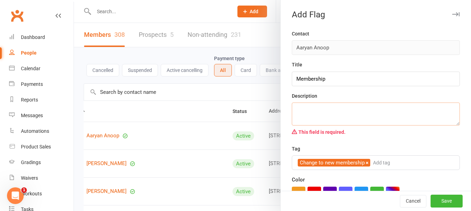
click at [329, 112] on textarea at bounding box center [376, 114] width 168 height 23
click at [356, 142] on div "Contact Aaryan Anoop Title Membership Description This field is required. Tag C…" at bounding box center [375, 125] width 190 height 191
click at [300, 111] on textarea at bounding box center [376, 114] width 168 height 23
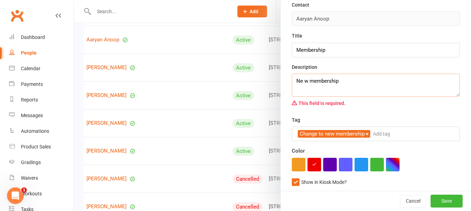
scroll to position [104, 0]
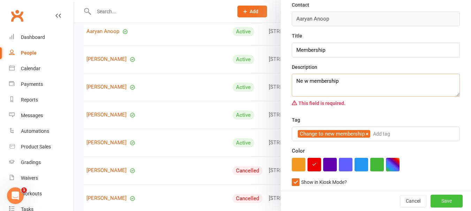
type textarea "Ne w membership"
click at [433, 202] on button "Save" at bounding box center [446, 201] width 32 height 13
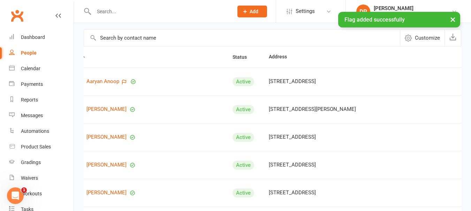
scroll to position [0, 0]
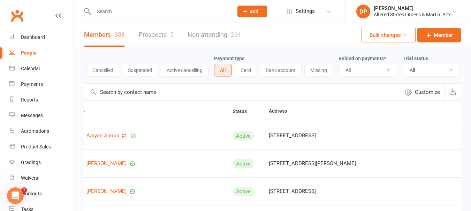
click at [226, 67] on button "All" at bounding box center [223, 70] width 18 height 13
click at [107, 117] on th "Name" at bounding box center [145, 111] width 168 height 21
click at [93, 36] on link "Members 308" at bounding box center [104, 35] width 41 height 24
drag, startPoint x: 458, startPoint y: 171, endPoint x: 359, endPoint y: 190, distance: 100.7
click at [359, 190] on td "2/270a Bridge St Wilsonton 4350" at bounding box center [374, 192] width 218 height 28
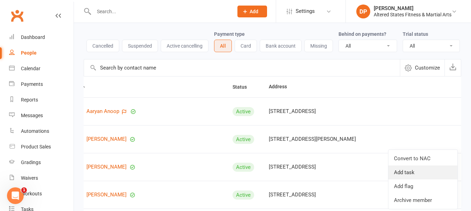
scroll to position [35, 0]
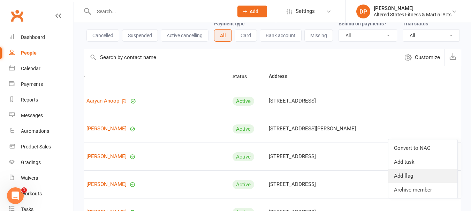
click at [411, 180] on link "Add flag" at bounding box center [422, 176] width 69 height 14
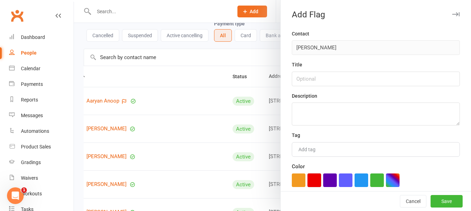
click at [315, 184] on button "button" at bounding box center [314, 181] width 14 height 14
click at [434, 198] on button "Save" at bounding box center [446, 201] width 32 height 13
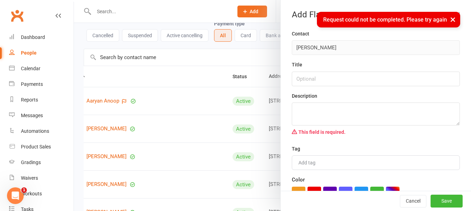
click at [454, 21] on button "×" at bounding box center [452, 19] width 13 height 15
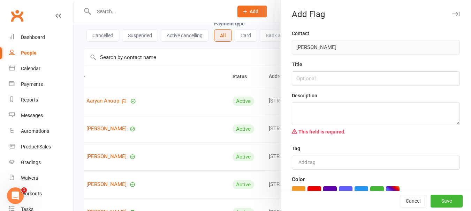
scroll to position [0, 0]
click at [258, 106] on div at bounding box center [272, 105] width 397 height 211
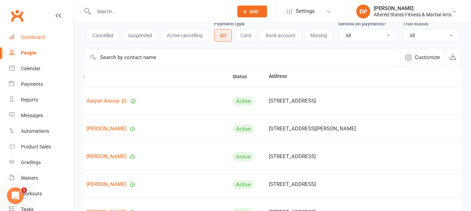
click at [39, 39] on div "Dashboard" at bounding box center [33, 37] width 24 height 6
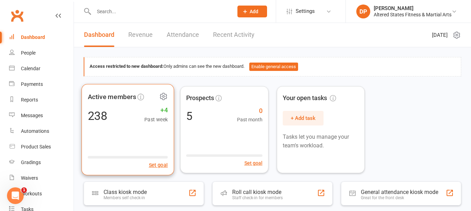
click at [108, 113] on div "238 +4 Past week" at bounding box center [128, 116] width 80 height 16
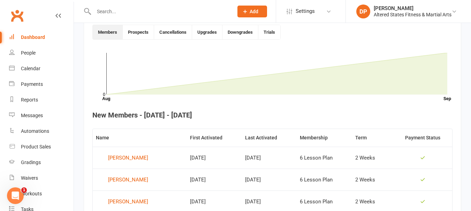
scroll to position [124, 0]
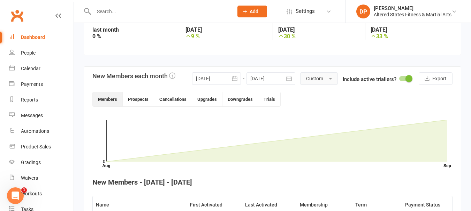
click at [329, 79] on span "button" at bounding box center [330, 78] width 3 height 1
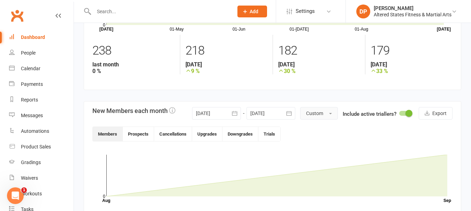
scroll to position [0, 0]
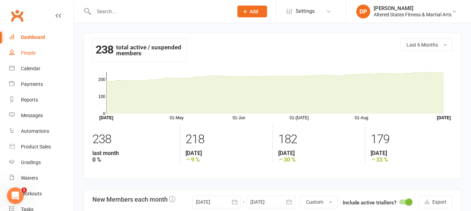
click at [21, 54] on div "People" at bounding box center [28, 53] width 15 height 6
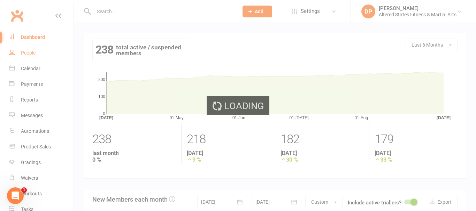
select select "100"
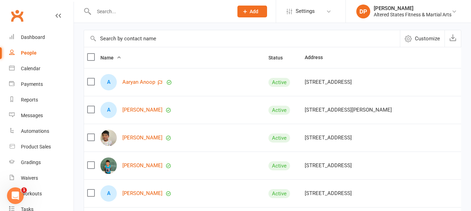
scroll to position [104, 0]
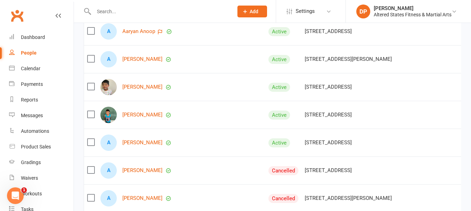
click at [91, 34] on label at bounding box center [90, 31] width 7 height 7
click at [91, 28] on input "checkbox" at bounding box center [90, 28] width 7 height 0
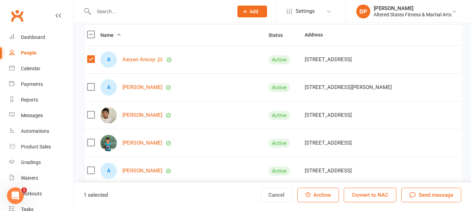
scroll to position [35, 0]
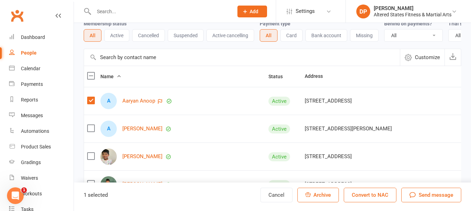
click at [91, 36] on button "All" at bounding box center [93, 35] width 18 height 13
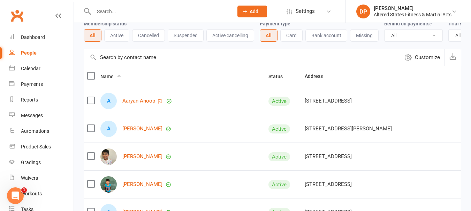
click at [91, 79] on label at bounding box center [90, 75] width 7 height 7
click at [91, 72] on input "checkbox" at bounding box center [90, 72] width 7 height 0
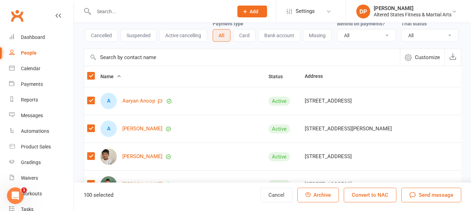
scroll to position [0, 51]
click at [117, 79] on icon at bounding box center [118, 76] width 5 height 5
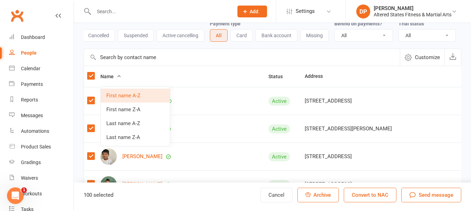
click at [117, 79] on icon at bounding box center [118, 76] width 5 height 5
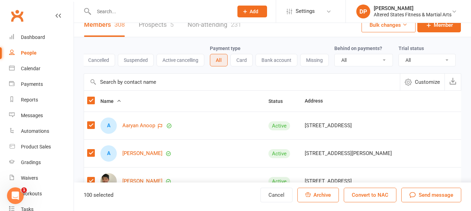
scroll to position [0, 0]
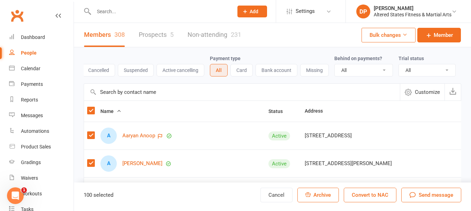
click at [376, 36] on button "Bulk changes" at bounding box center [388, 35] width 54 height 15
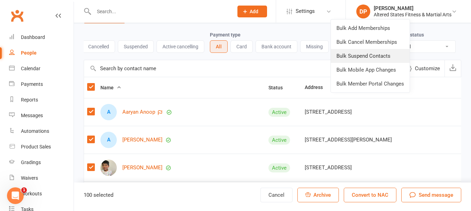
scroll to position [35, 0]
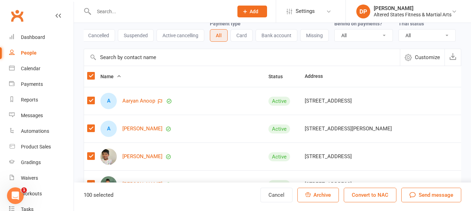
click at [301, 79] on th "Address" at bounding box center [410, 76] width 218 height 21
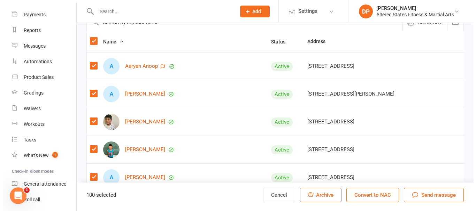
scroll to position [0, 0]
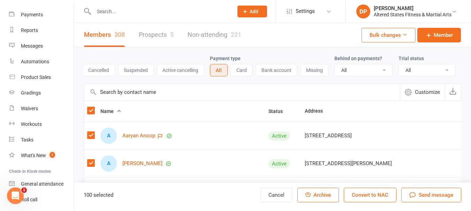
click at [90, 114] on label at bounding box center [90, 110] width 7 height 7
click at [90, 107] on input "checkbox" at bounding box center [90, 107] width 7 height 0
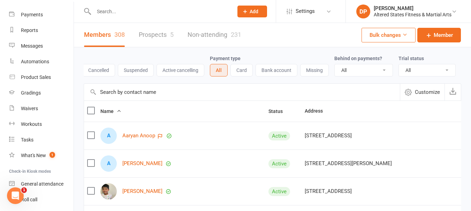
click at [90, 114] on label at bounding box center [90, 110] width 7 height 7
click at [90, 107] on input "checkbox" at bounding box center [90, 107] width 7 height 0
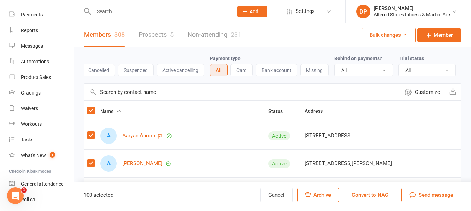
click at [94, 114] on label at bounding box center [90, 110] width 7 height 7
click at [94, 107] on input "checkbox" at bounding box center [90, 107] width 7 height 0
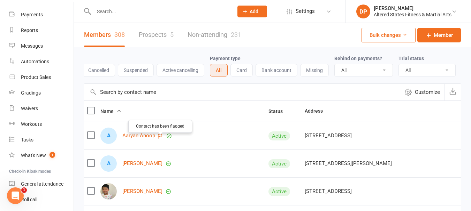
click at [160, 139] on icon "button" at bounding box center [160, 136] width 4 height 5
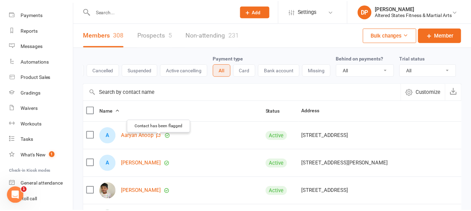
scroll to position [0, 46]
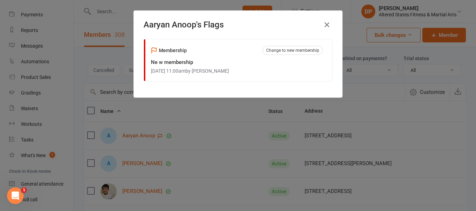
click at [324, 23] on icon "button" at bounding box center [327, 25] width 8 height 8
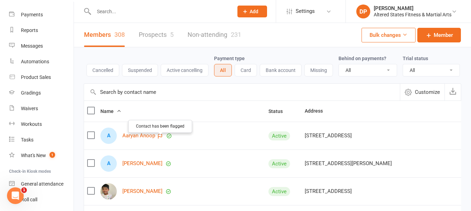
click at [158, 139] on icon "button" at bounding box center [160, 136] width 4 height 5
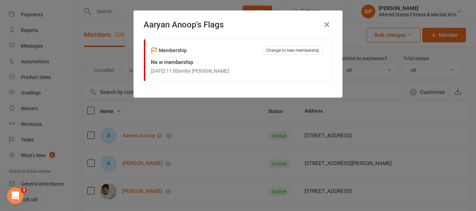
click at [385, 116] on div "Aaryan Anoop 's Flags Membership Change to new membership Ne w membership Sep 1…" at bounding box center [238, 105] width 476 height 211
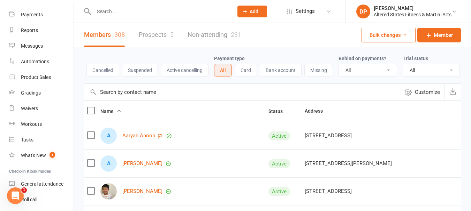
scroll to position [0, 51]
click at [92, 139] on label at bounding box center [90, 135] width 7 height 7
click at [92, 132] on input "checkbox" at bounding box center [90, 132] width 7 height 0
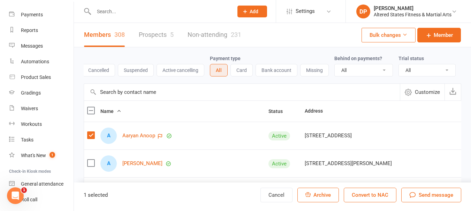
click at [92, 139] on label at bounding box center [90, 135] width 7 height 7
click at [92, 132] on input "checkbox" at bounding box center [90, 132] width 7 height 0
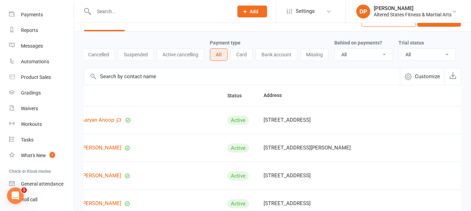
scroll to position [0, 0]
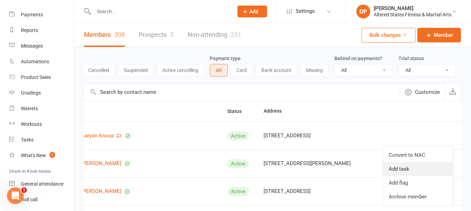
scroll to position [35, 0]
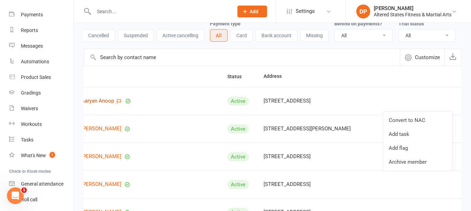
click at [99, 104] on link "Aaryan Anoop" at bounding box center [97, 101] width 33 height 6
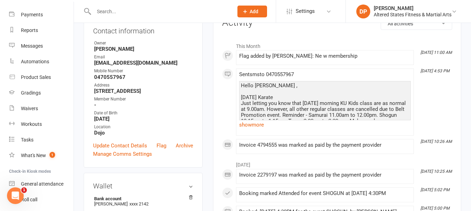
scroll to position [70, 0]
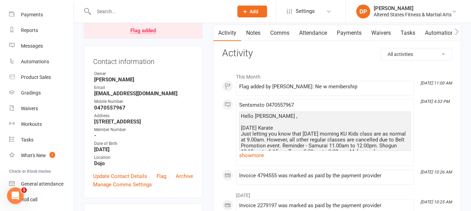
click at [264, 86] on div "Flag added by Diane Pedrazzini: Ne w membership" at bounding box center [324, 87] width 171 height 6
click at [239, 84] on span at bounding box center [239, 84] width 0 height 0
drag, startPoint x: 224, startPoint y: 85, endPoint x: 203, endPoint y: 87, distance: 21.3
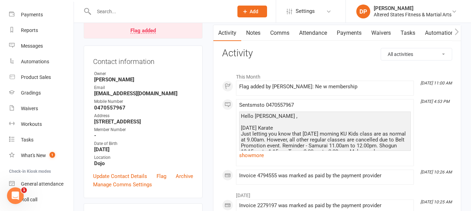
click at [146, 29] on div "Flag added" at bounding box center [142, 31] width 25 height 6
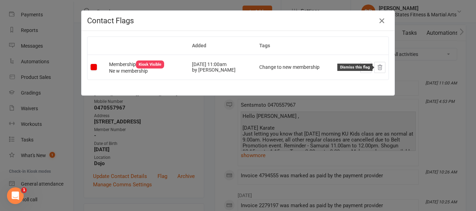
click at [377, 69] on icon at bounding box center [380, 67] width 6 height 6
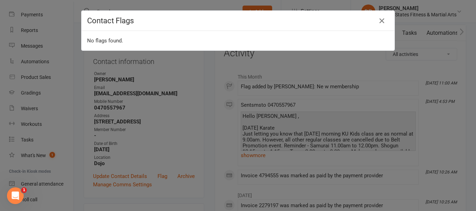
click at [377, 70] on div "Contact Flags No flags found." at bounding box center [238, 105] width 476 height 211
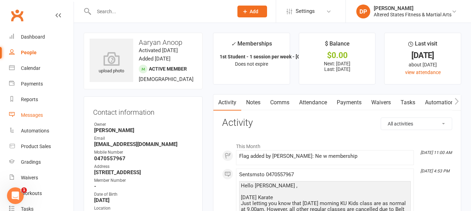
scroll to position [0, 0]
click at [25, 51] on div "People" at bounding box center [29, 53] width 16 height 6
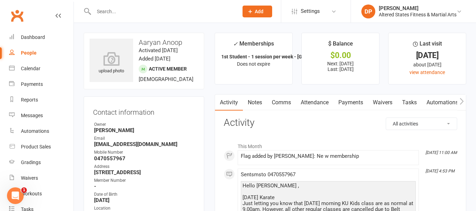
select select "100"
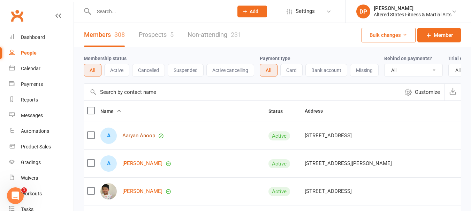
click at [134, 139] on link "Aaryan Anoop" at bounding box center [138, 136] width 33 height 6
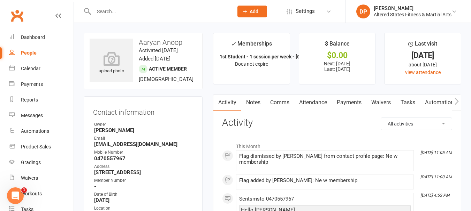
click at [344, 101] on link "Payments" at bounding box center [349, 103] width 34 height 16
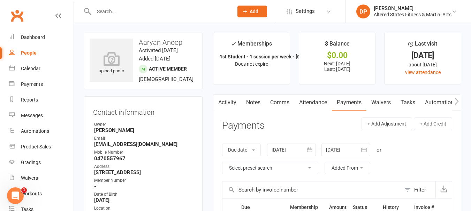
click at [315, 104] on link "Attendance" at bounding box center [313, 103] width 38 height 16
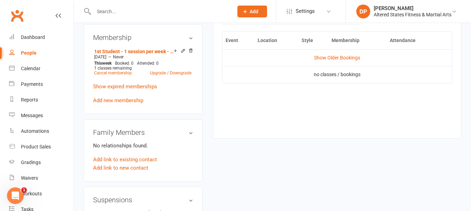
scroll to position [348, 0]
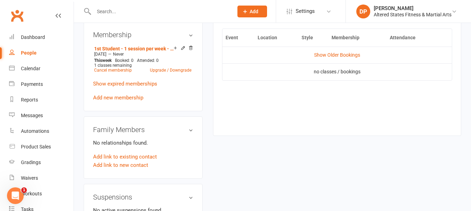
click at [30, 53] on div "People" at bounding box center [29, 53] width 16 height 6
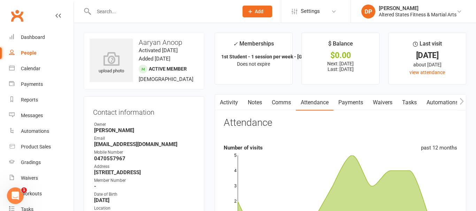
select select "100"
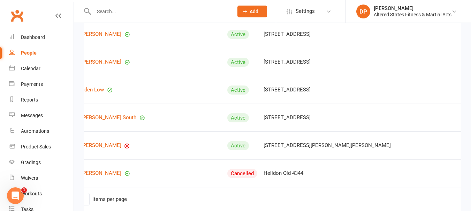
scroll to position [2665, 0]
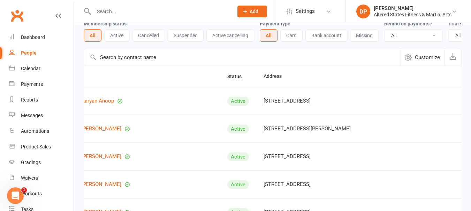
scroll to position [70, 0]
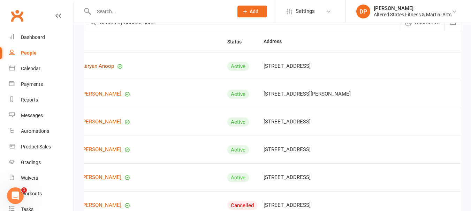
click at [97, 69] on link "Aaryan Anoop" at bounding box center [97, 66] width 33 height 6
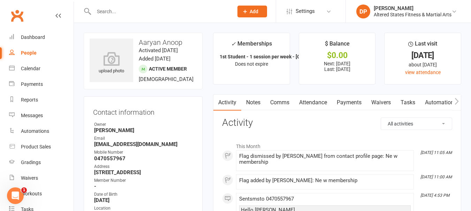
click at [349, 102] on link "Payments" at bounding box center [349, 103] width 34 height 16
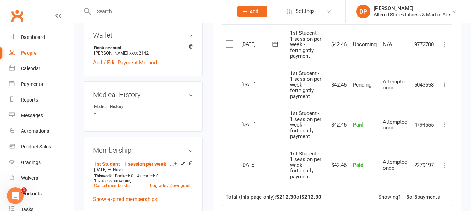
scroll to position [244, 0]
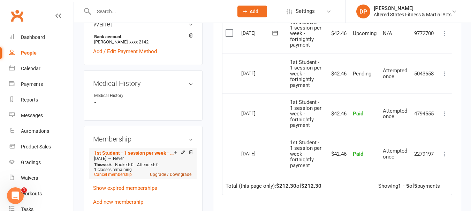
click at [164, 177] on link "Upgrade / Downgrade" at bounding box center [170, 174] width 41 height 5
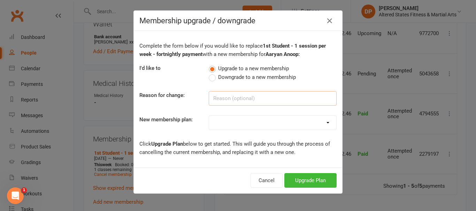
click at [221, 100] on input at bounding box center [273, 98] width 128 height 15
type input "A"
type input "M"
type input "Administration"
click at [196, 127] on div "New membership plan:" at bounding box center [168, 121] width 69 height 11
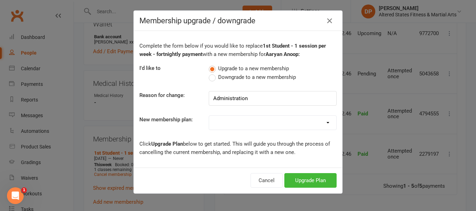
click at [325, 124] on select "Casual Student Karate Trail Karate 1 Per Week Karate 2 Per Week Karate Unlimite…" at bounding box center [272, 123] width 127 height 14
select select "2"
click at [209, 116] on select "Casual Student Karate Trail Karate 1 Per Week Karate 2 Per Week Karate Unlimite…" at bounding box center [272, 123] width 127 height 14
click at [291, 182] on button "Upgrade Plan" at bounding box center [310, 180] width 52 height 15
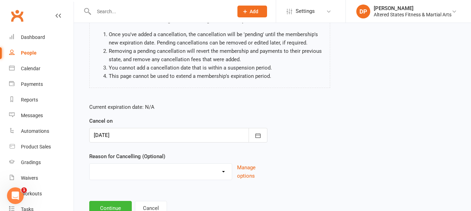
scroll to position [70, 0]
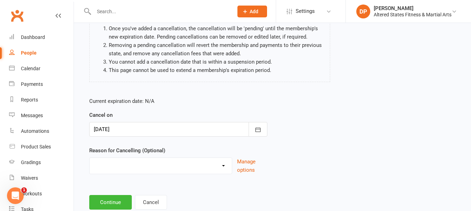
click at [223, 163] on select "Holiday Injury Other reason" at bounding box center [161, 165] width 142 height 14
select select "2"
click at [90, 158] on select "Holiday Injury Other reason" at bounding box center [161, 165] width 142 height 14
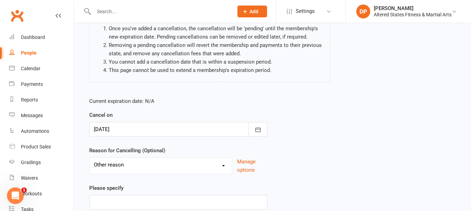
click at [128, 166] on select "Holiday Injury Other reason" at bounding box center [161, 165] width 142 height 14
click at [90, 158] on select "Holiday Injury Other reason" at bounding box center [161, 165] width 142 height 14
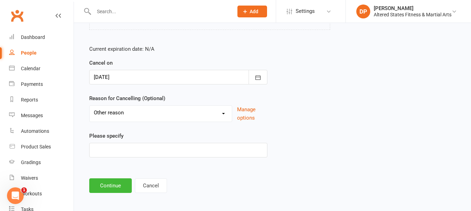
scroll to position [125, 0]
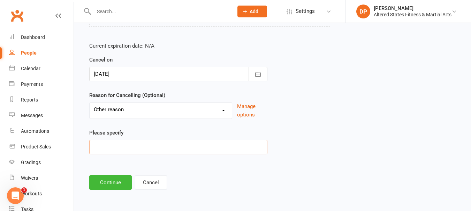
click at [125, 144] on input at bounding box center [178, 147] width 178 height 15
type input "Administration"
click at [117, 177] on button "Continue" at bounding box center [110, 183] width 42 height 15
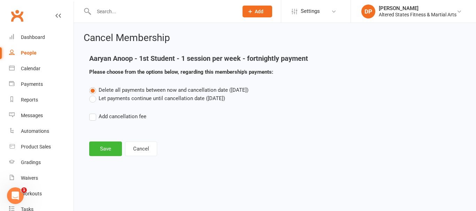
click at [94, 99] on label "Let payments continue until cancellation date (Sep 11, 2025)" at bounding box center [157, 98] width 136 height 8
click at [94, 94] on input "Let payments continue until cancellation date (Sep 11, 2025)" at bounding box center [91, 94] width 5 height 0
click at [107, 147] on button "Save" at bounding box center [105, 149] width 33 height 15
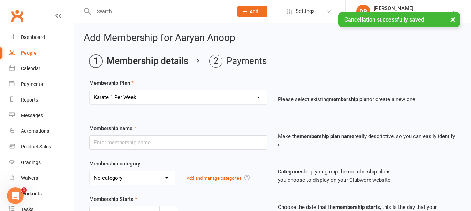
type input "Karate 1 Per Week"
select select "6"
type input "12 Sep 2025"
type input "0"
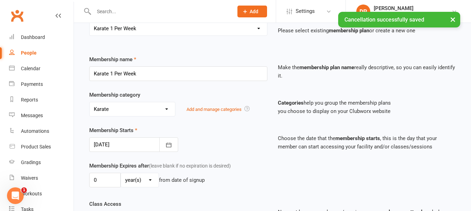
scroll to position [70, 0]
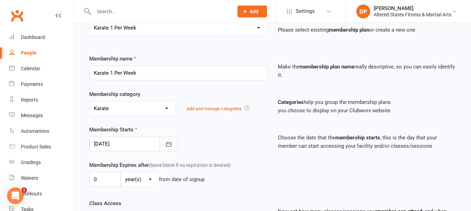
click at [170, 144] on icon "button" at bounding box center [168, 144] width 7 height 7
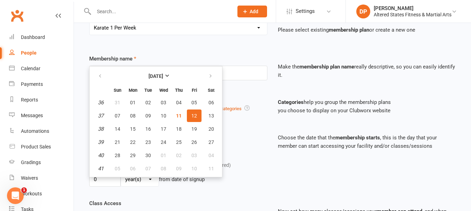
click at [196, 117] on span "12" at bounding box center [194, 116] width 6 height 6
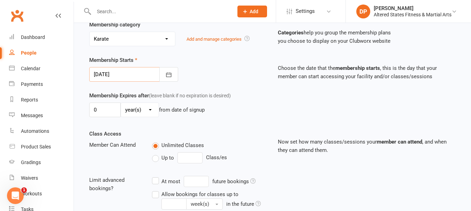
scroll to position [174, 0]
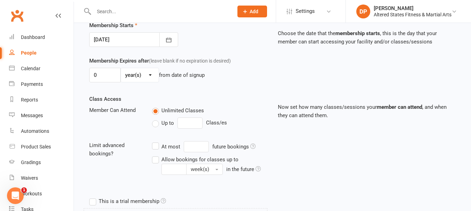
click at [155, 125] on label "Up to" at bounding box center [163, 123] width 22 height 8
click at [155, 119] on input "Up to" at bounding box center [154, 119] width 5 height 0
type input "0"
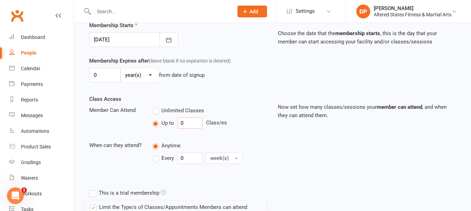
click at [185, 124] on input "0" at bounding box center [189, 123] width 25 height 11
type input "1"
click at [184, 157] on input "0" at bounding box center [189, 158] width 25 height 11
type input "1"
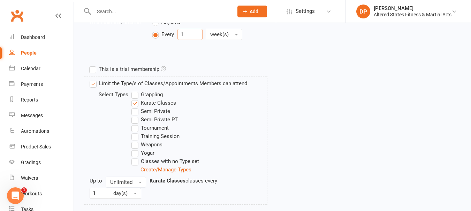
scroll to position [348, 0]
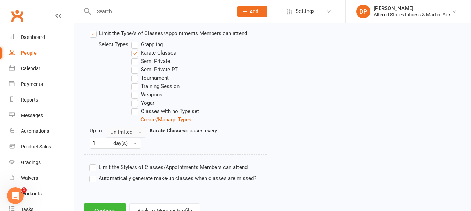
click at [140, 132] on span "button" at bounding box center [140, 132] width 3 height 1
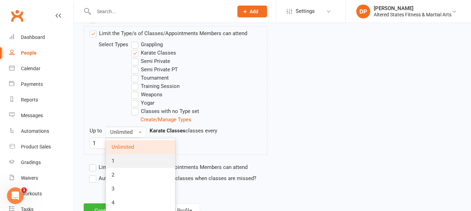
click at [129, 158] on link "1" at bounding box center [140, 161] width 69 height 14
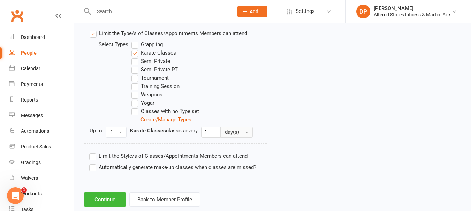
click at [246, 133] on span "button" at bounding box center [246, 132] width 3 height 1
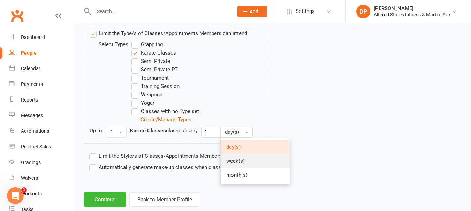
click at [235, 162] on span "week(s)" at bounding box center [235, 161] width 18 height 6
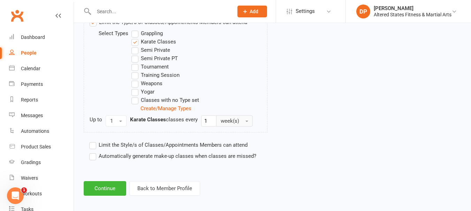
scroll to position [364, 0]
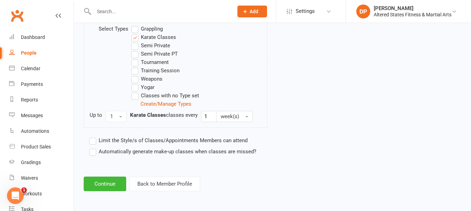
click at [95, 141] on label "Limit the Style/s of Classes/Appointments Members can attend" at bounding box center [168, 141] width 158 height 8
click at [94, 137] on input "Limit the Style/s of Classes/Appointments Members can attend" at bounding box center [91, 137] width 5 height 0
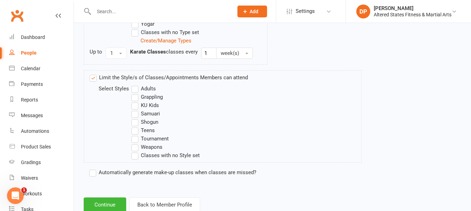
scroll to position [434, 0]
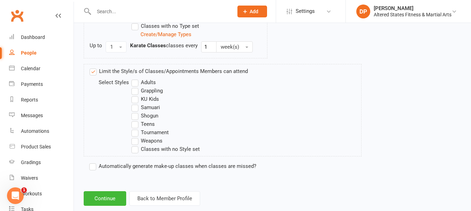
click at [91, 69] on label "Limit the Style/s of Classes/Appointments Members can attend" at bounding box center [169, 71] width 158 height 8
click at [91, 67] on input "Limit the Style/s of Classes/Appointments Members can attend" at bounding box center [92, 67] width 5 height 0
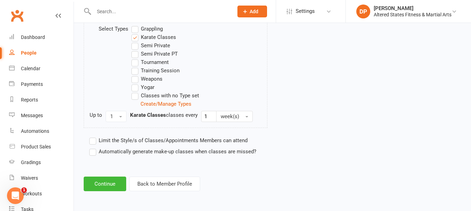
click at [92, 153] on label "Automatically generate make-up classes when classes are missed?" at bounding box center [172, 152] width 167 height 8
click at [92, 148] on input "Automatically generate make-up classes when classes are missed?" at bounding box center [91, 148] width 5 height 0
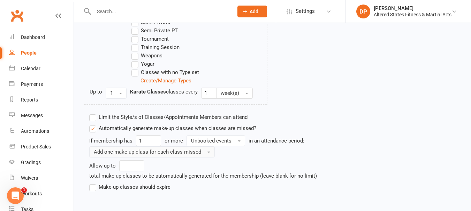
scroll to position [399, 0]
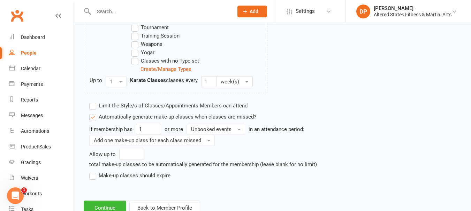
click at [93, 178] on label "Make-up classes should expire" at bounding box center [129, 176] width 81 height 8
click at [93, 172] on input "Make-up classes should expire" at bounding box center [91, 172] width 5 height 0
click at [93, 178] on label "Make-up classes should expire" at bounding box center [129, 176] width 81 height 8
click at [93, 172] on input "Make-up classes should expire" at bounding box center [91, 172] width 5 height 0
click at [238, 130] on span "button" at bounding box center [239, 129] width 3 height 1
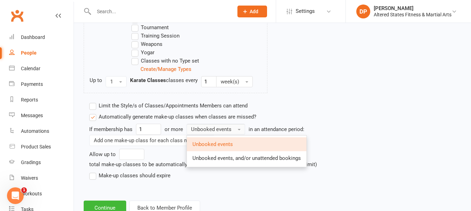
click at [238, 130] on span "button" at bounding box center [239, 129] width 3 height 1
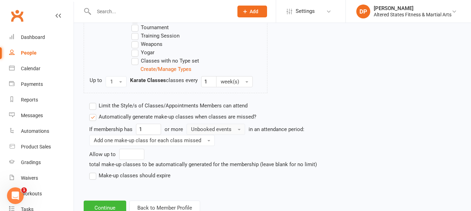
click at [238, 130] on span "button" at bounding box center [239, 129] width 3 height 1
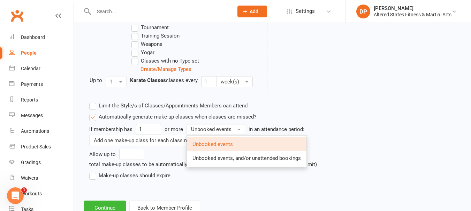
click at [209, 143] on span "Unbooked events" at bounding box center [212, 144] width 40 height 6
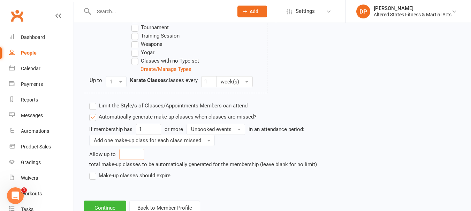
click at [129, 154] on input "number" at bounding box center [131, 154] width 25 height 11
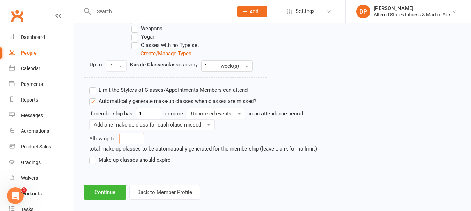
scroll to position [423, 0]
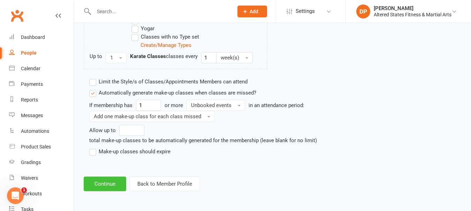
click at [98, 180] on button "Continue" at bounding box center [105, 184] width 42 height 15
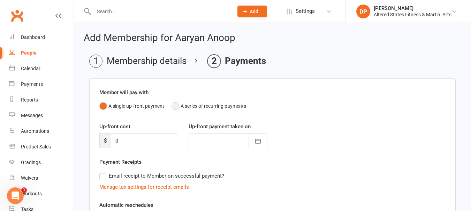
click at [177, 105] on button "A series of recurring payments" at bounding box center [208, 106] width 75 height 13
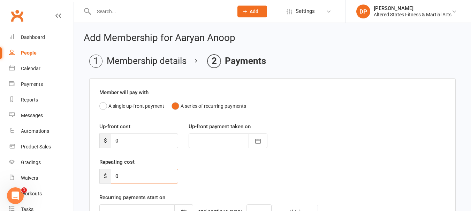
drag, startPoint x: 129, startPoint y: 178, endPoint x: 102, endPoint y: 178, distance: 26.8
click at [102, 178] on div "$ 0" at bounding box center [138, 176] width 79 height 15
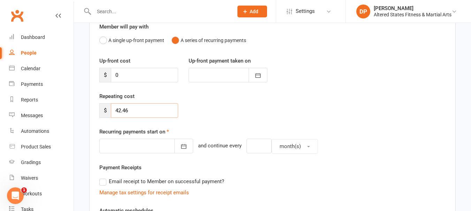
scroll to position [70, 0]
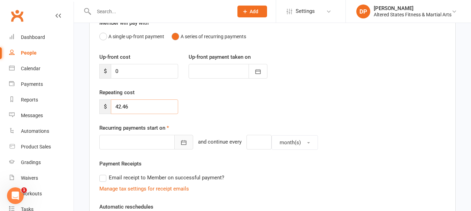
type input "42.46"
click at [181, 143] on icon "button" at bounding box center [183, 143] width 5 height 5
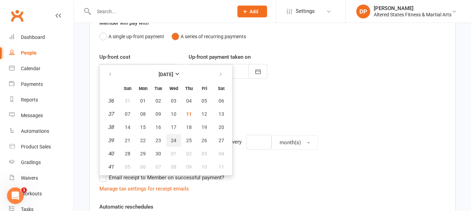
click at [173, 140] on span "24" at bounding box center [174, 141] width 6 height 6
type input "24 Sep 2025"
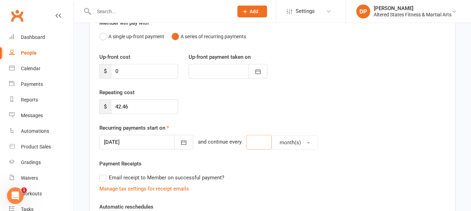
click at [250, 142] on input "number" at bounding box center [258, 142] width 25 height 15
type input "2"
click at [292, 140] on button "month(s)" at bounding box center [294, 142] width 46 height 15
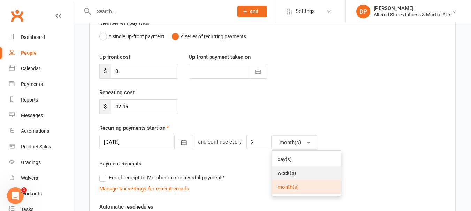
click at [293, 175] on link "week(s)" at bounding box center [306, 173] width 69 height 14
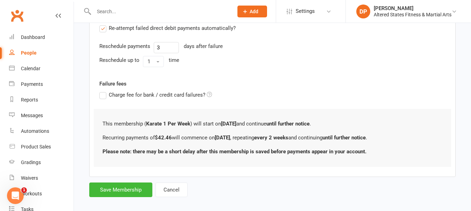
scroll to position [267, 0]
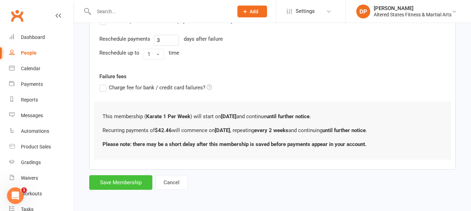
click at [134, 180] on button "Save Membership" at bounding box center [120, 183] width 63 height 15
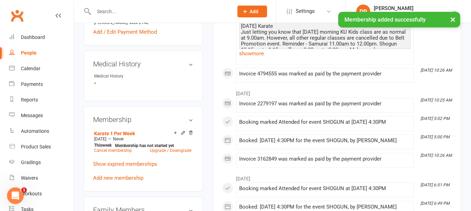
scroll to position [279, 0]
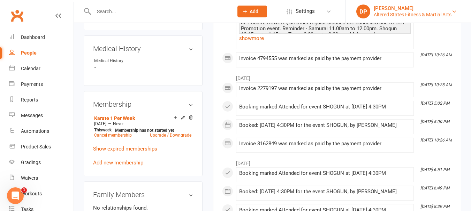
click at [410, 14] on div "Altered States Fitness & Martial Arts" at bounding box center [412, 14] width 78 height 6
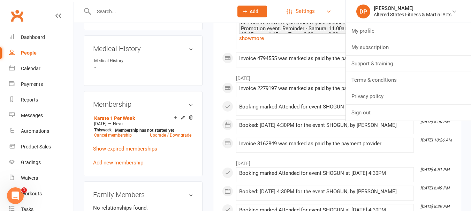
click at [315, 13] on link "Settings" at bounding box center [310, 11] width 48 height 16
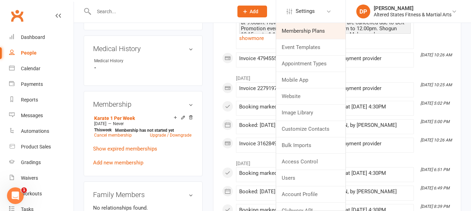
click at [307, 33] on link "Membership Plans" at bounding box center [310, 31] width 69 height 16
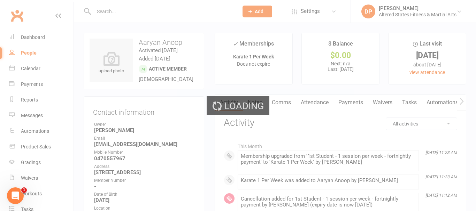
select select "50"
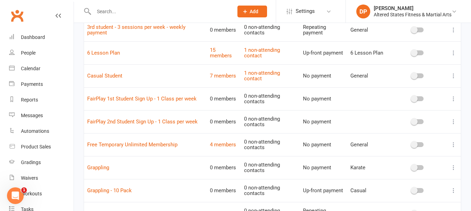
scroll to position [1087, 0]
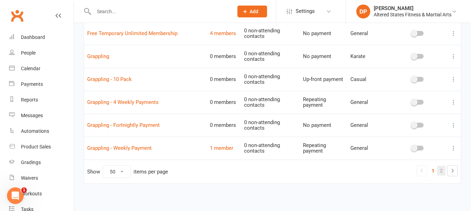
click at [442, 170] on link "2" at bounding box center [441, 171] width 8 height 10
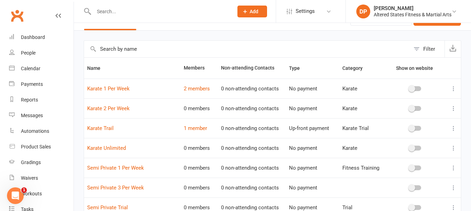
scroll to position [0, 0]
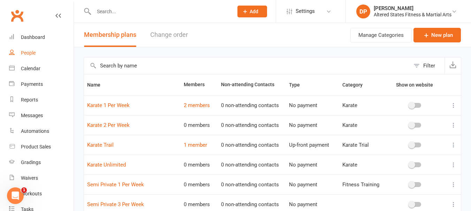
click at [26, 52] on div "People" at bounding box center [28, 53] width 15 height 6
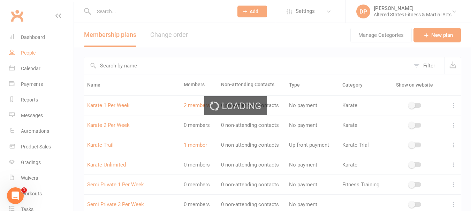
select select "100"
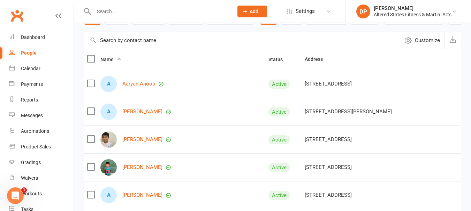
scroll to position [70, 0]
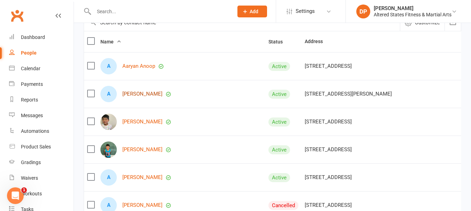
click at [140, 97] on link "Abbigail Wockner" at bounding box center [142, 94] width 40 height 6
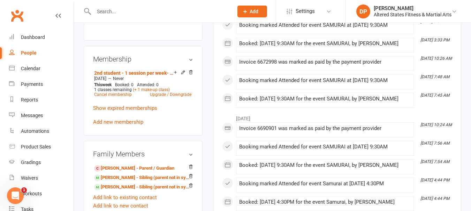
scroll to position [348, 0]
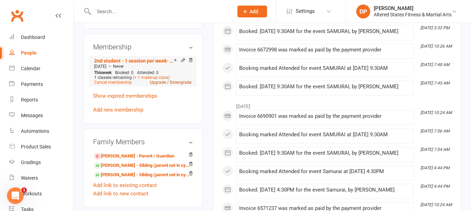
click at [165, 85] on link "Upgrade / Downgrade" at bounding box center [170, 82] width 41 height 5
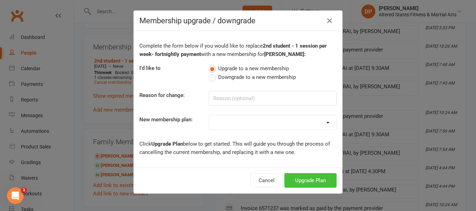
click at [296, 179] on button "Upgrade Plan" at bounding box center [310, 180] width 52 height 15
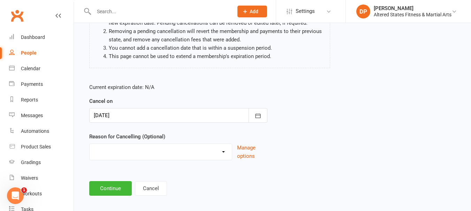
scroll to position [90, 0]
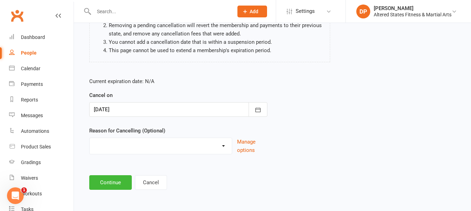
click at [222, 145] on select "Holiday Injury Other reason" at bounding box center [161, 145] width 142 height 14
select select "2"
click at [90, 138] on select "Holiday Injury Other reason" at bounding box center [161, 145] width 142 height 14
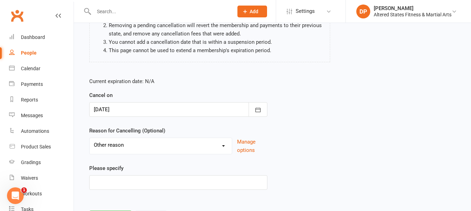
click at [126, 173] on div "Please specify" at bounding box center [178, 177] width 178 height 26
click at [118, 179] on input at bounding box center [178, 183] width 178 height 15
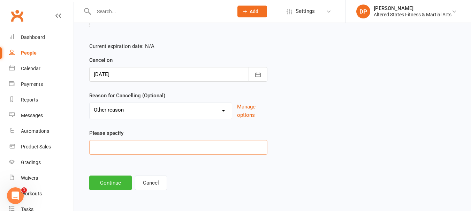
scroll to position [125, 0]
drag, startPoint x: 124, startPoint y: 147, endPoint x: 81, endPoint y: 150, distance: 43.4
click at [81, 150] on div "Cancel Membership Abbigail Wockner - 2nd student - 1 session per week- fortnigh…" at bounding box center [272, 49] width 397 height 303
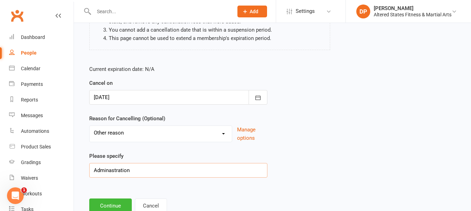
scroll to position [90, 0]
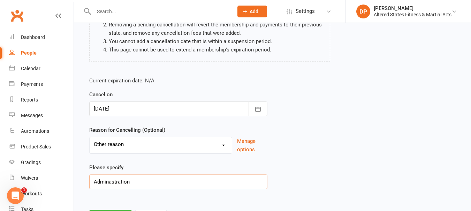
click at [121, 184] on input "Adminastration" at bounding box center [178, 182] width 178 height 15
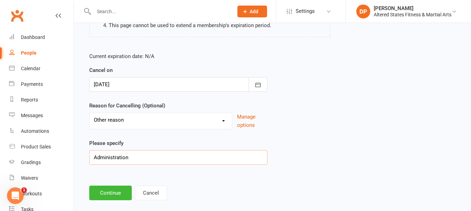
scroll to position [125, 0]
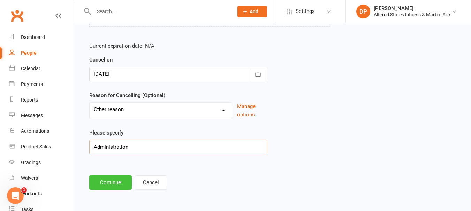
type input "Administration"
click at [102, 185] on button "Continue" at bounding box center [110, 183] width 42 height 15
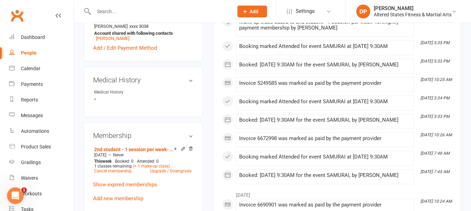
scroll to position [279, 0]
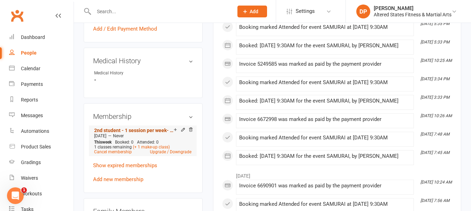
click at [139, 133] on link "2nd student - 1 session per week- fortnightly payment" at bounding box center [133, 131] width 79 height 6
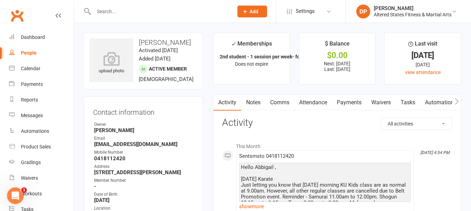
click at [345, 102] on link "Payments" at bounding box center [349, 103] width 34 height 16
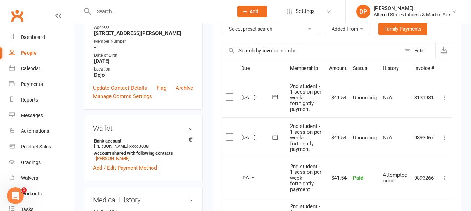
scroll to position [174, 0]
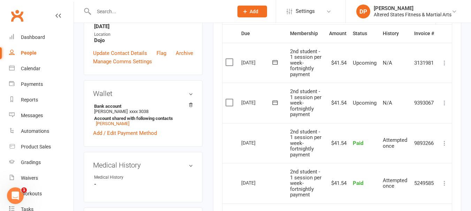
click at [32, 54] on div "People" at bounding box center [29, 53] width 16 height 6
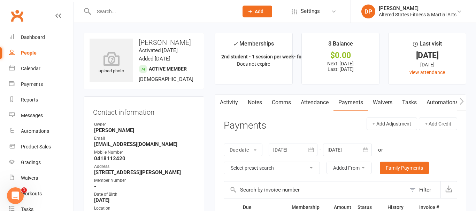
select select "100"
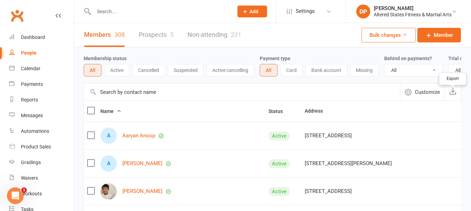
click at [451, 95] on icon "button" at bounding box center [452, 91] width 7 height 7
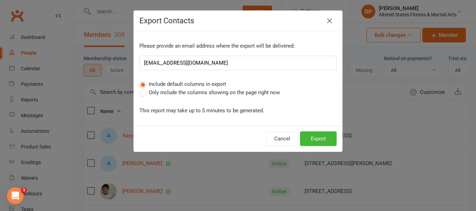
click at [368, 133] on div "Export Contacts Please provide an email address where the export will be delive…" at bounding box center [238, 105] width 476 height 211
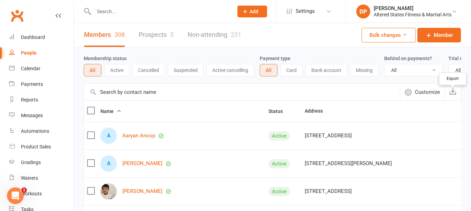
click at [451, 95] on icon "button" at bounding box center [452, 91] width 7 height 7
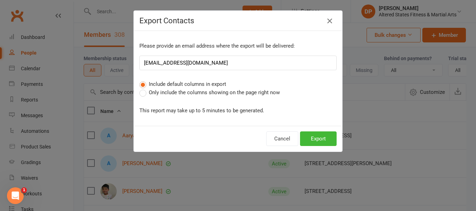
click at [328, 22] on icon "button" at bounding box center [329, 21] width 8 height 8
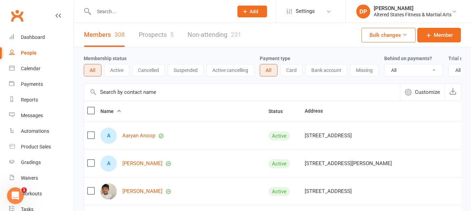
click at [422, 96] on span "Customize" at bounding box center [426, 92] width 25 height 8
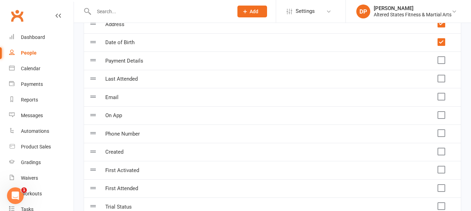
scroll to position [139, 0]
click at [443, 63] on label at bounding box center [440, 59] width 7 height 7
click at [443, 56] on input "checkbox" at bounding box center [440, 56] width 7 height 0
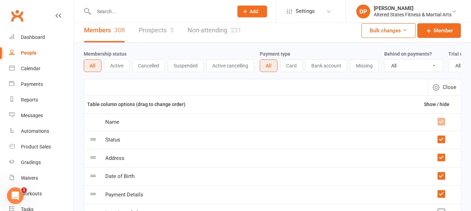
scroll to position [0, 0]
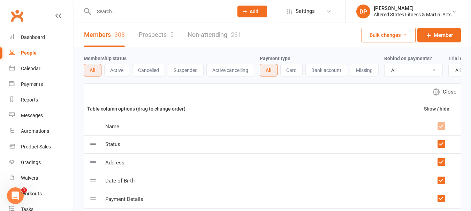
click at [442, 96] on button "Close" at bounding box center [443, 92] width 33 height 16
select select "100"
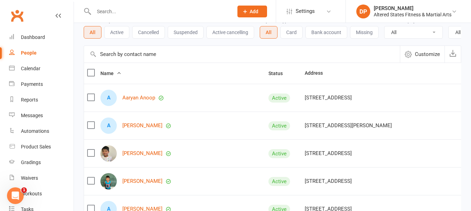
scroll to position [104, 0]
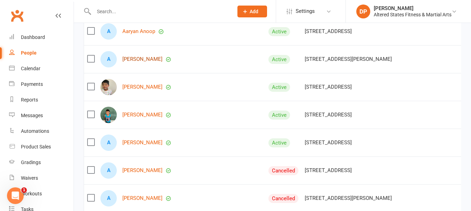
click at [135, 62] on link "Abbigail Wockner" at bounding box center [142, 59] width 40 height 6
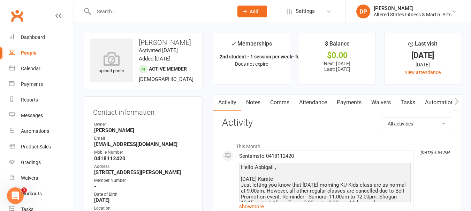
click at [358, 102] on link "Payments" at bounding box center [349, 103] width 34 height 16
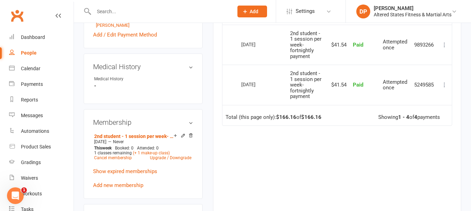
scroll to position [279, 0]
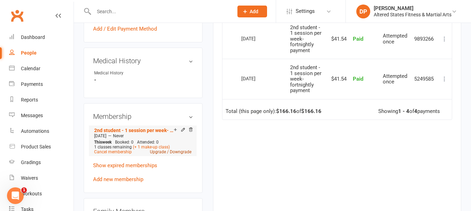
click at [157, 155] on link "Upgrade / Downgrade" at bounding box center [170, 152] width 41 height 5
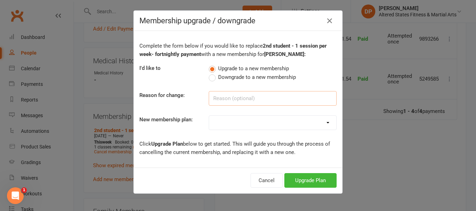
click at [238, 99] on input at bounding box center [273, 98] width 128 height 15
type input "Administration"
click at [290, 182] on button "Upgrade Plan" at bounding box center [310, 180] width 52 height 15
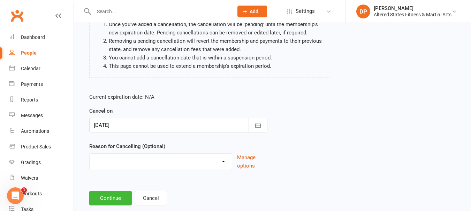
scroll to position [90, 0]
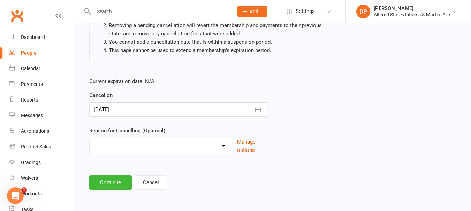
click at [159, 147] on select "Holiday Injury Other reason" at bounding box center [161, 145] width 142 height 14
select select "2"
click at [90, 138] on select "Holiday Injury Other reason" at bounding box center [161, 145] width 142 height 14
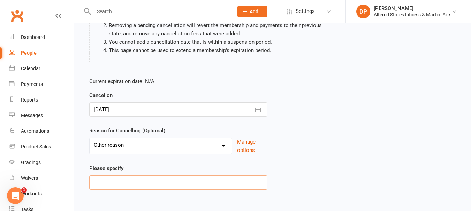
click at [117, 183] on input at bounding box center [178, 183] width 178 height 15
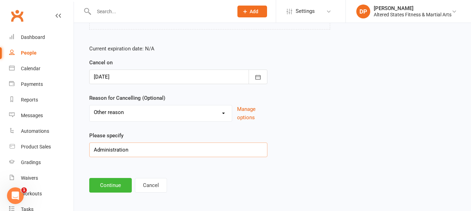
scroll to position [125, 0]
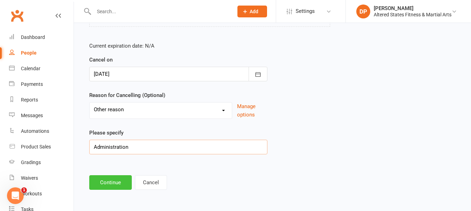
type input "Administration"
click at [117, 183] on button "Continue" at bounding box center [110, 183] width 42 height 15
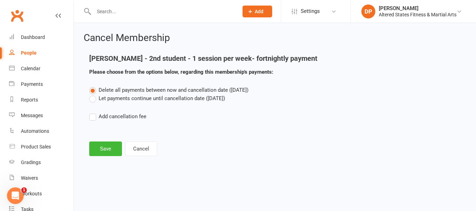
click at [93, 99] on label "Let payments continue until cancellation date (Sep 11, 2025)" at bounding box center [157, 98] width 136 height 8
click at [93, 94] on input "Let payments continue until cancellation date (Sep 11, 2025)" at bounding box center [91, 94] width 5 height 0
click at [109, 146] on button "Save" at bounding box center [105, 149] width 33 height 15
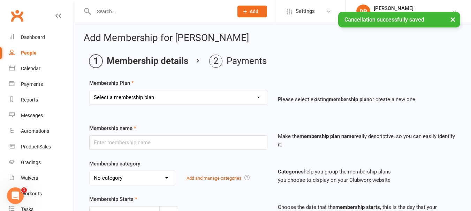
click at [126, 96] on select "Select a membership plan Create new Membership Plan Casual Student Karate Trail…" at bounding box center [178, 98] width 177 height 14
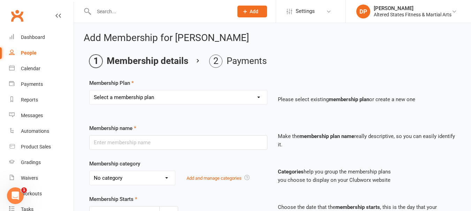
select select "3"
click at [90, 91] on select "Select a membership plan Create new Membership Plan Casual Student Karate Trail…" at bounding box center [178, 98] width 177 height 14
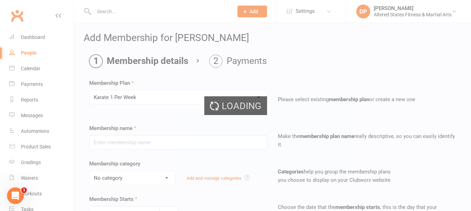
type input "Karate 1 Per Week"
select select "6"
type input "12 Sep 2025"
type input "0"
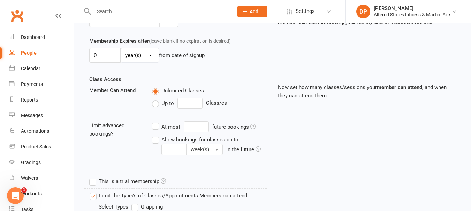
scroll to position [191, 0]
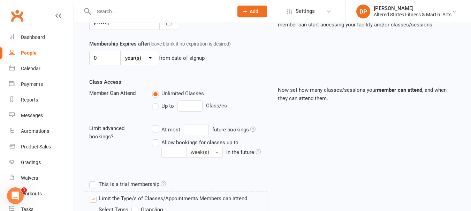
click at [157, 107] on label "Up to" at bounding box center [163, 106] width 22 height 8
click at [156, 102] on input "Up to" at bounding box center [154, 102] width 5 height 0
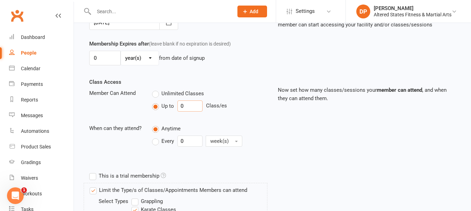
drag, startPoint x: 181, startPoint y: 107, endPoint x: 157, endPoint y: 106, distance: 24.0
click at [174, 108] on div "Up to 0 Class/es" at bounding box center [209, 106] width 115 height 11
type input "1"
click at [181, 142] on input "0" at bounding box center [189, 141] width 25 height 11
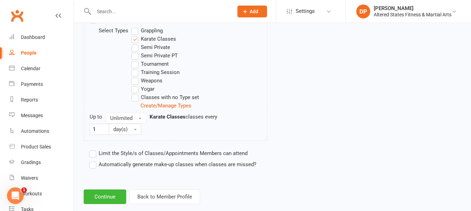
scroll to position [365, 0]
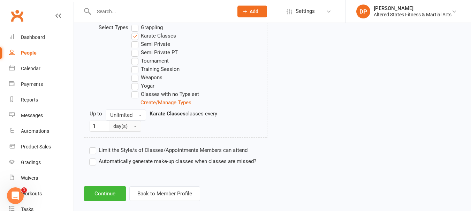
type input "1"
click at [132, 124] on button "day(s)" at bounding box center [125, 126] width 32 height 11
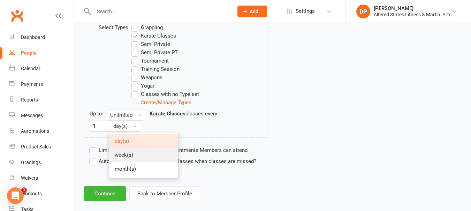
click at [127, 155] on span "week(s)" at bounding box center [124, 155] width 18 height 6
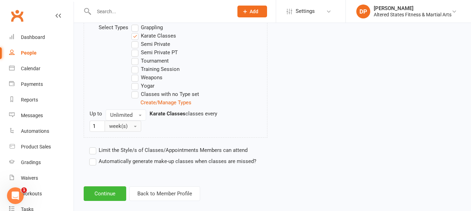
scroll to position [375, 0]
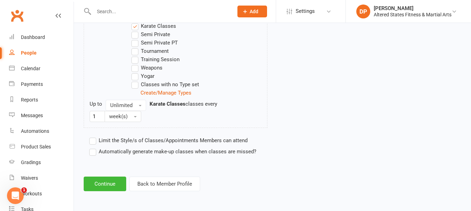
click at [94, 141] on label "Limit the Style/s of Classes/Appointments Members can attend" at bounding box center [168, 141] width 158 height 8
click at [94, 137] on input "Limit the Style/s of Classes/Appointments Members can attend" at bounding box center [91, 137] width 5 height 0
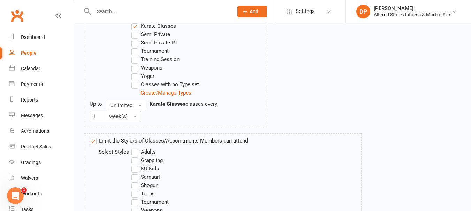
click at [94, 141] on label "Limit the Style/s of Classes/Appointments Members can attend" at bounding box center [169, 141] width 158 height 8
click at [94, 137] on input "Limit the Style/s of Classes/Appointments Members can attend" at bounding box center [92, 137] width 5 height 0
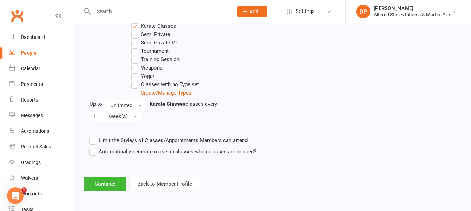
click at [92, 152] on label "Automatically generate make-up classes when classes are missed?" at bounding box center [172, 152] width 167 height 8
click at [92, 148] on input "Automatically generate make-up classes when classes are missed?" at bounding box center [91, 148] width 5 height 0
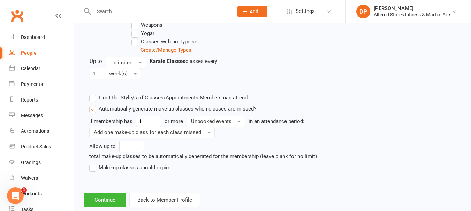
scroll to position [434, 0]
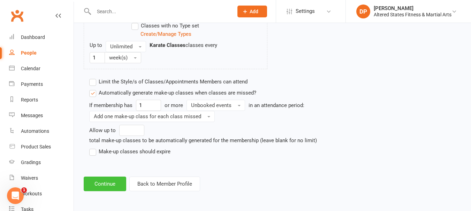
click at [112, 186] on button "Continue" at bounding box center [105, 184] width 42 height 15
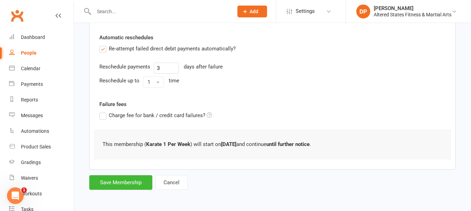
scroll to position [0, 0]
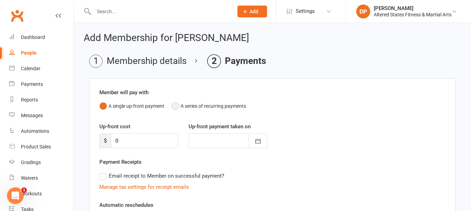
click at [178, 106] on button "A series of recurring payments" at bounding box center [208, 106] width 75 height 13
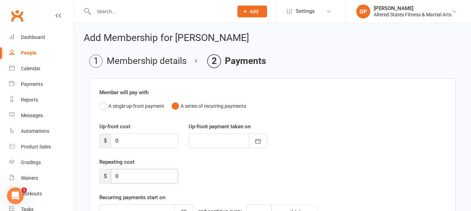
drag, startPoint x: 123, startPoint y: 178, endPoint x: 109, endPoint y: 177, distance: 14.3
click at [109, 177] on div "$ 0" at bounding box center [138, 176] width 79 height 15
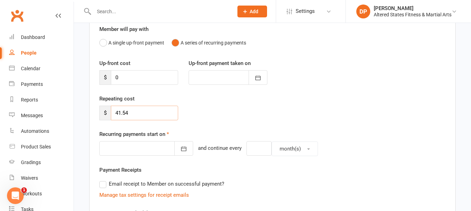
scroll to position [70, 0]
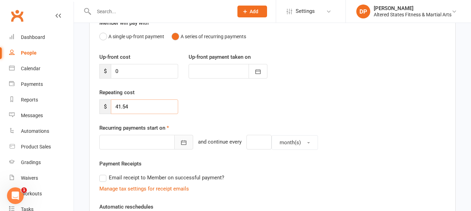
type input "41.54"
click at [180, 142] on icon "button" at bounding box center [183, 142] width 7 height 7
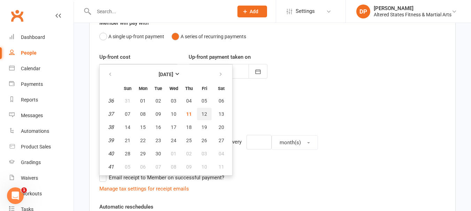
click at [205, 112] on span "12" at bounding box center [204, 114] width 6 height 6
type input "12 Sep 2025"
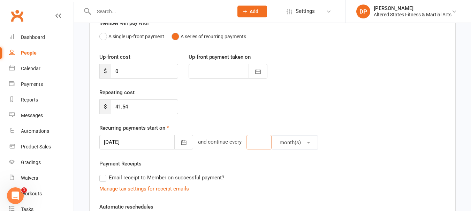
click at [250, 143] on input "number" at bounding box center [258, 142] width 25 height 15
type input "2"
click at [307, 143] on span "button" at bounding box center [308, 142] width 3 height 1
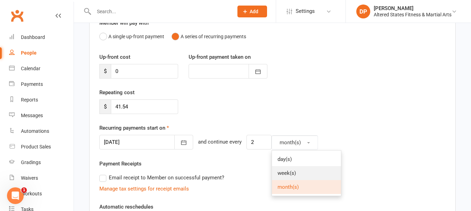
click at [292, 172] on link "week(s)" at bounding box center [306, 173] width 69 height 14
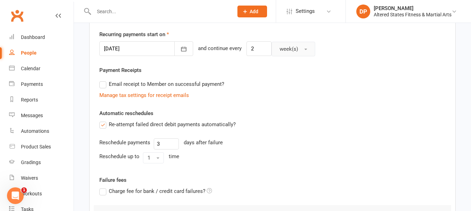
scroll to position [174, 0]
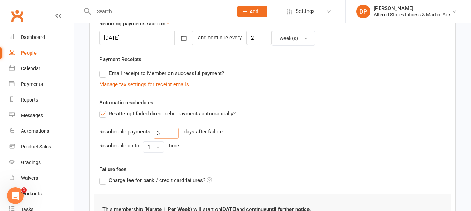
drag, startPoint x: 160, startPoint y: 134, endPoint x: 148, endPoint y: 134, distance: 11.5
click at [148, 134] on div "Reschedule payments 3 days after failure" at bounding box center [272, 133] width 346 height 11
click at [157, 147] on span "button" at bounding box center [157, 147] width 3 height 1
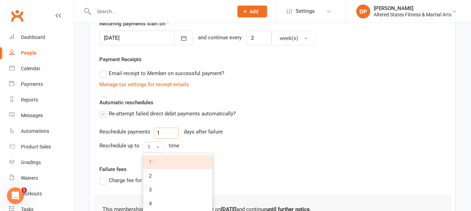
drag, startPoint x: 163, startPoint y: 132, endPoint x: 147, endPoint y: 132, distance: 16.0
click at [147, 132] on div "Reschedule payments 1 days after failure" at bounding box center [272, 133] width 346 height 11
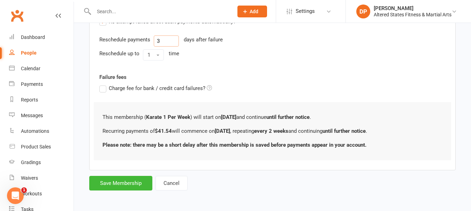
scroll to position [267, 0]
type input "3"
click at [145, 181] on button "Save Membership" at bounding box center [120, 183] width 63 height 15
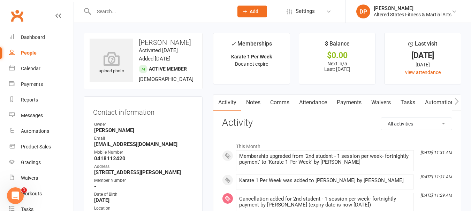
click at [354, 104] on link "Payments" at bounding box center [349, 103] width 34 height 16
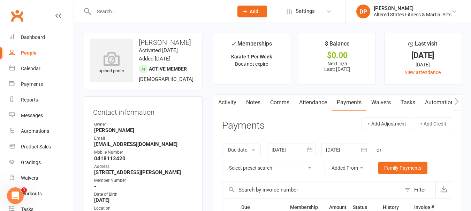
click at [31, 51] on div "People" at bounding box center [29, 53] width 16 height 6
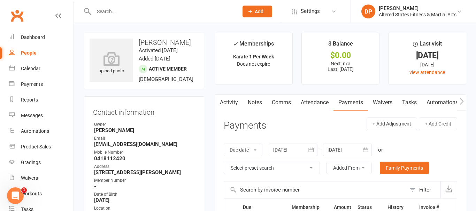
select select "100"
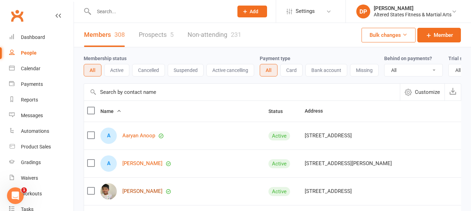
click at [139, 195] on link "Abdul Arshsan" at bounding box center [142, 192] width 40 height 6
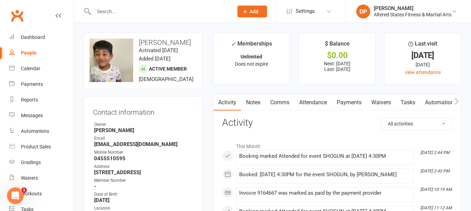
click at [351, 104] on link "Payments" at bounding box center [349, 103] width 34 height 16
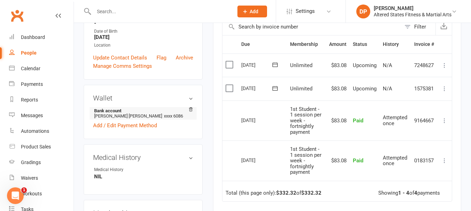
scroll to position [174, 0]
